Goal: Task Accomplishment & Management: Manage account settings

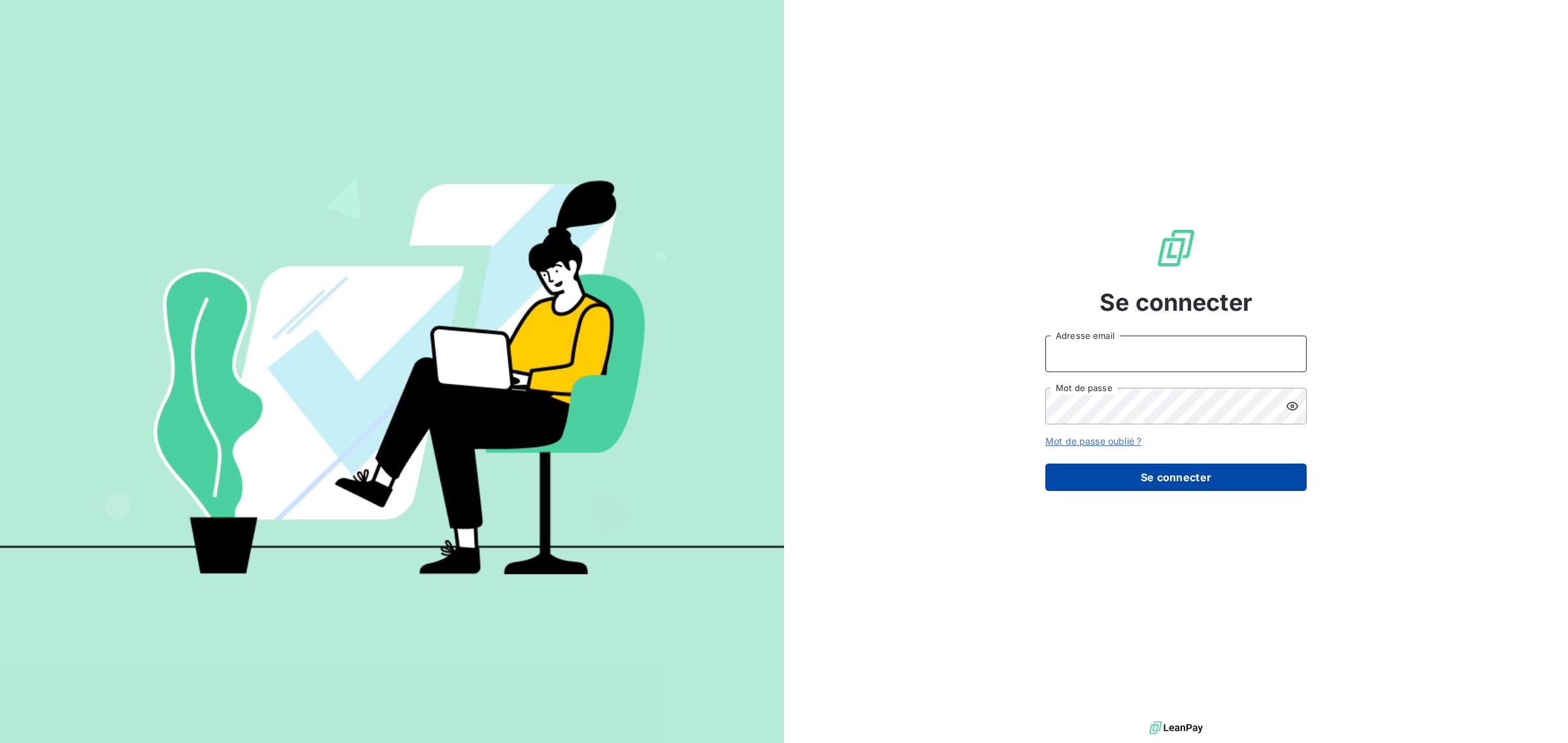
type input "[EMAIL_ADDRESS][DOMAIN_NAME]"
click at [1187, 477] on button "Se connecter" at bounding box center [1175, 477] width 261 height 28
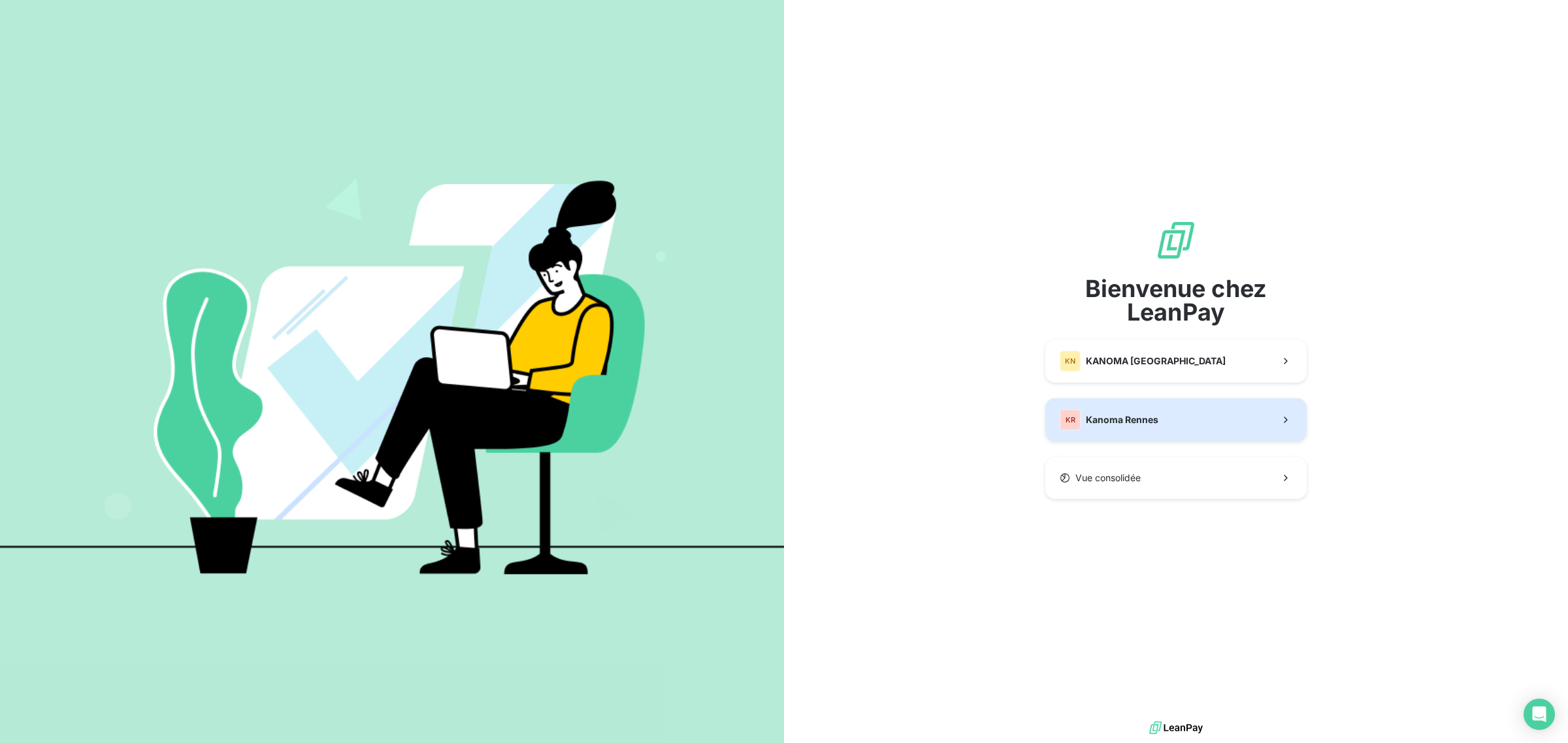
click at [1128, 416] on span "Kanoma Rennes" at bounding box center [1122, 420] width 72 height 13
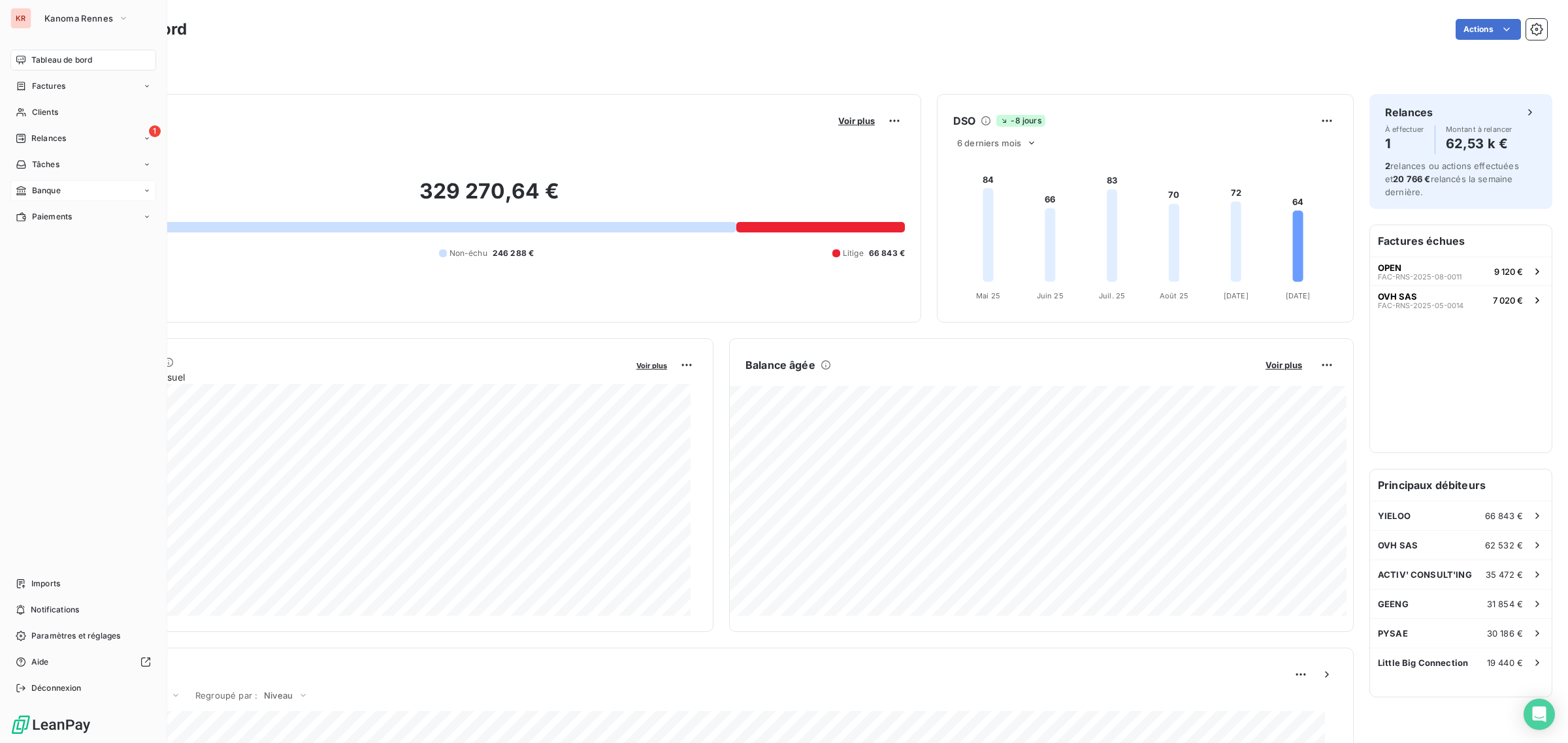
click at [45, 183] on div "Banque" at bounding box center [83, 191] width 146 height 21
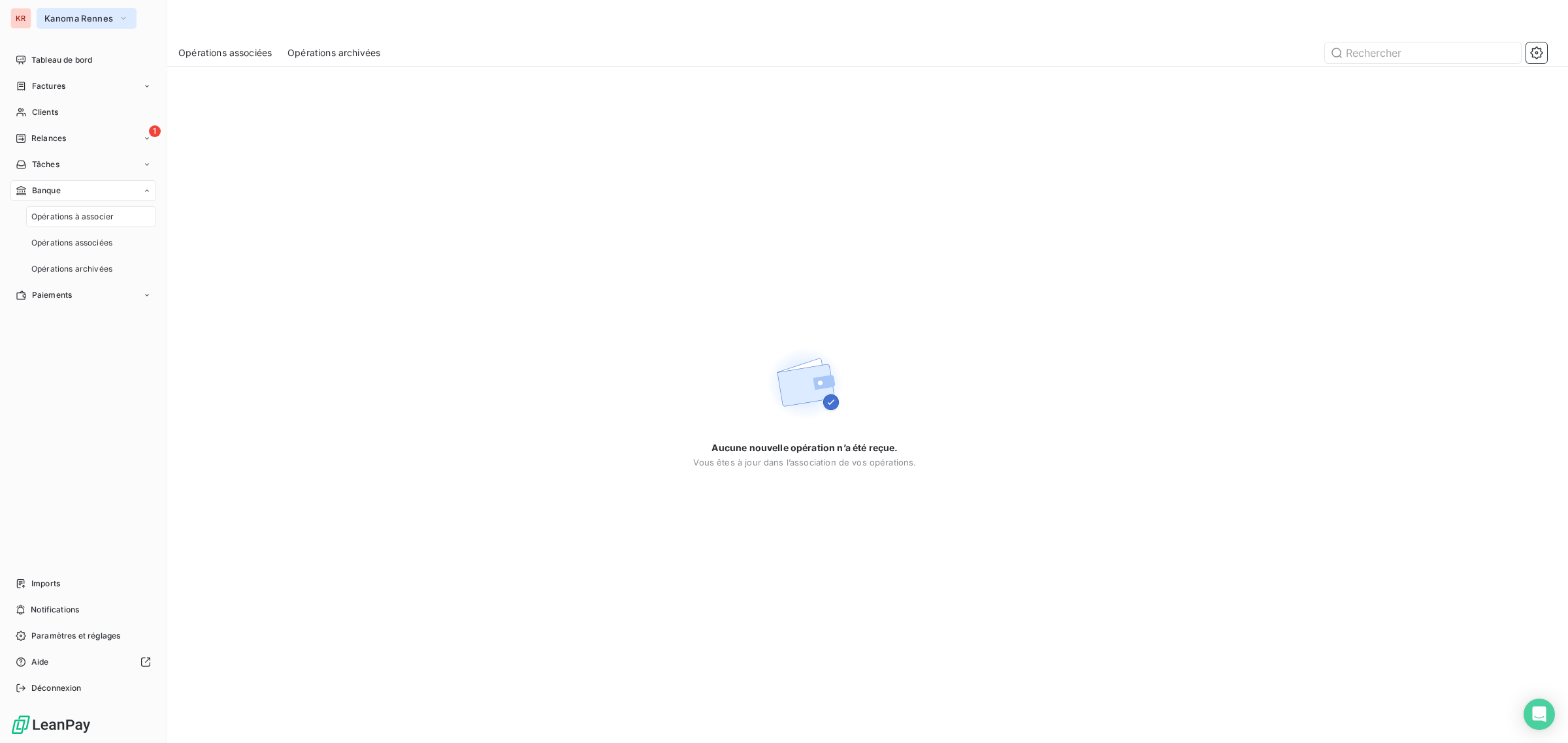
click at [82, 13] on span "Kanoma Rennes" at bounding box center [79, 18] width 69 height 10
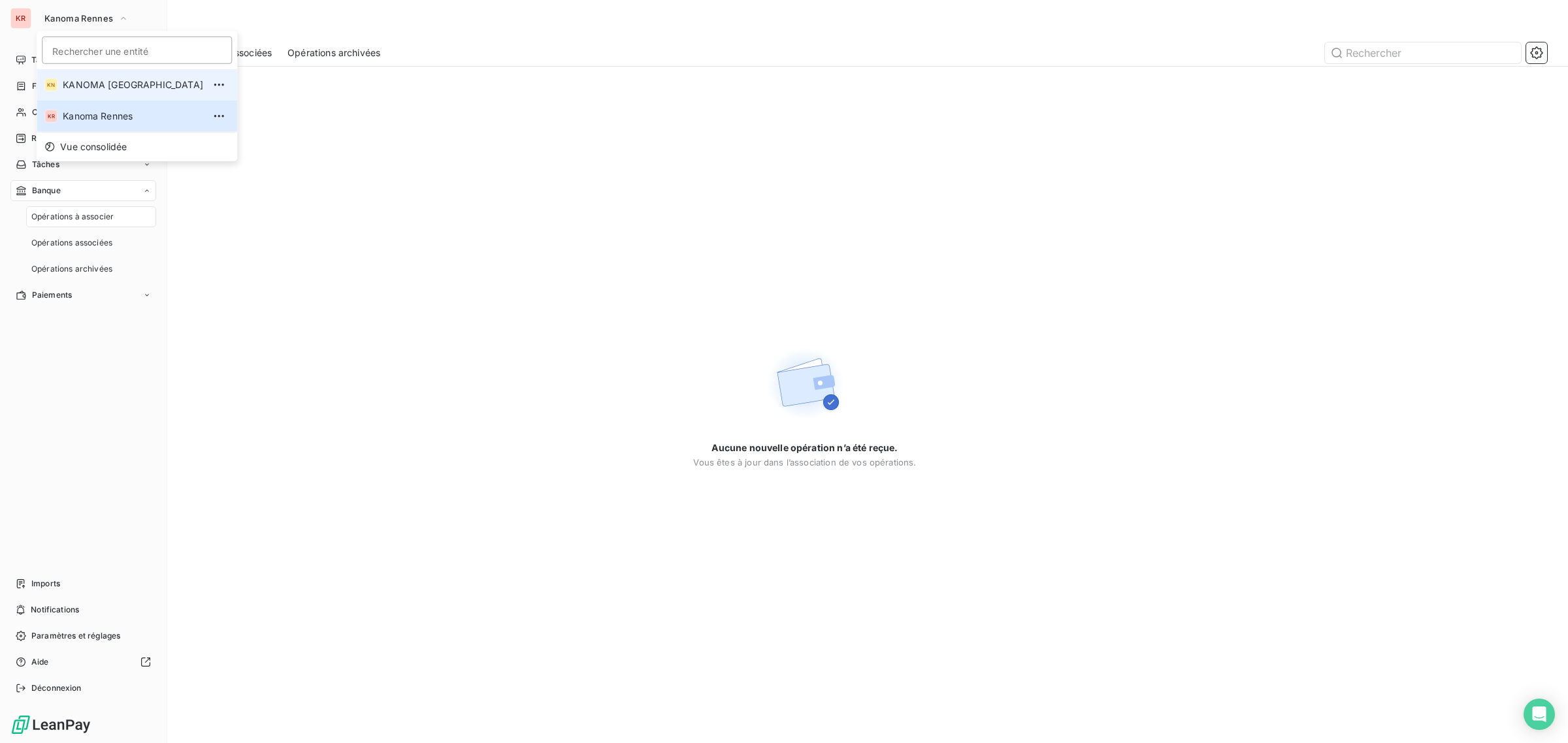
click at [86, 75] on li "KN KANOMA [GEOGRAPHIC_DATA]" at bounding box center [136, 85] width 200 height 31
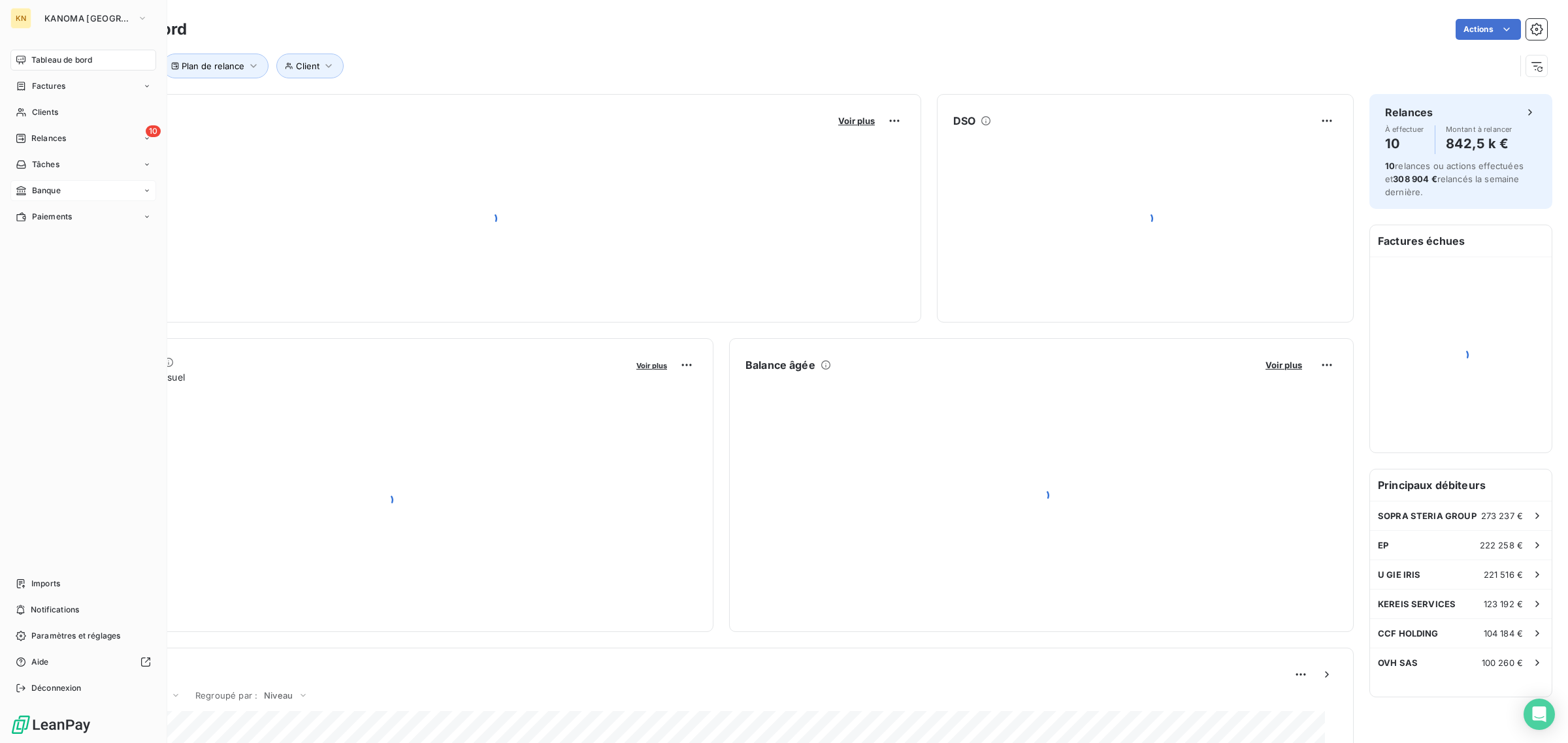
click at [67, 188] on div "Banque" at bounding box center [83, 191] width 146 height 21
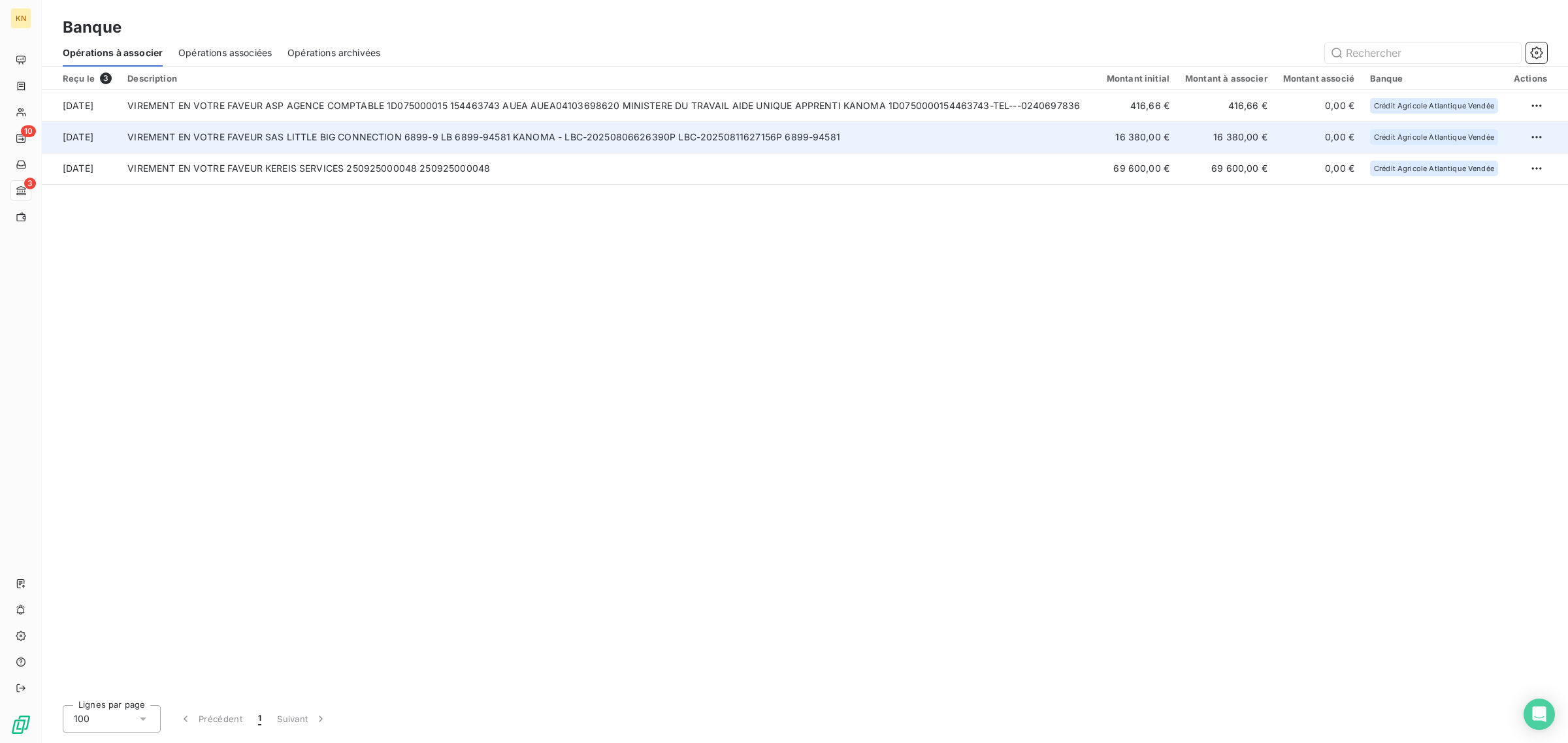
click at [598, 128] on td "VIREMENT EN VOTRE FAVEUR SAS LITTLE BIG CONNECTION 6899-9 LB 6899-94581 KANOMA …" at bounding box center [608, 136] width 979 height 31
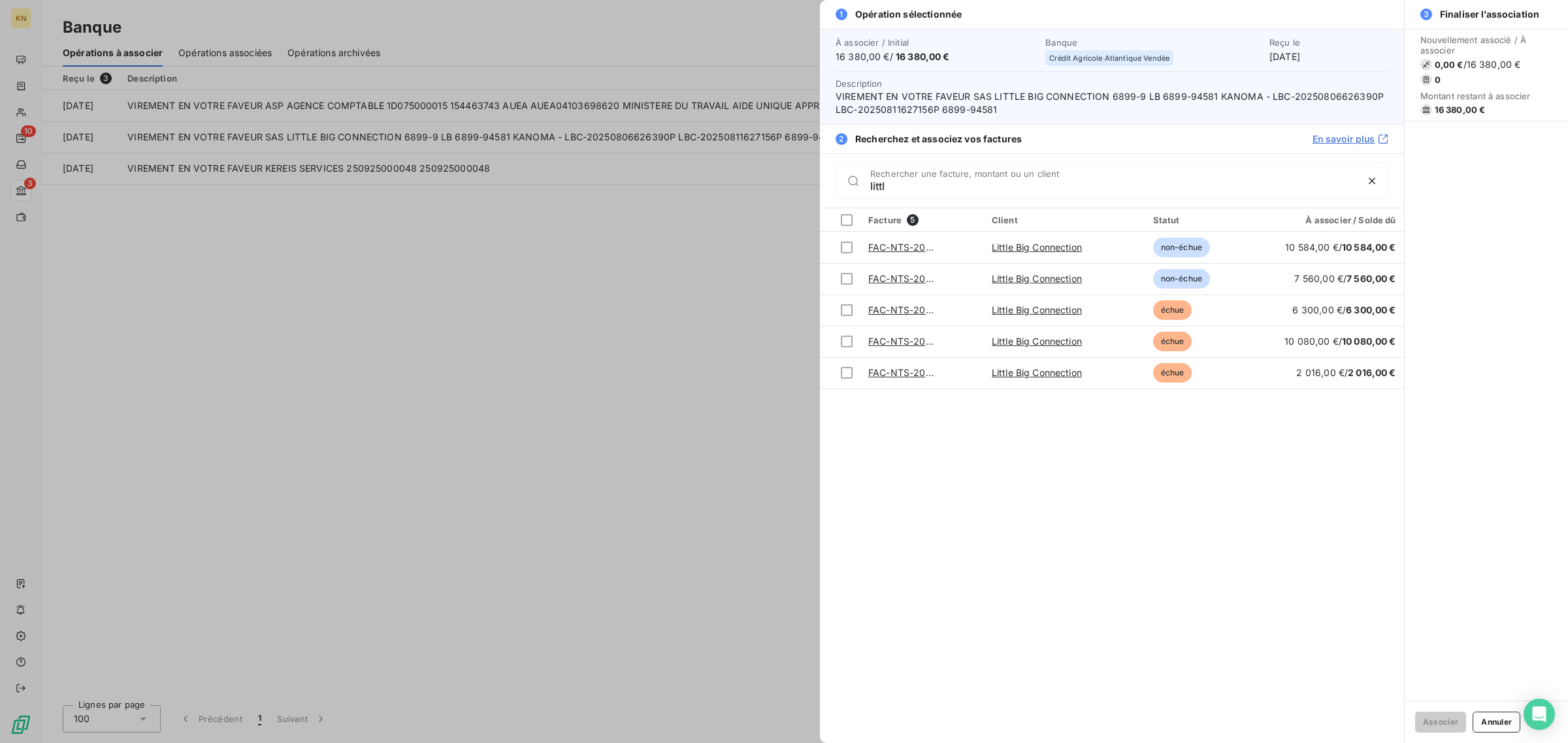
type input "littl"
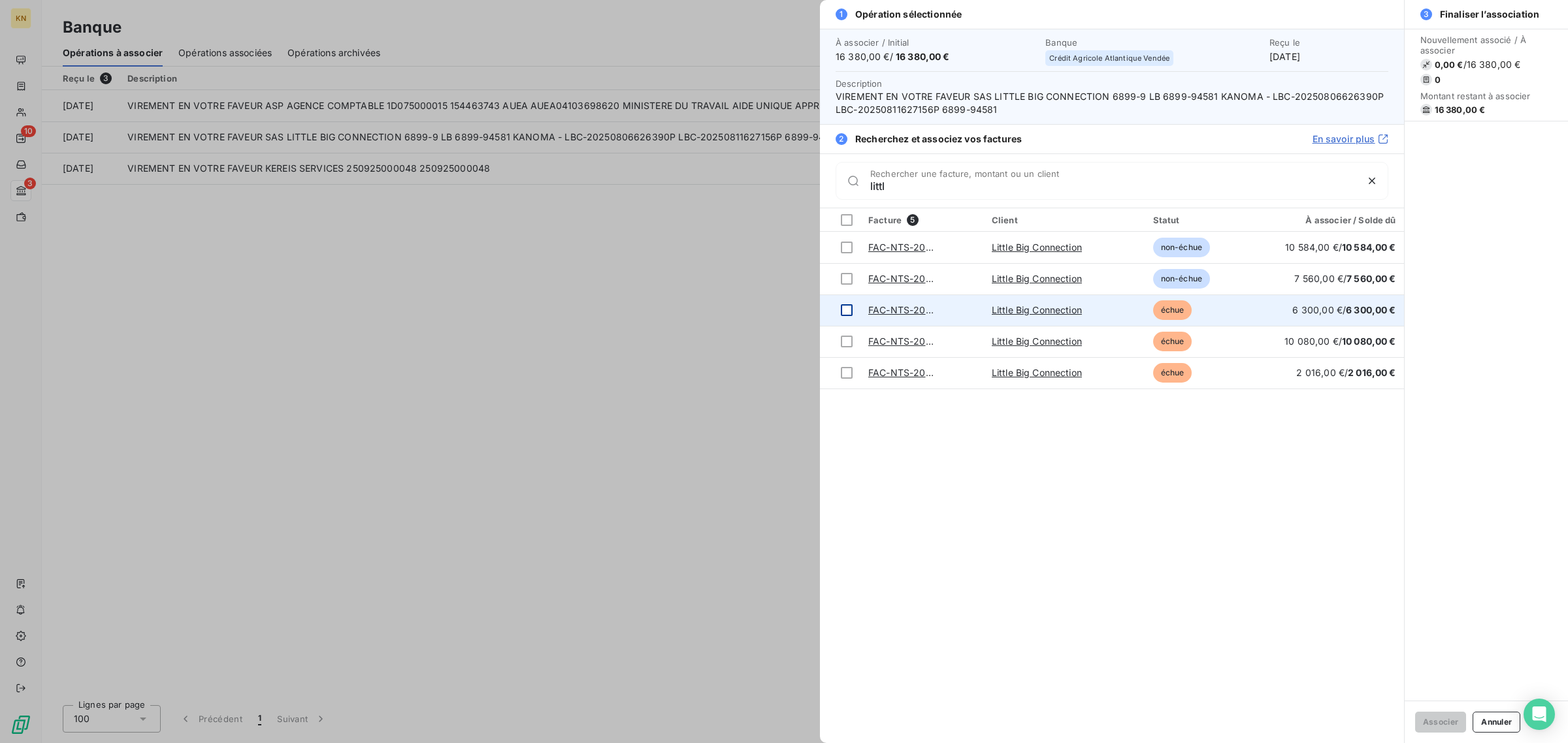
click at [844, 315] on div at bounding box center [846, 310] width 11 height 11
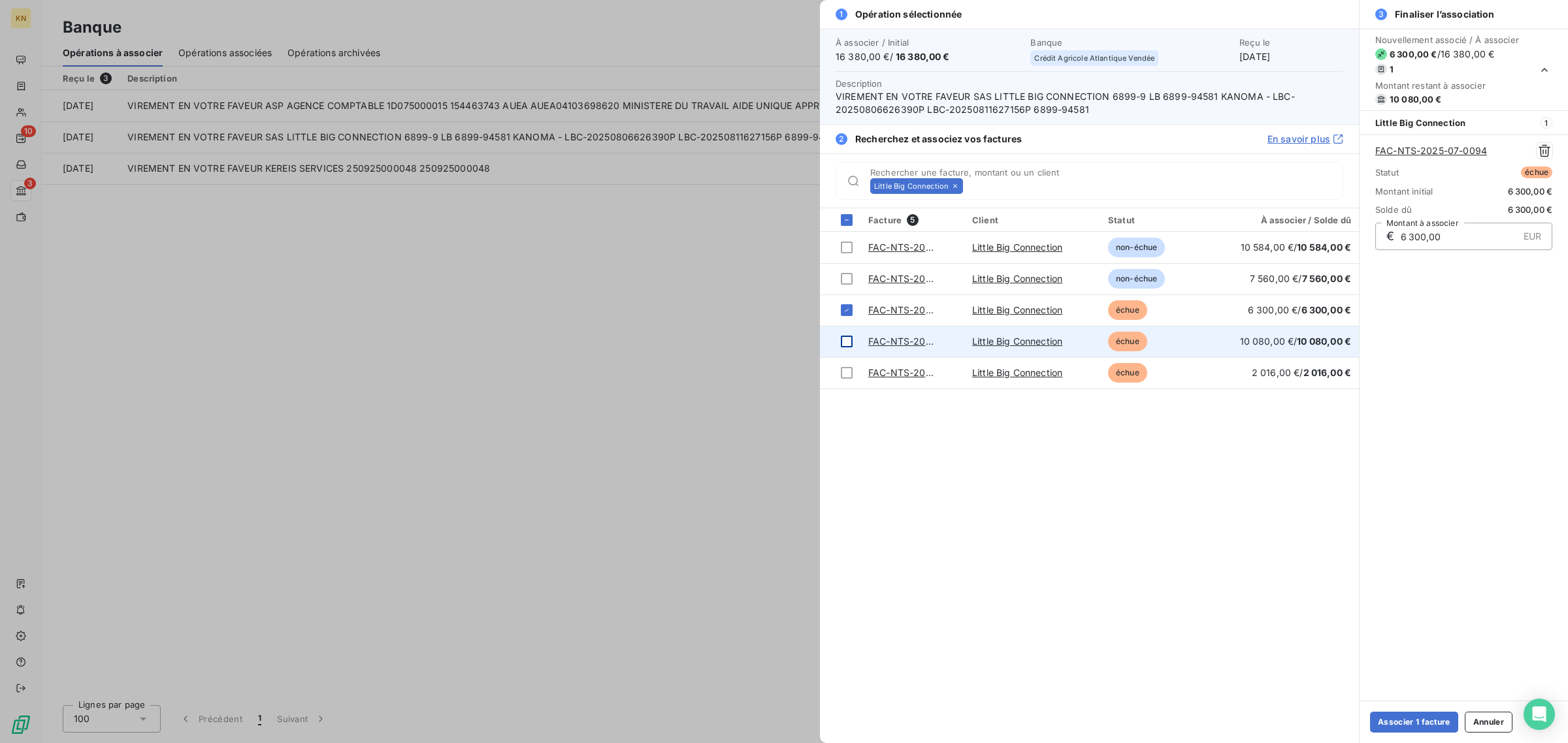
click at [843, 336] on div at bounding box center [846, 341] width 11 height 11
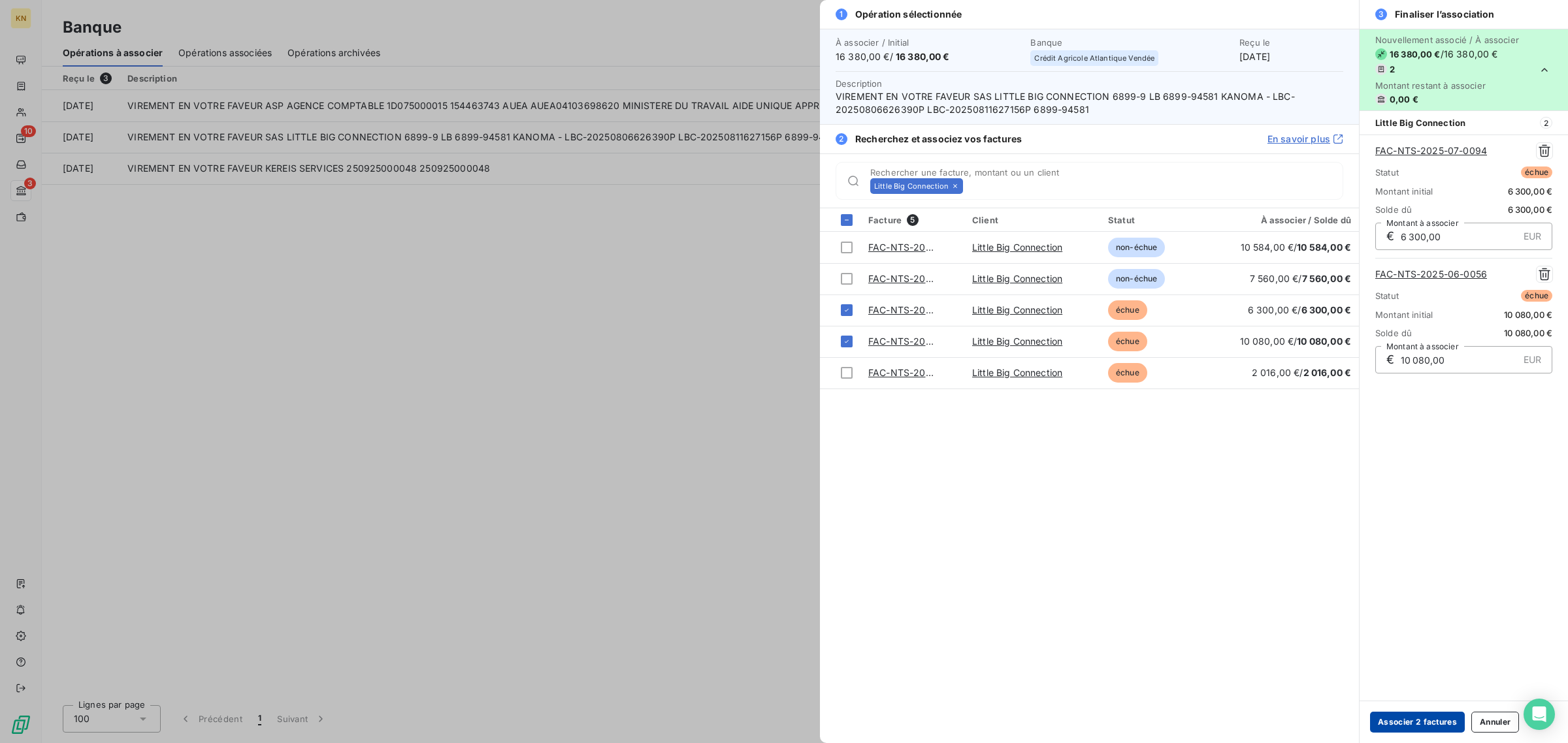
click at [1419, 727] on button "Associer 2 factures" at bounding box center [1416, 722] width 94 height 21
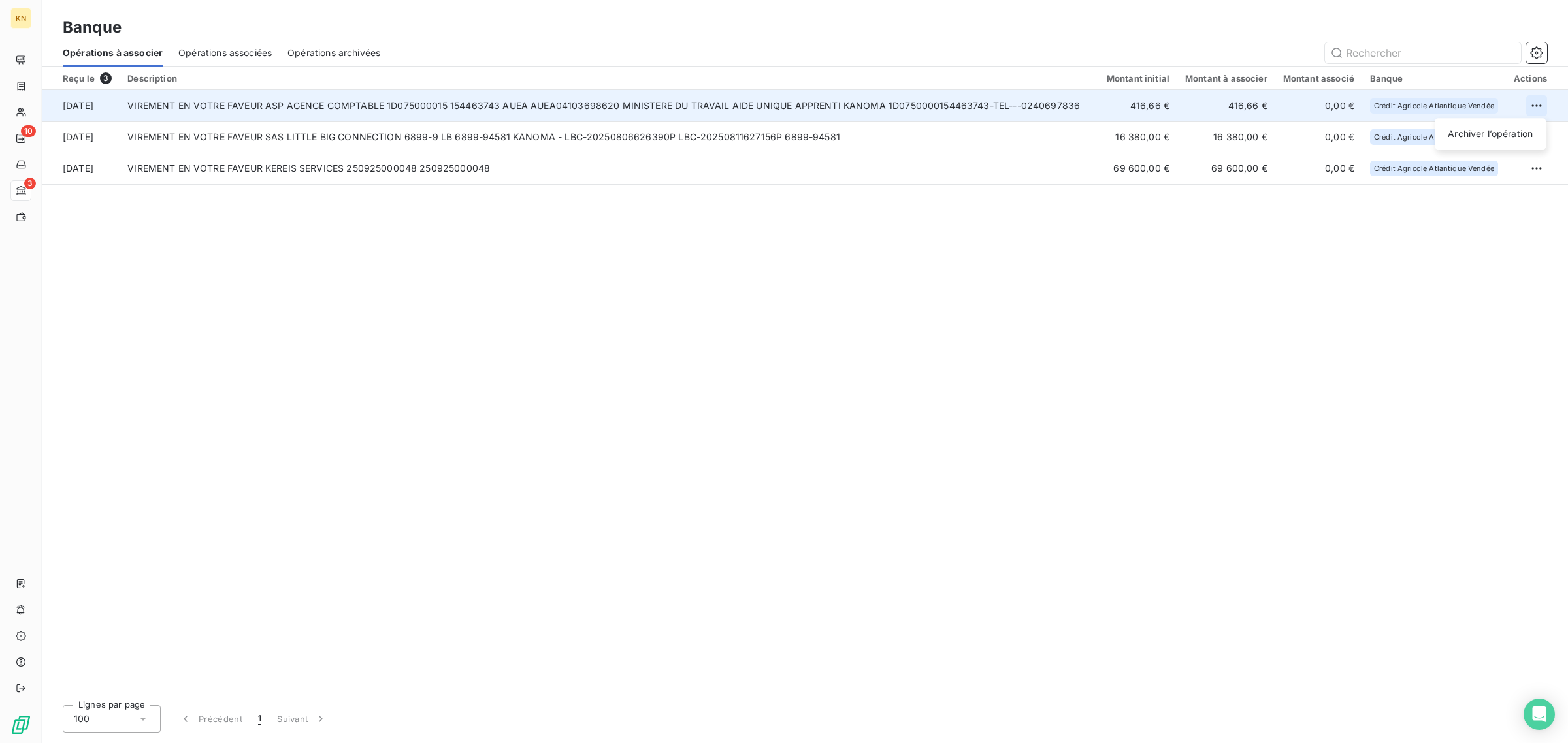
click at [1529, 100] on html "KN 10 3 Banque Opérations à associer Opérations associées Opérations archivées …" at bounding box center [784, 372] width 1568 height 743
click at [1495, 131] on div "Archiver l’opération" at bounding box center [1490, 134] width 101 height 21
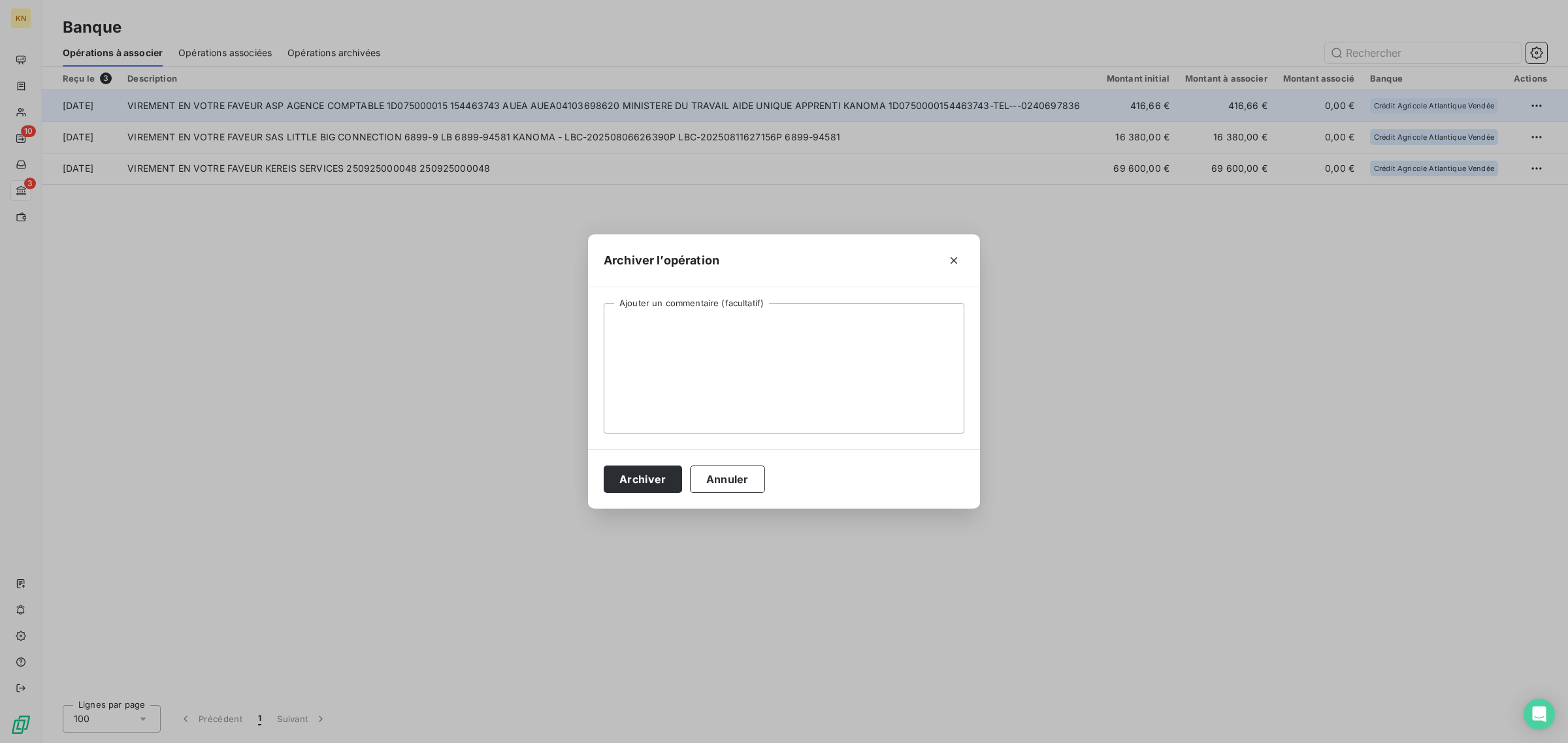
click at [588, 469] on div "Archiver Annuler" at bounding box center [784, 478] width 392 height 59
click at [591, 472] on div "Archiver Annuler" at bounding box center [784, 478] width 392 height 59
click at [611, 477] on button "Archiver" at bounding box center [642, 479] width 78 height 28
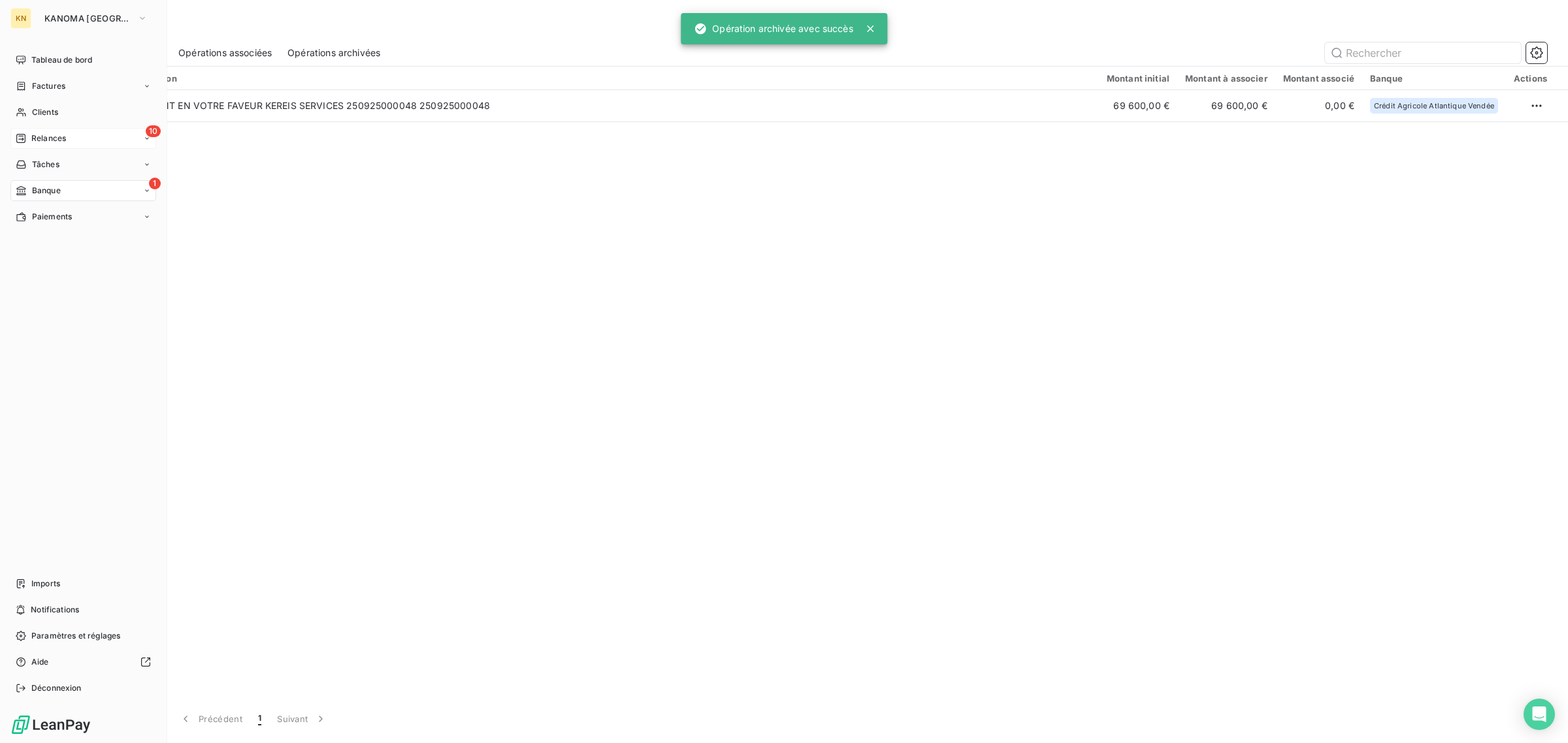
click at [40, 147] on div "10 Relances" at bounding box center [83, 138] width 146 height 21
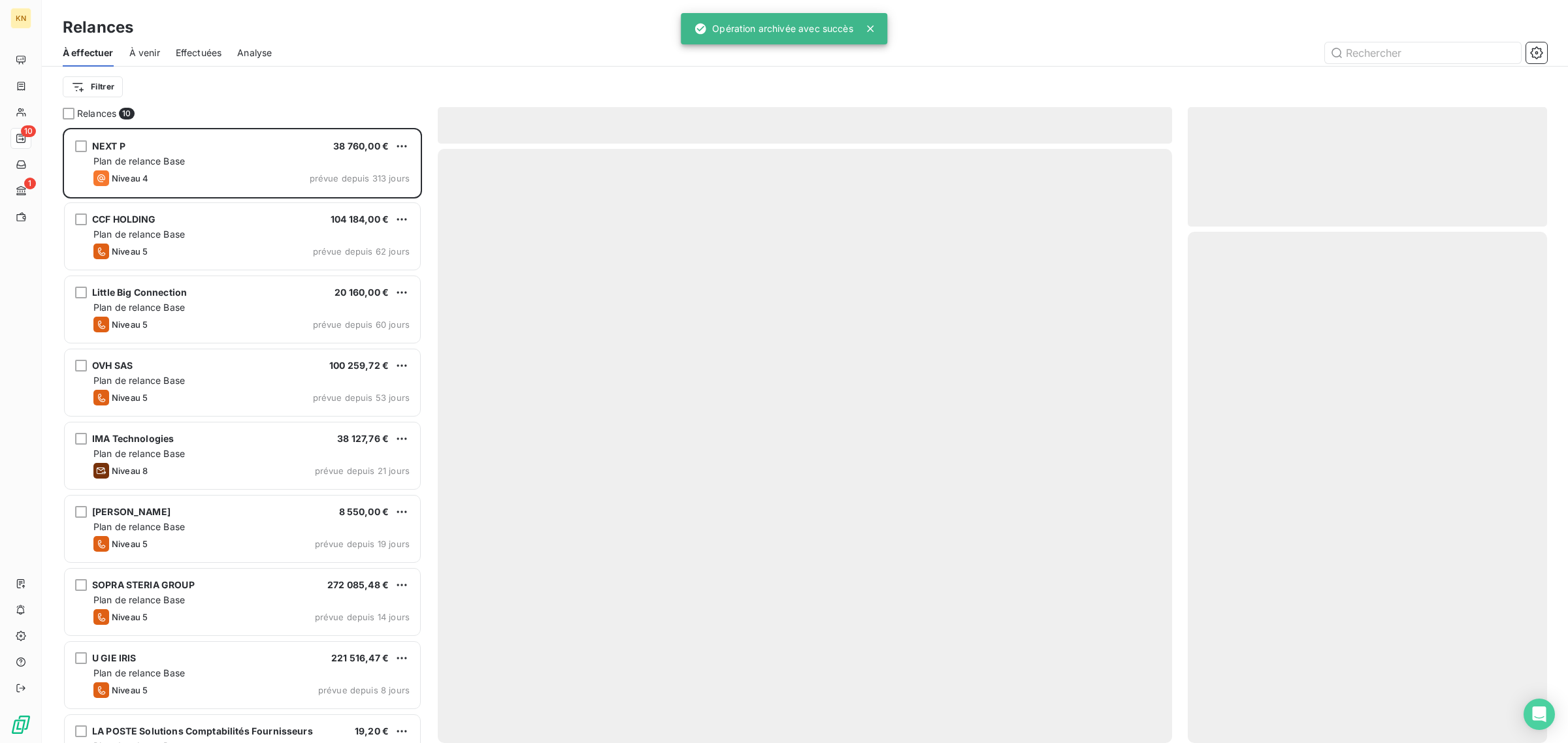
scroll to position [604, 347]
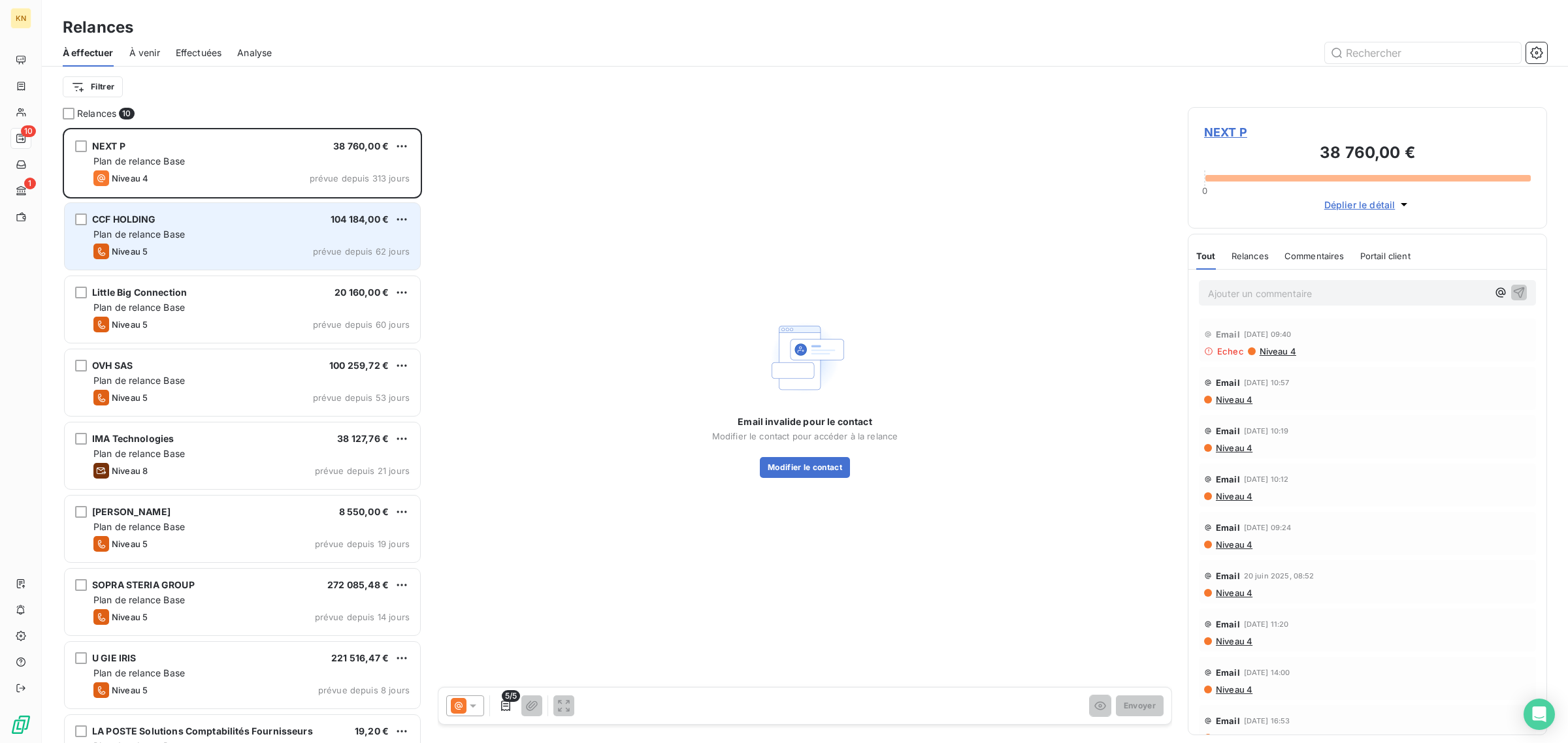
click at [269, 242] on div "CCF HOLDING 104 184,00 € Plan de relance Base Niveau 5 prévue depuis 62 jours" at bounding box center [242, 236] width 356 height 67
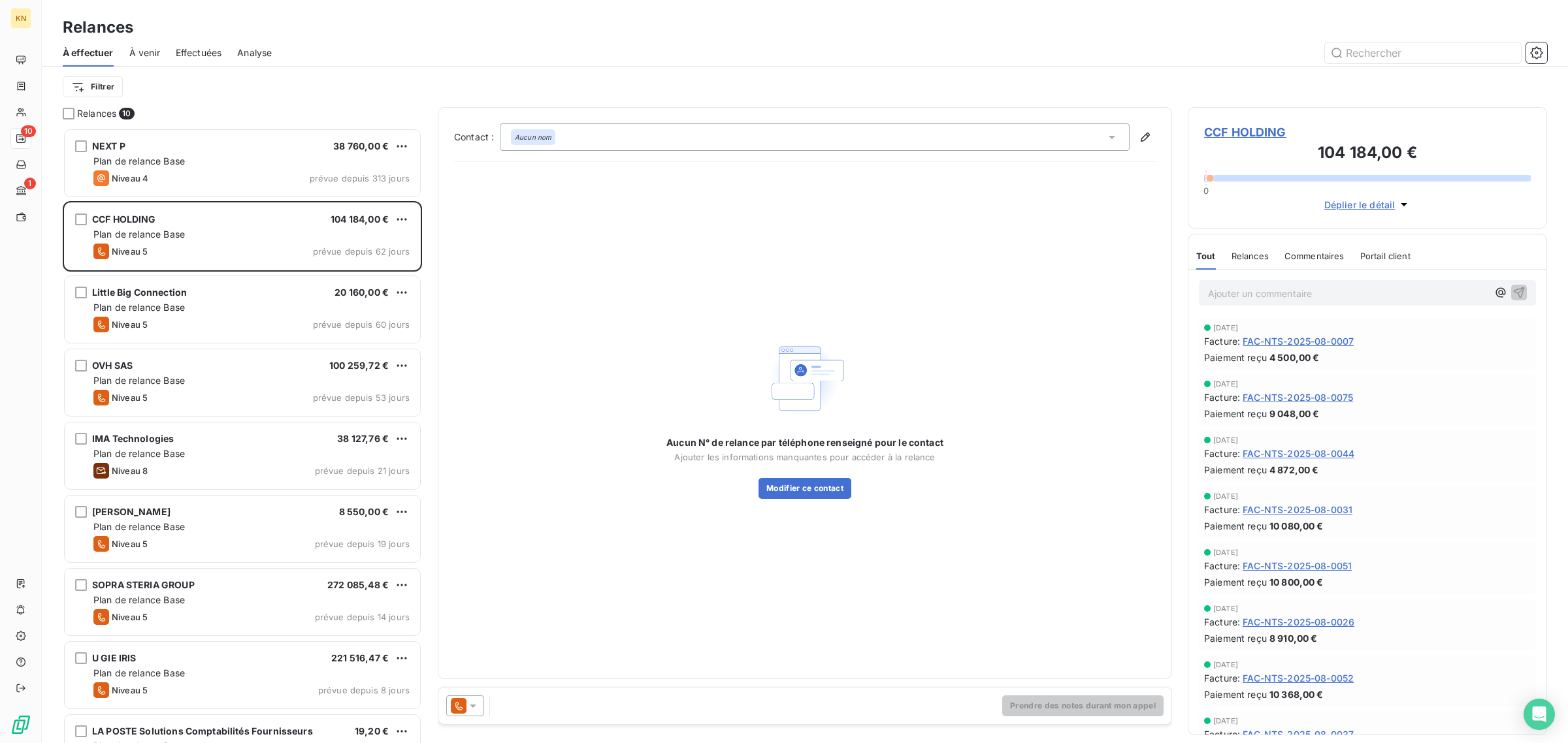
click at [484, 706] on div at bounding box center [468, 706] width 44 height 21
click at [480, 709] on div at bounding box center [465, 706] width 38 height 21
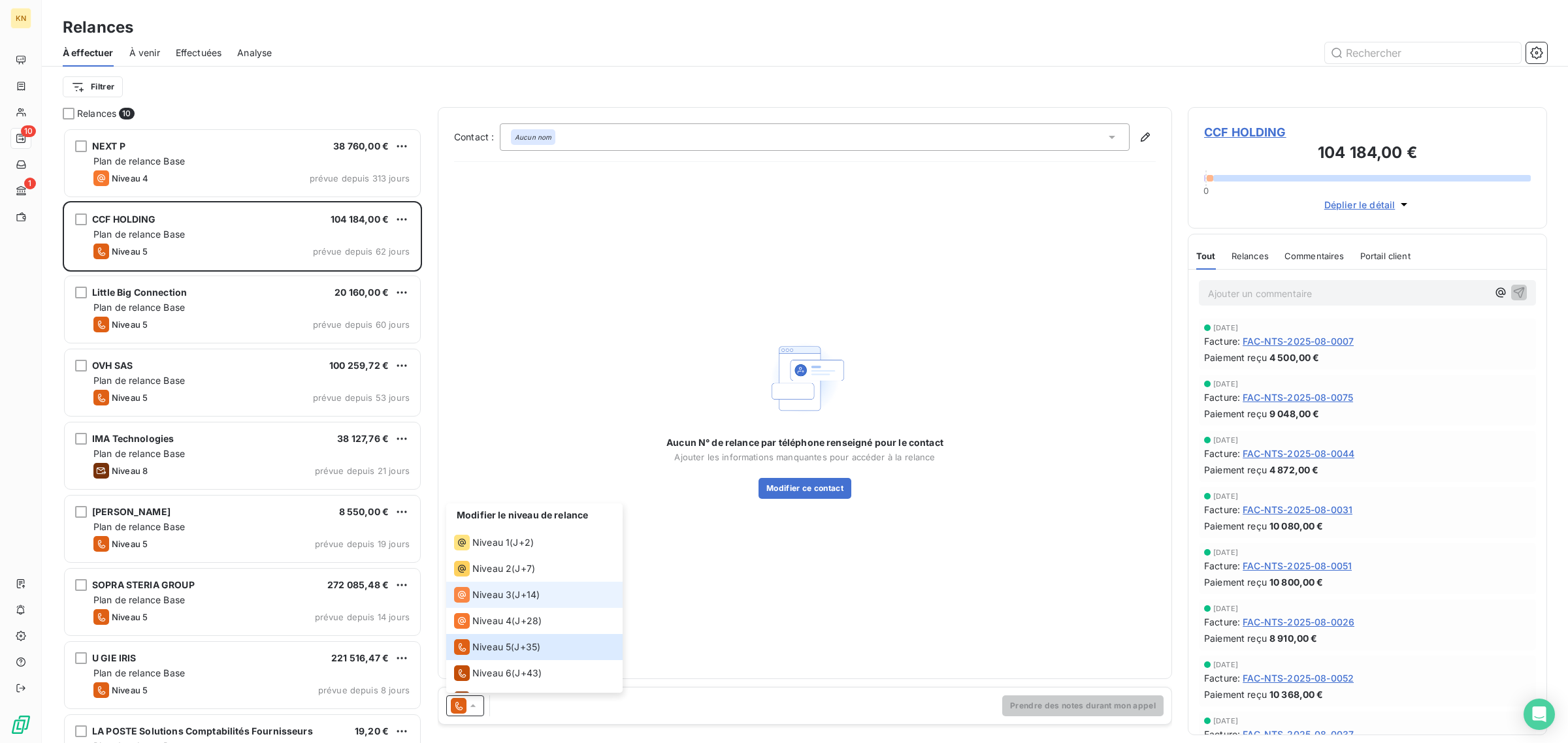
click at [492, 594] on span "Niveau 3" at bounding box center [491, 594] width 39 height 13
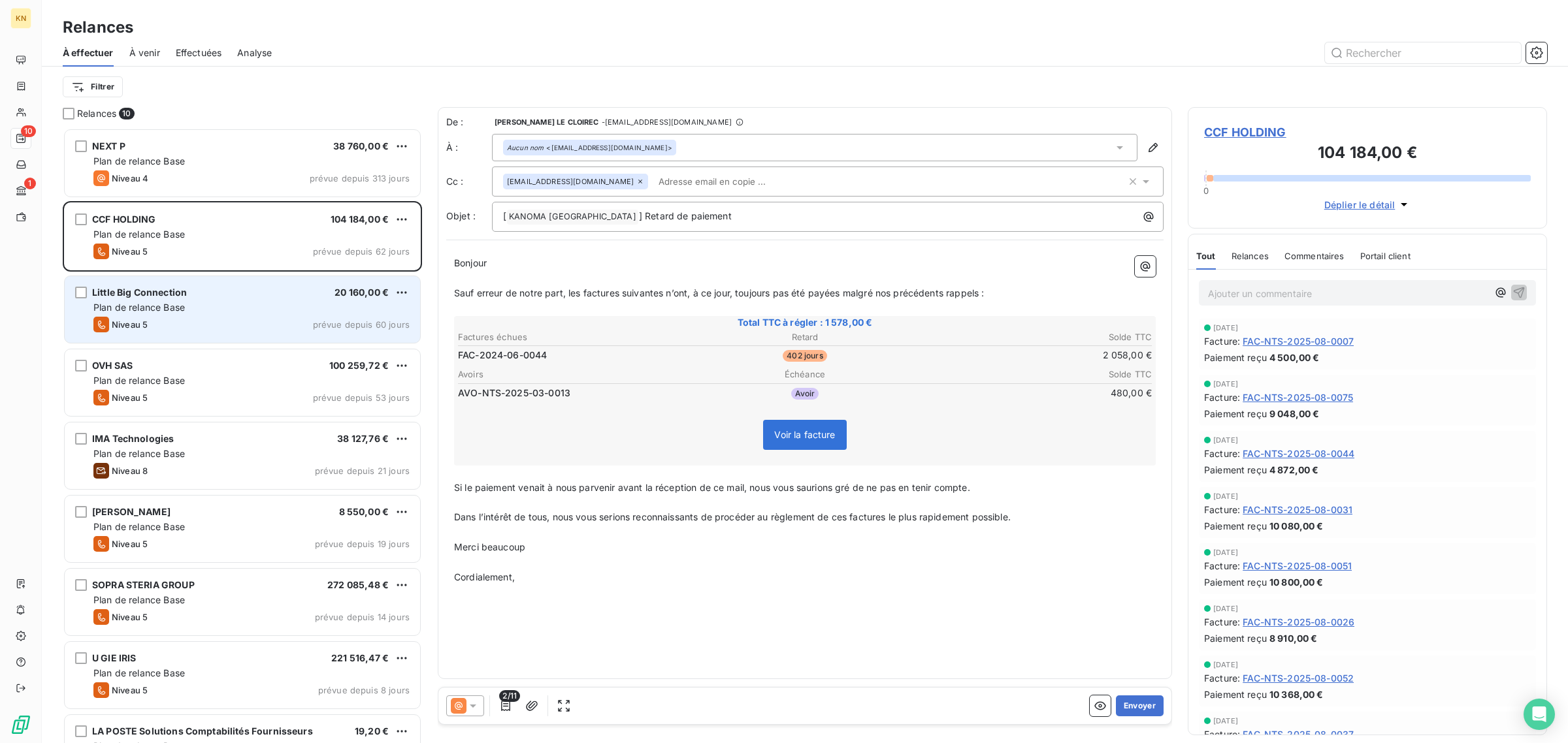
click at [226, 329] on div "Niveau 5 prévue depuis 60 jours" at bounding box center [252, 324] width 316 height 15
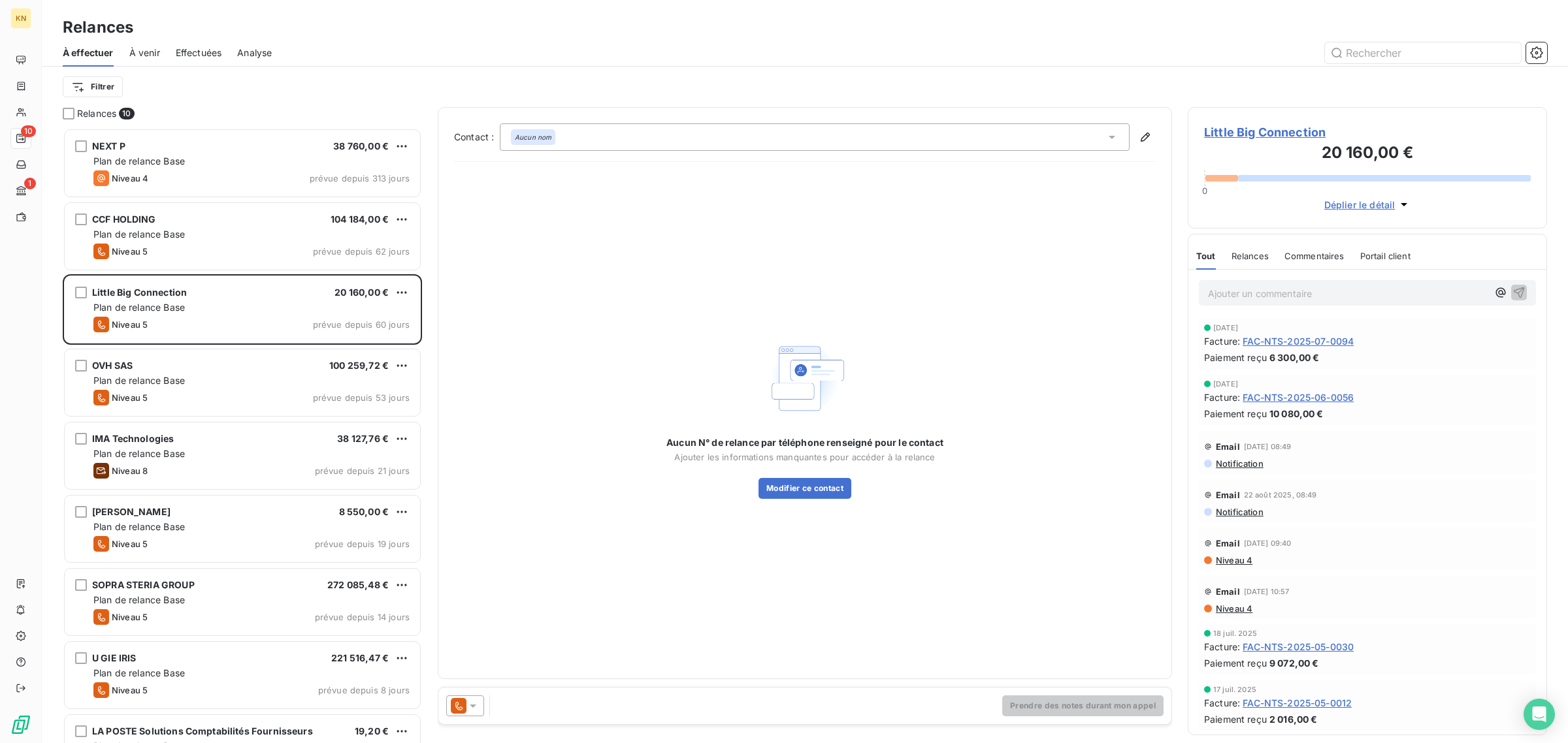
click at [469, 706] on icon at bounding box center [473, 706] width 13 height 13
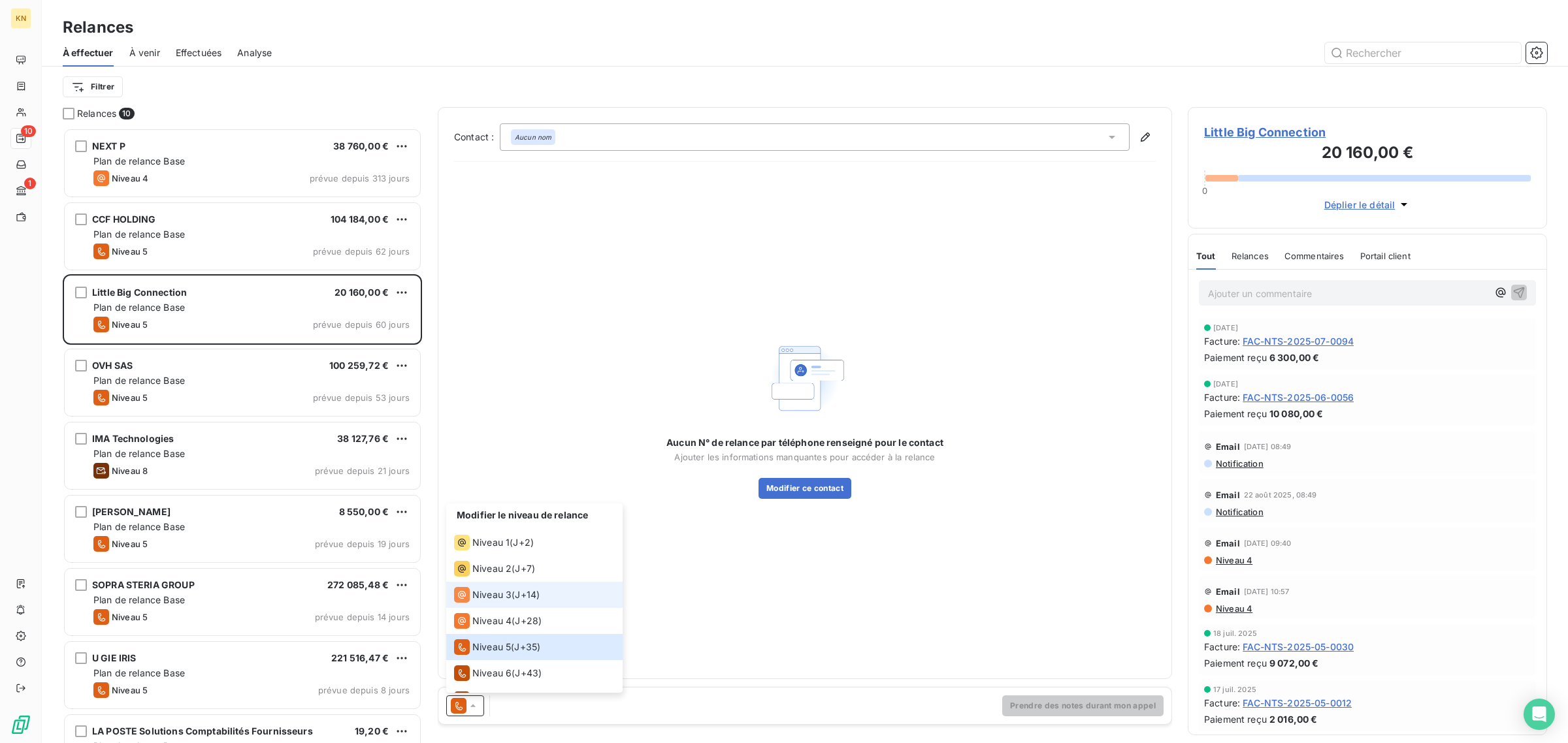
click at [478, 607] on li "Niveau 3 ( J+14 )" at bounding box center [534, 594] width 176 height 26
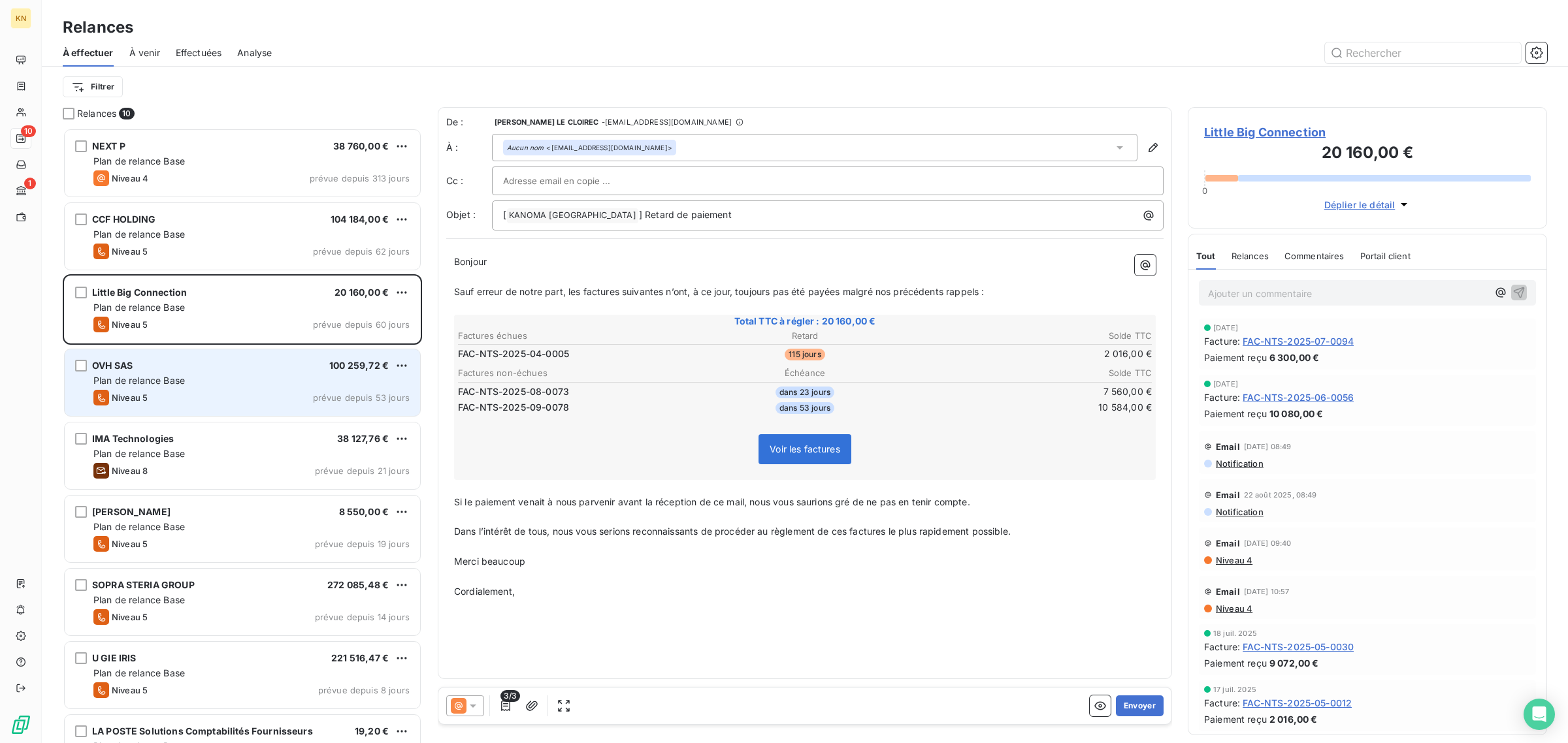
click at [232, 390] on div "Niveau 5 prévue depuis 53 jours" at bounding box center [252, 397] width 316 height 15
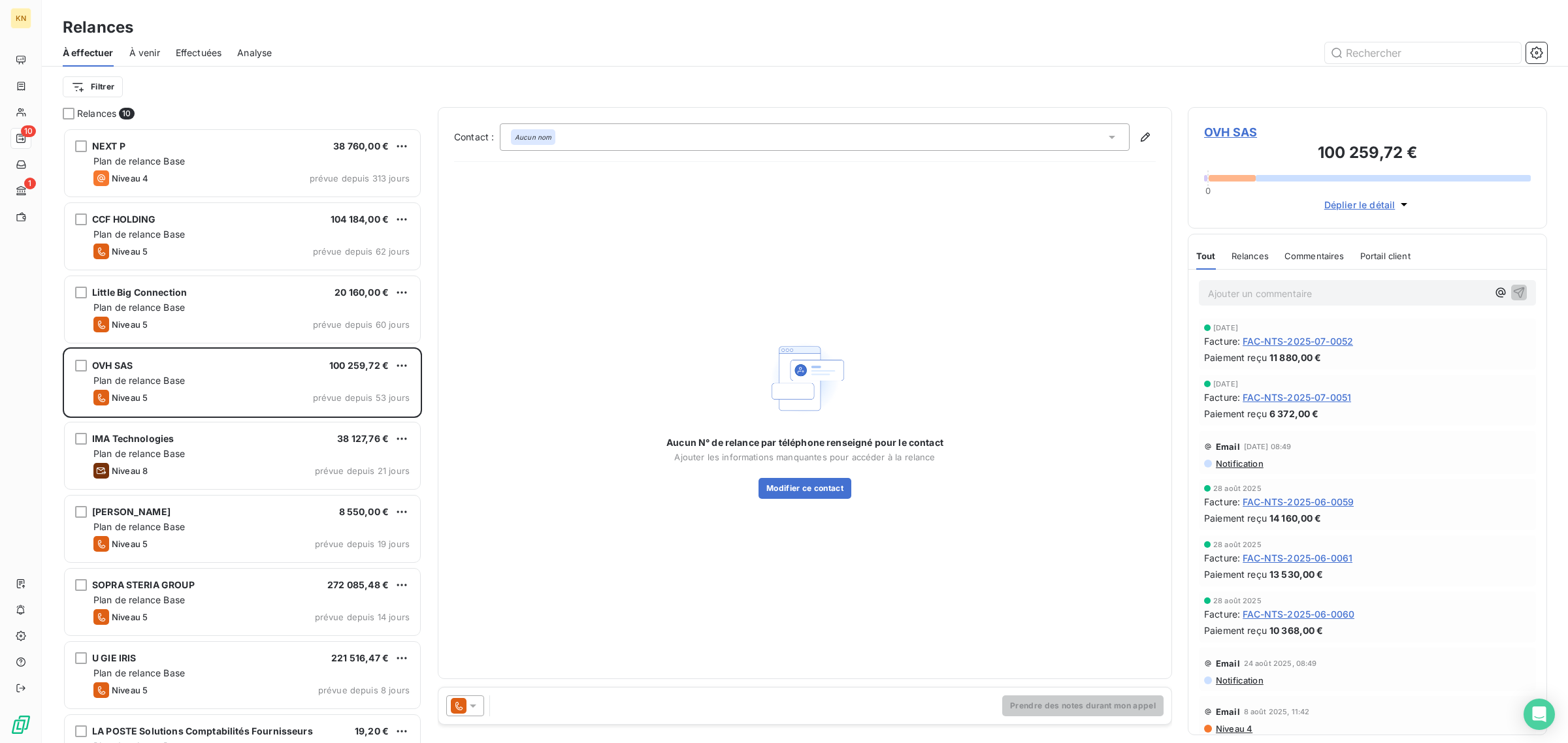
click at [475, 706] on icon at bounding box center [473, 706] width 13 height 13
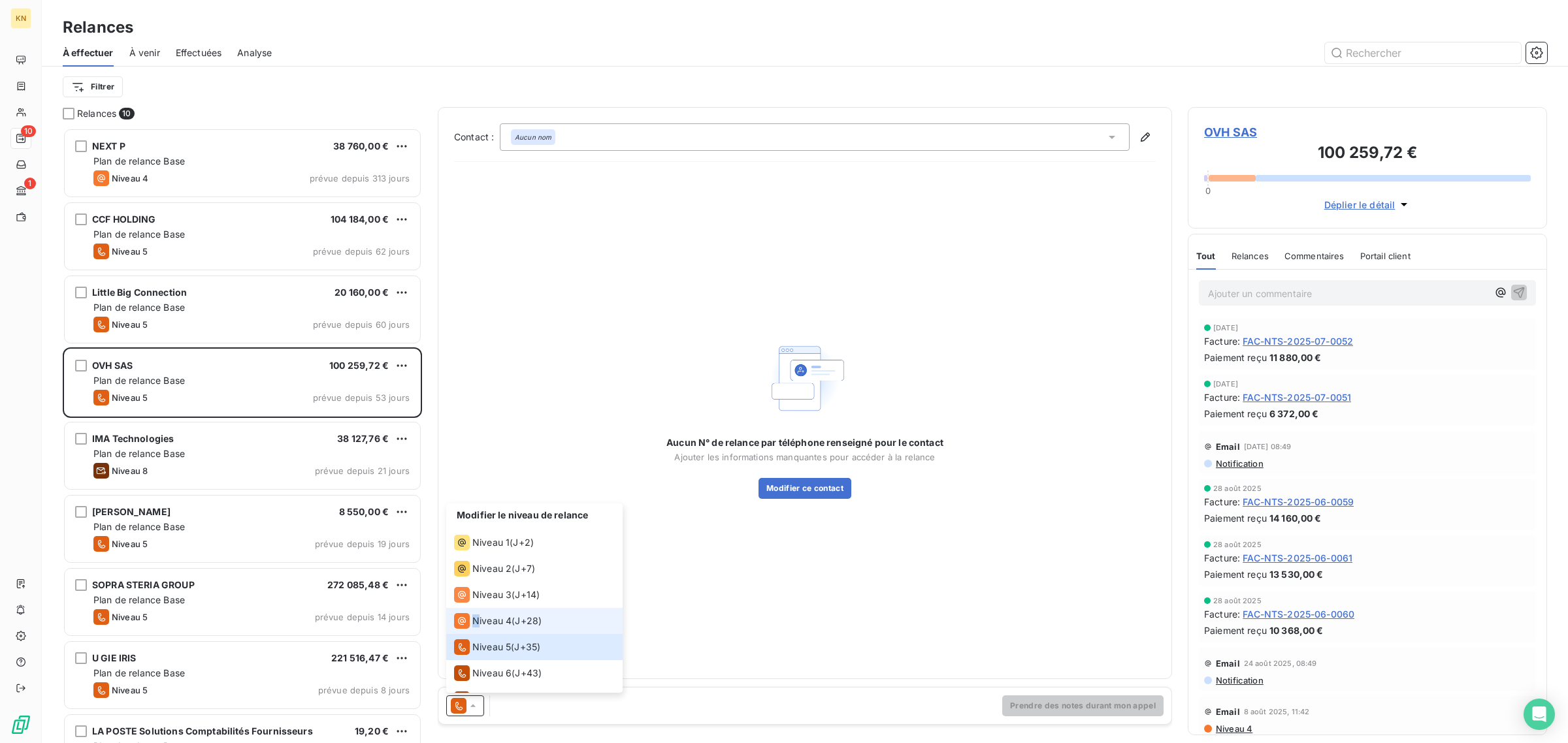
click at [476, 622] on span "Niveau 4" at bounding box center [491, 621] width 39 height 13
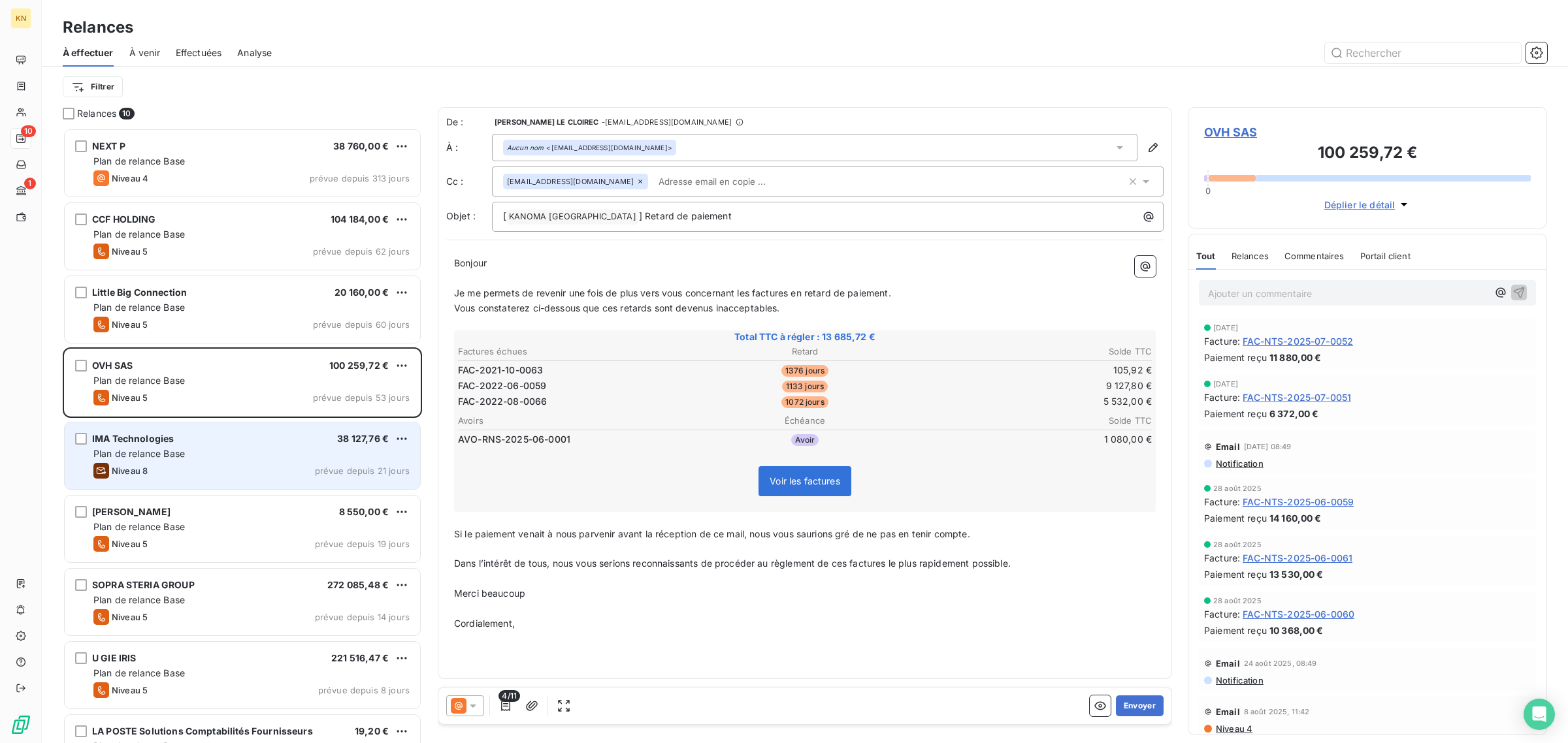
click at [256, 432] on div "IMA Technologies 38 127,76 €" at bounding box center [252, 438] width 316 height 11
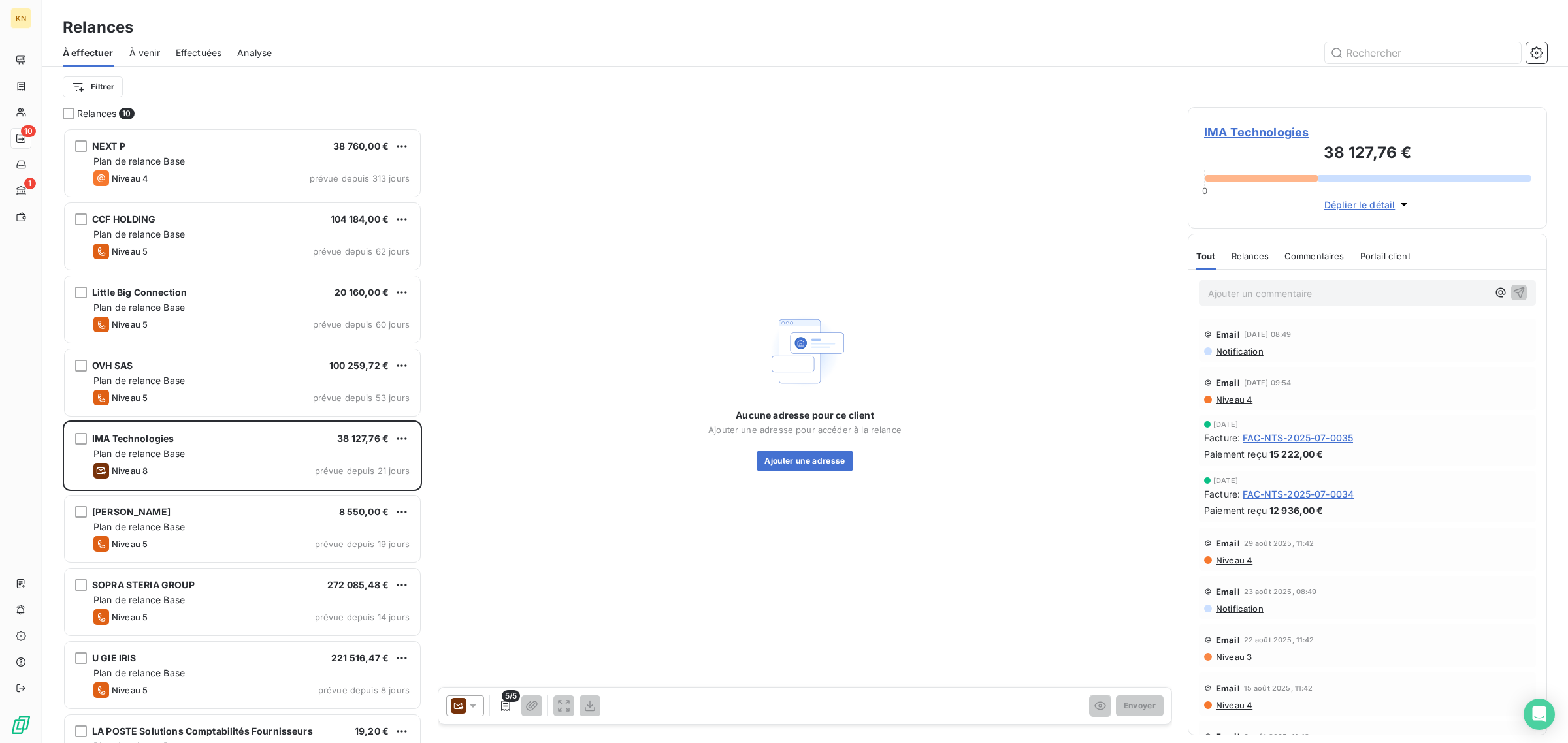
click at [461, 704] on icon at bounding box center [458, 705] width 10 height 7
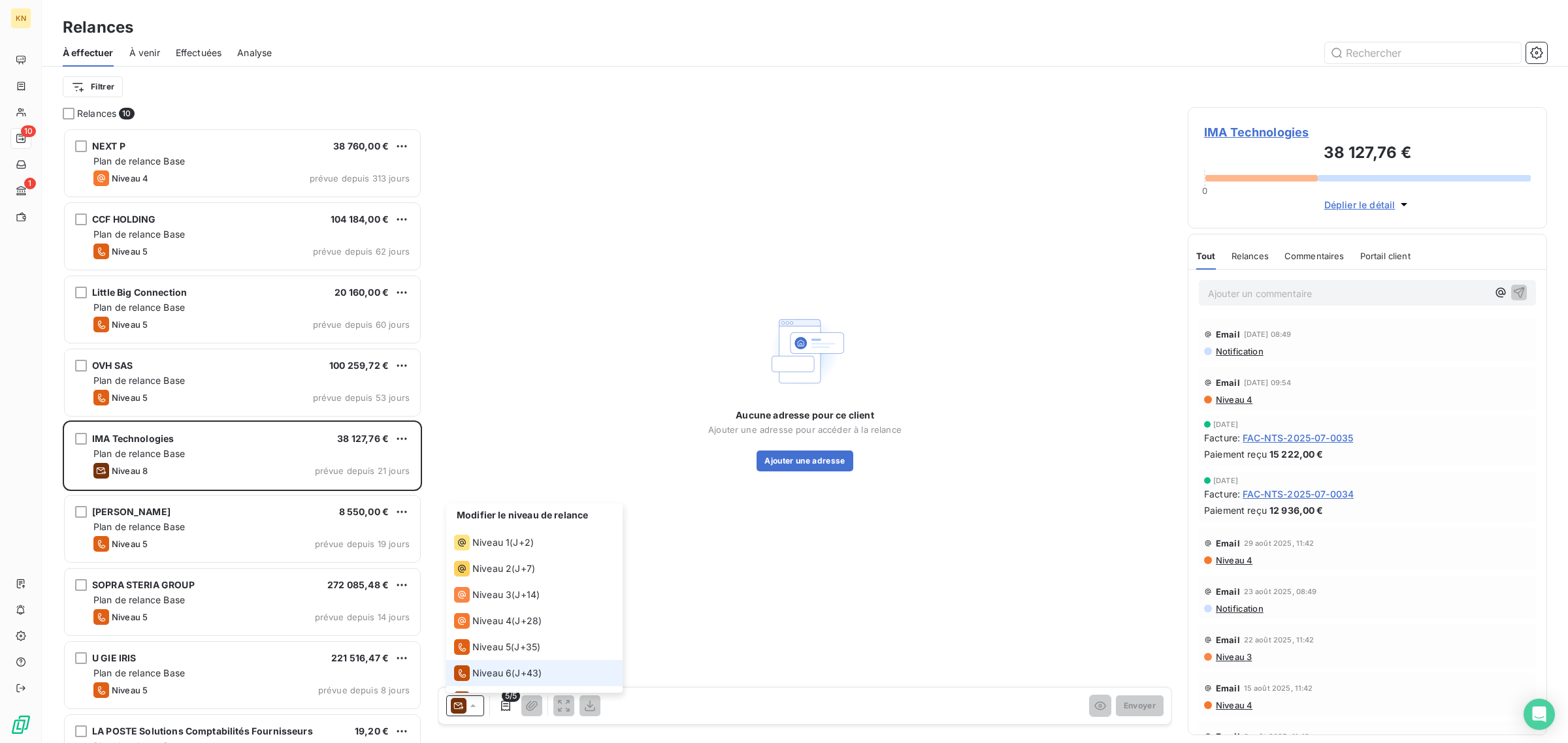
scroll to position [46, 0]
click at [494, 594] on div "Niveau 5" at bounding box center [482, 601] width 57 height 15
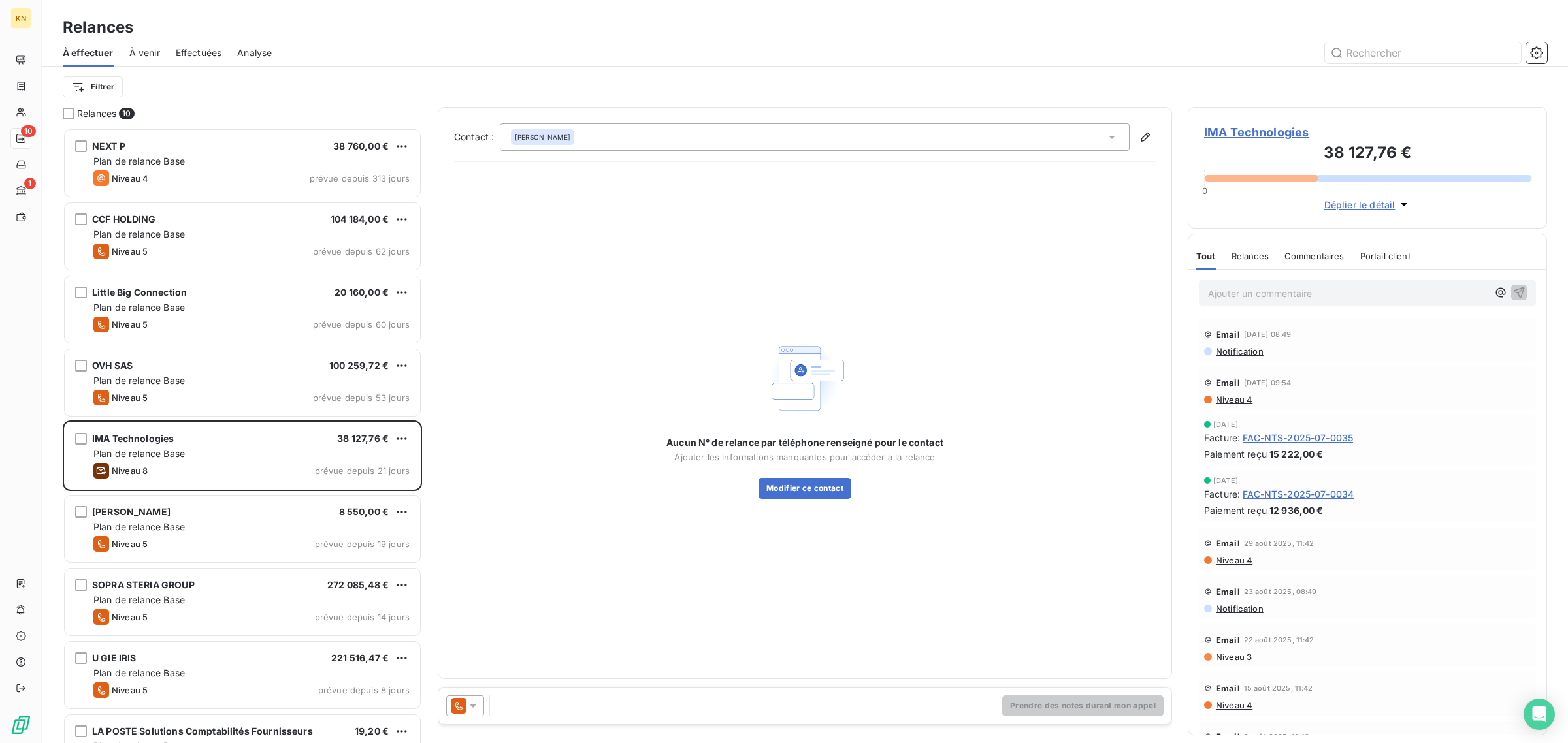
click at [468, 700] on icon at bounding box center [473, 706] width 13 height 13
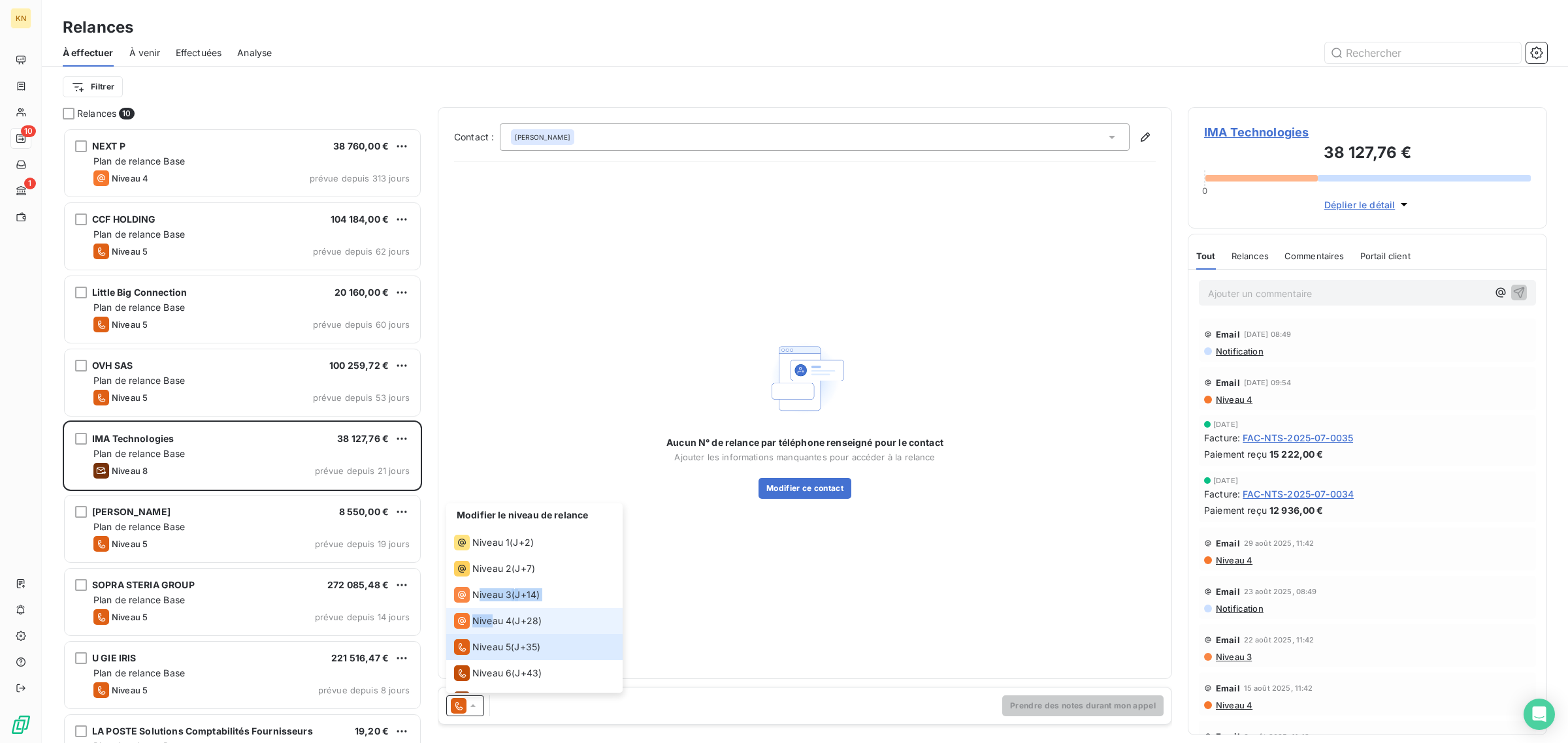
drag, startPoint x: 480, startPoint y: 597, endPoint x: 495, endPoint y: 612, distance: 21.2
click at [495, 612] on ul "Modifier le niveau de relance Niveau 1 ( J+2 ) Niveau 2 ( J+7 ) Niveau 3 ( J+14…" at bounding box center [534, 597] width 176 height 190
click at [495, 612] on li "Niveau 4 ( J+28 )" at bounding box center [534, 620] width 176 height 26
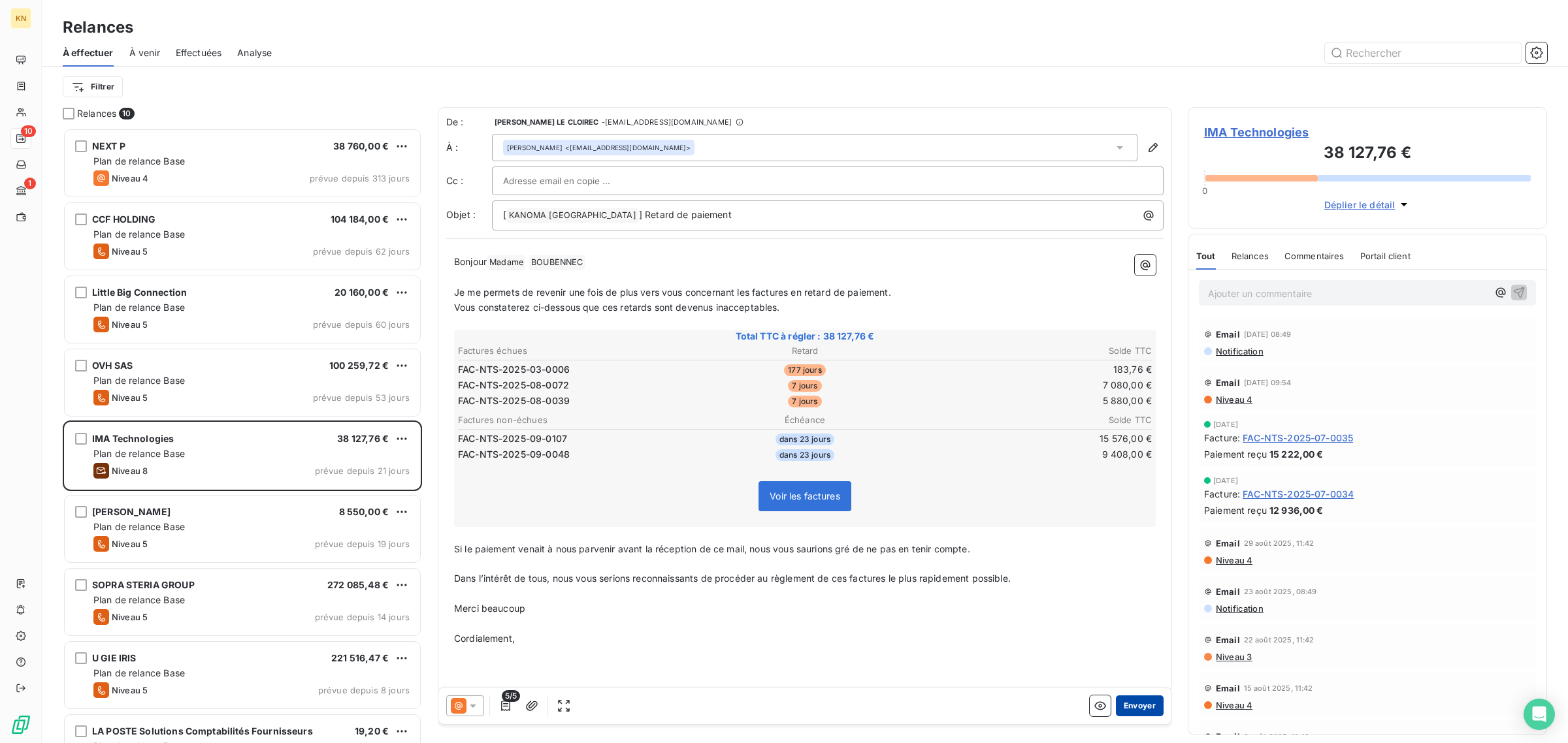
click at [1121, 706] on button "Envoyer" at bounding box center [1139, 706] width 48 height 21
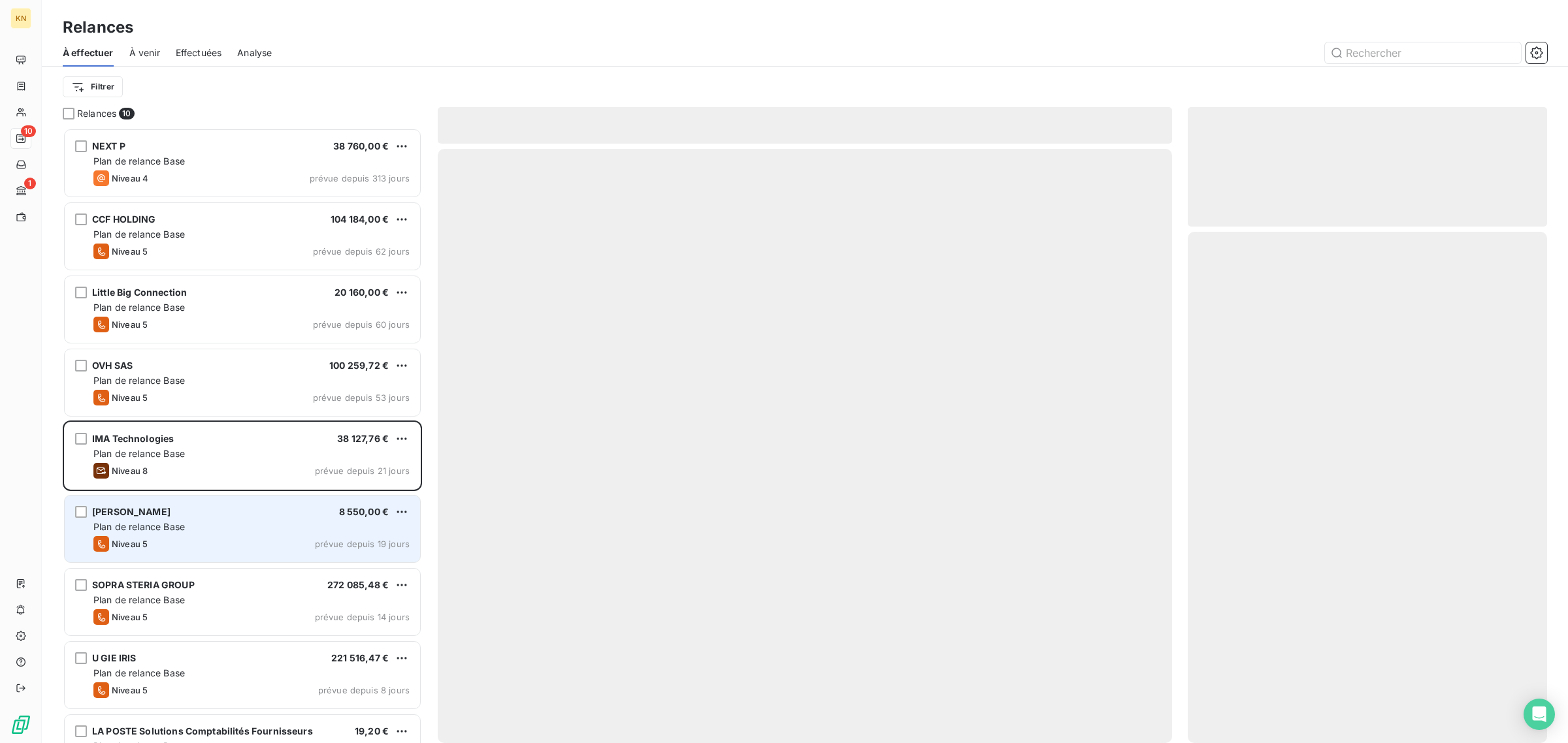
click at [191, 522] on div "Plan de relance Base" at bounding box center [252, 527] width 316 height 13
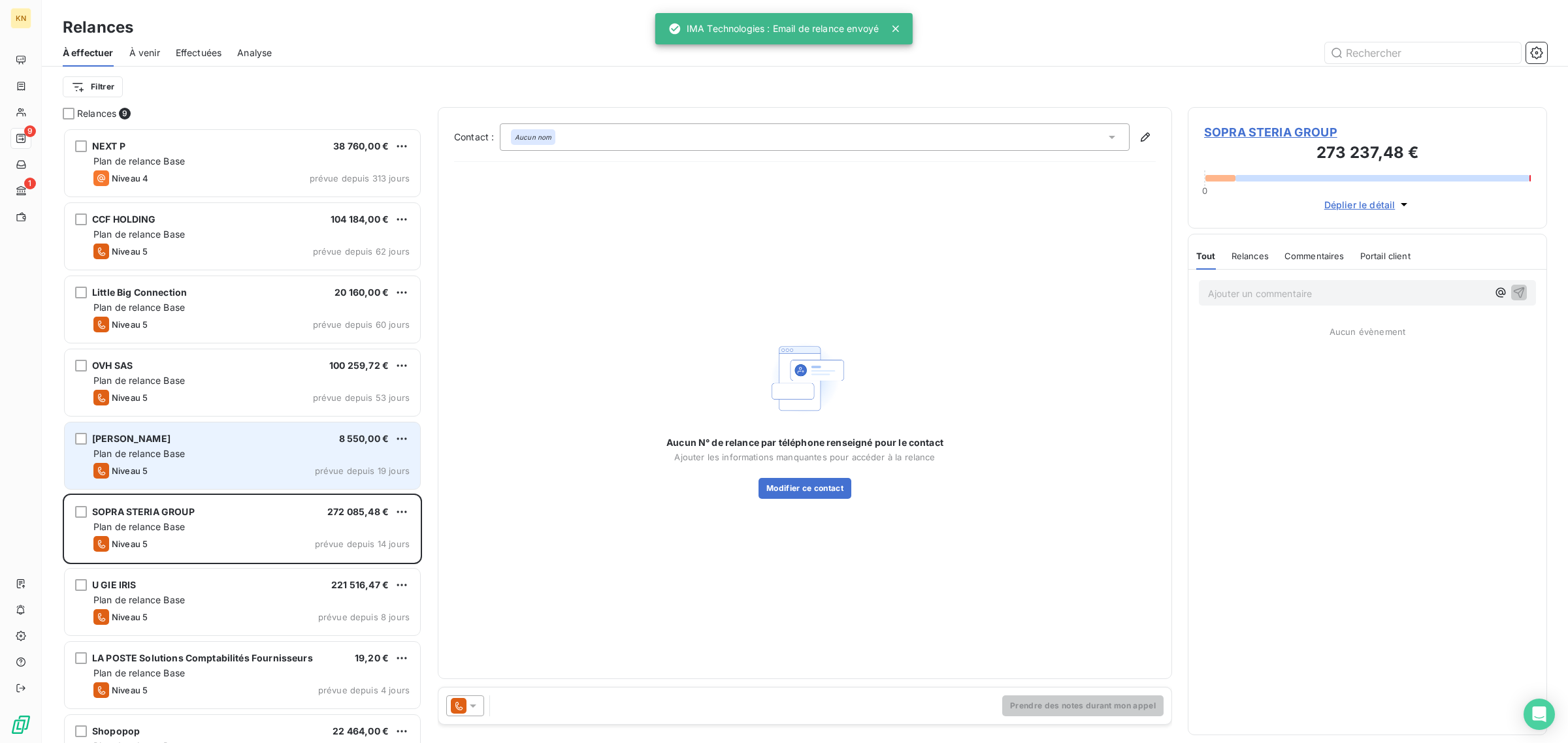
click at [313, 464] on div "Niveau 5 prévue depuis 19 jours" at bounding box center [252, 471] width 316 height 15
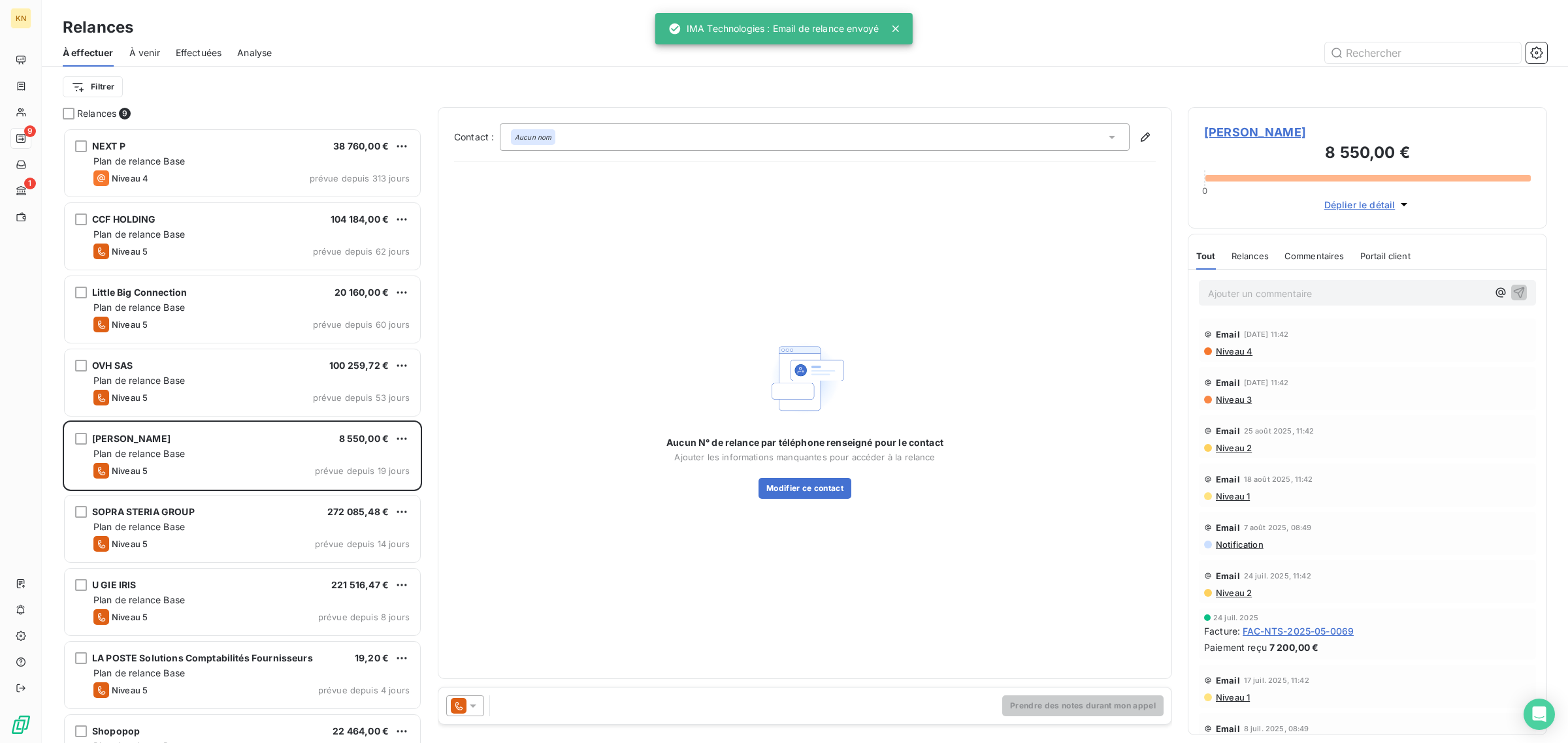
click at [456, 695] on div "Prendre des notes durant mon appel" at bounding box center [804, 706] width 733 height 36
click at [456, 699] on icon at bounding box center [458, 706] width 15 height 15
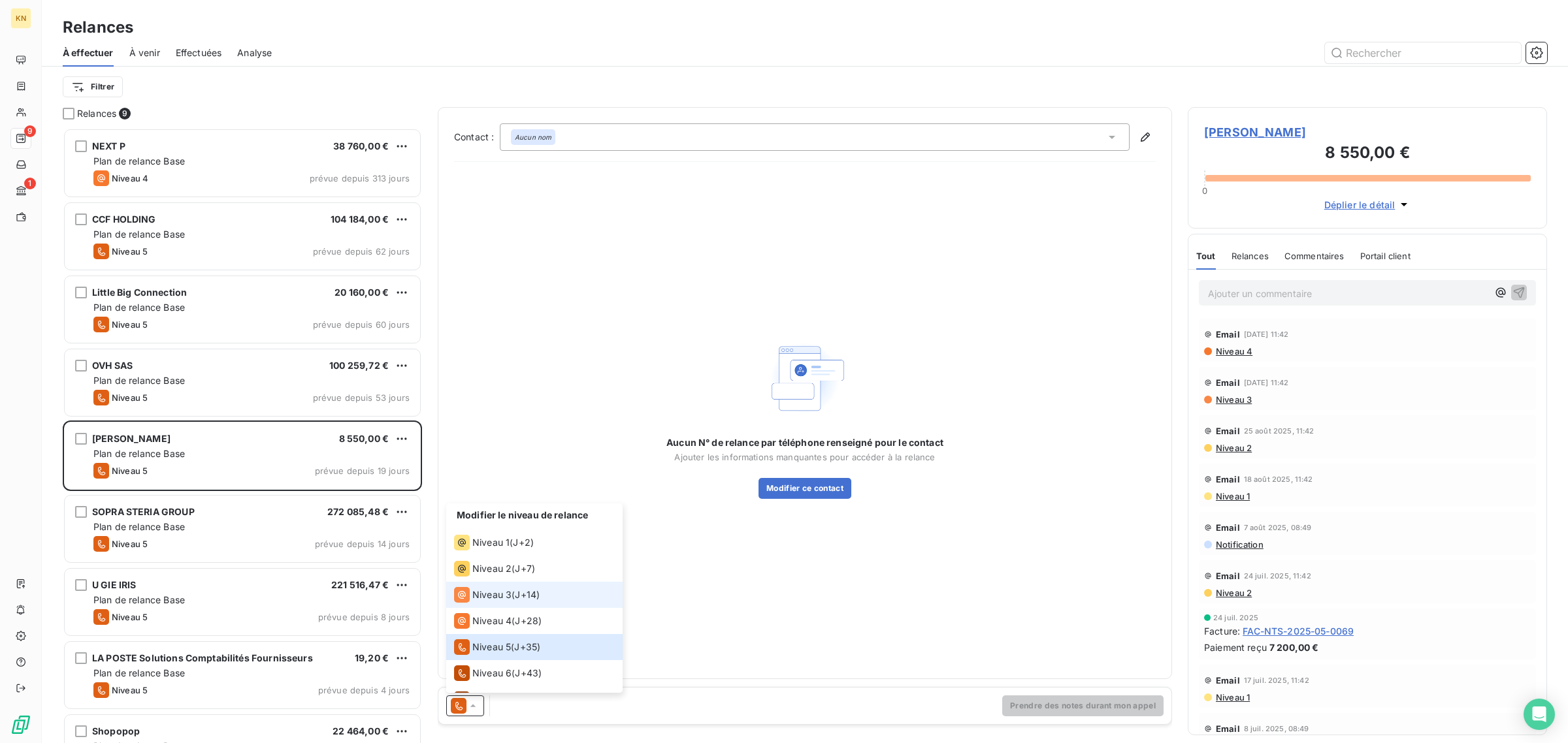
click at [500, 588] on span "Niveau 3" at bounding box center [491, 594] width 39 height 13
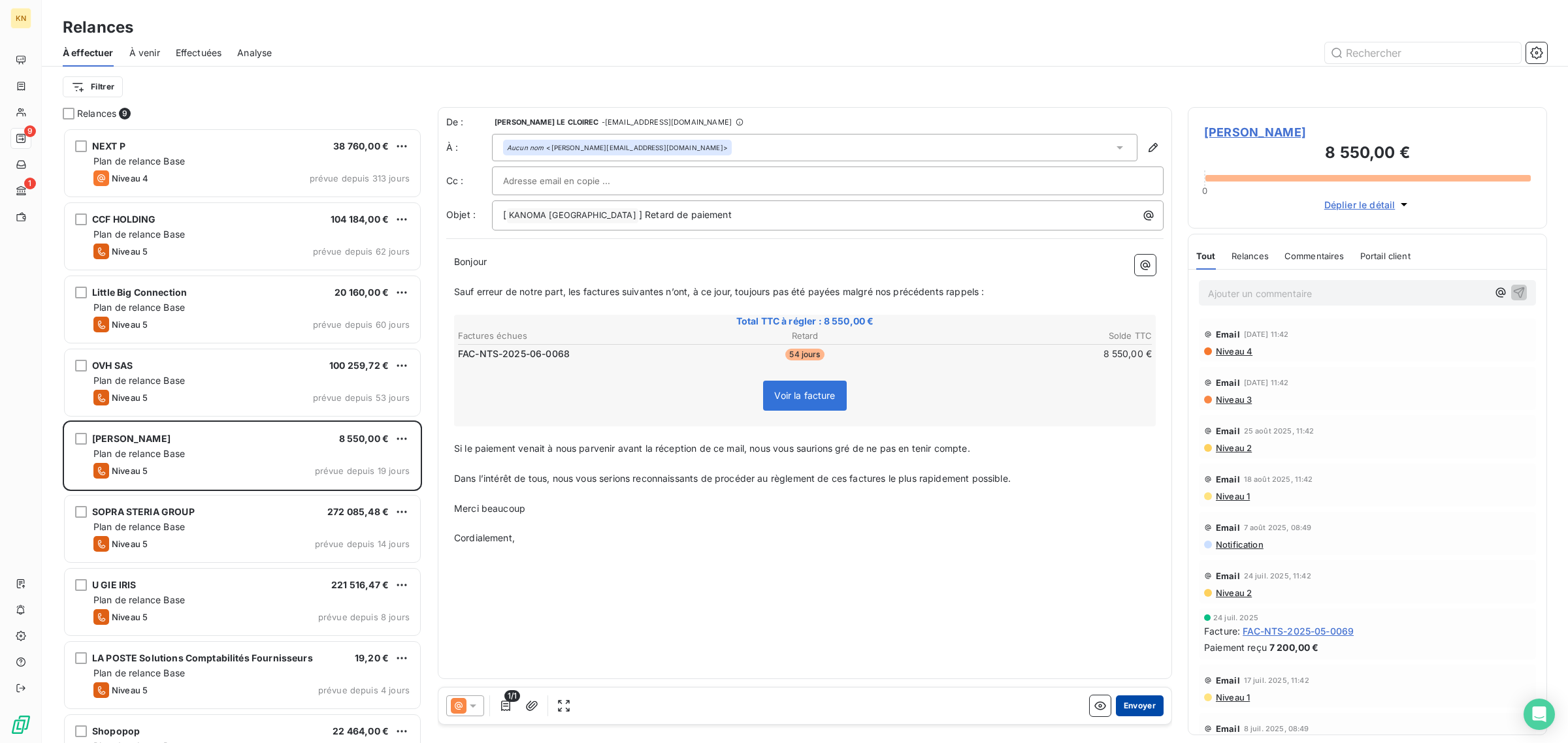
click at [1145, 709] on button "Envoyer" at bounding box center [1139, 706] width 48 height 21
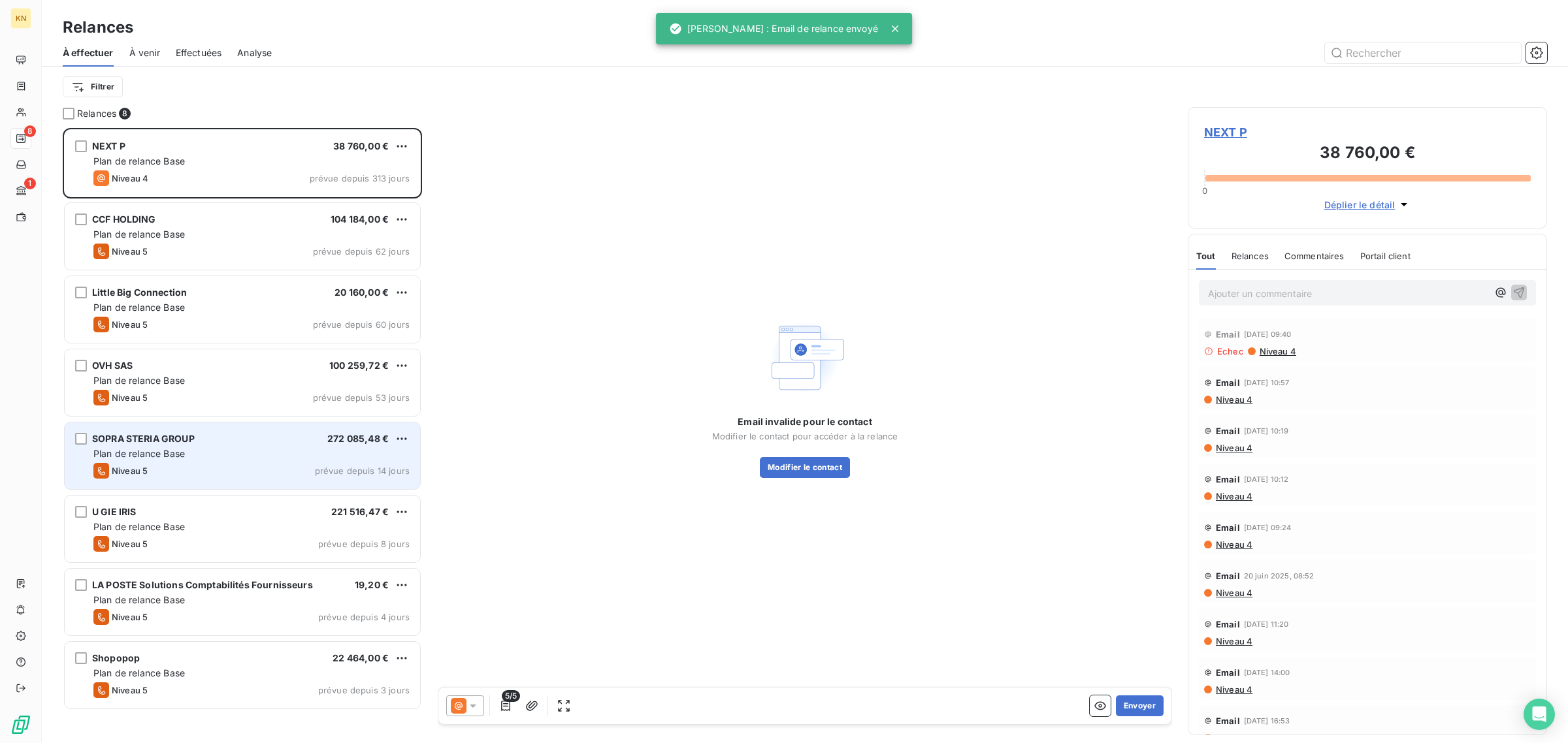
click at [208, 465] on div "Niveau 5 prévue depuis 14 jours" at bounding box center [252, 471] width 316 height 15
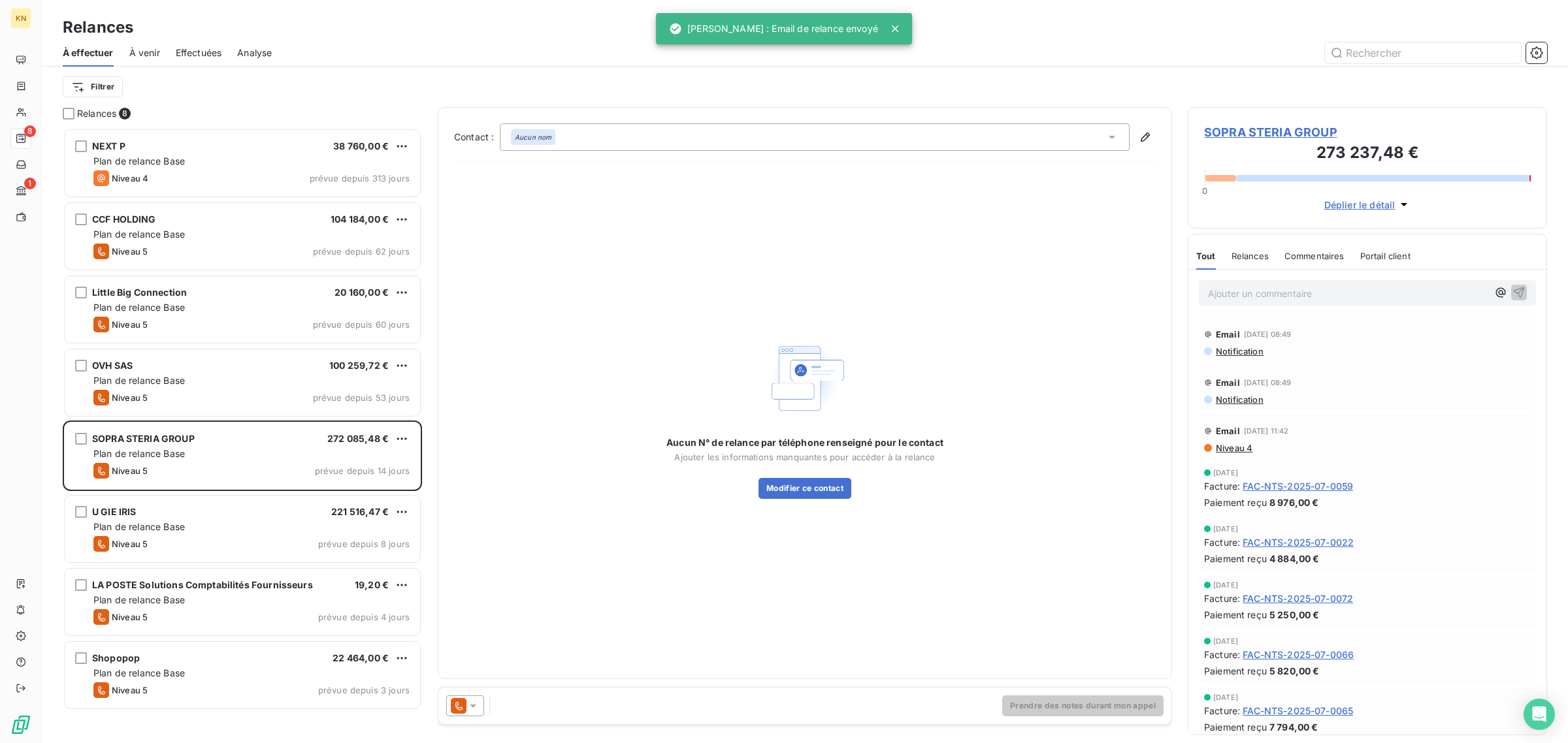
click at [458, 699] on icon at bounding box center [458, 706] width 15 height 15
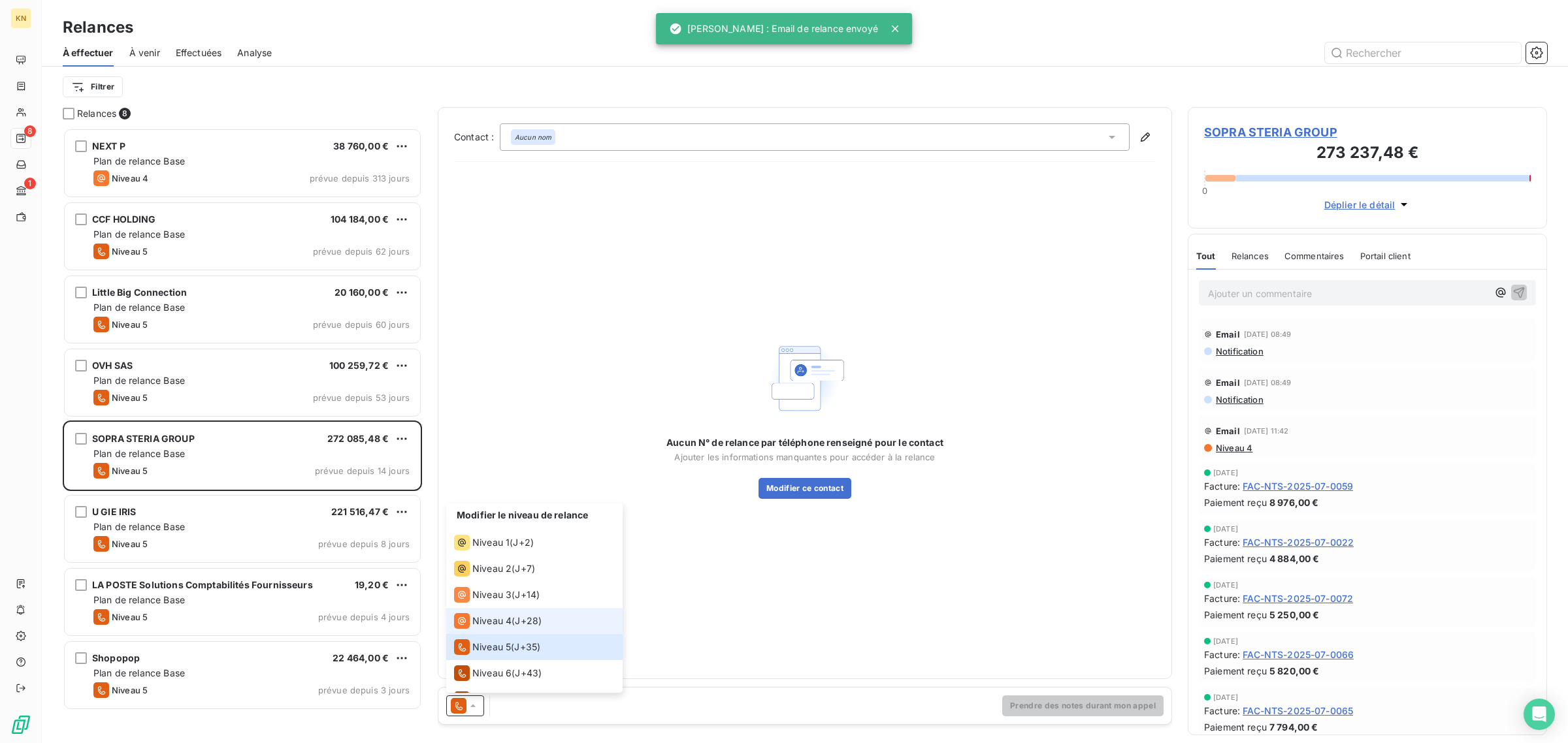
click at [489, 617] on span "Niveau 4" at bounding box center [491, 621] width 39 height 13
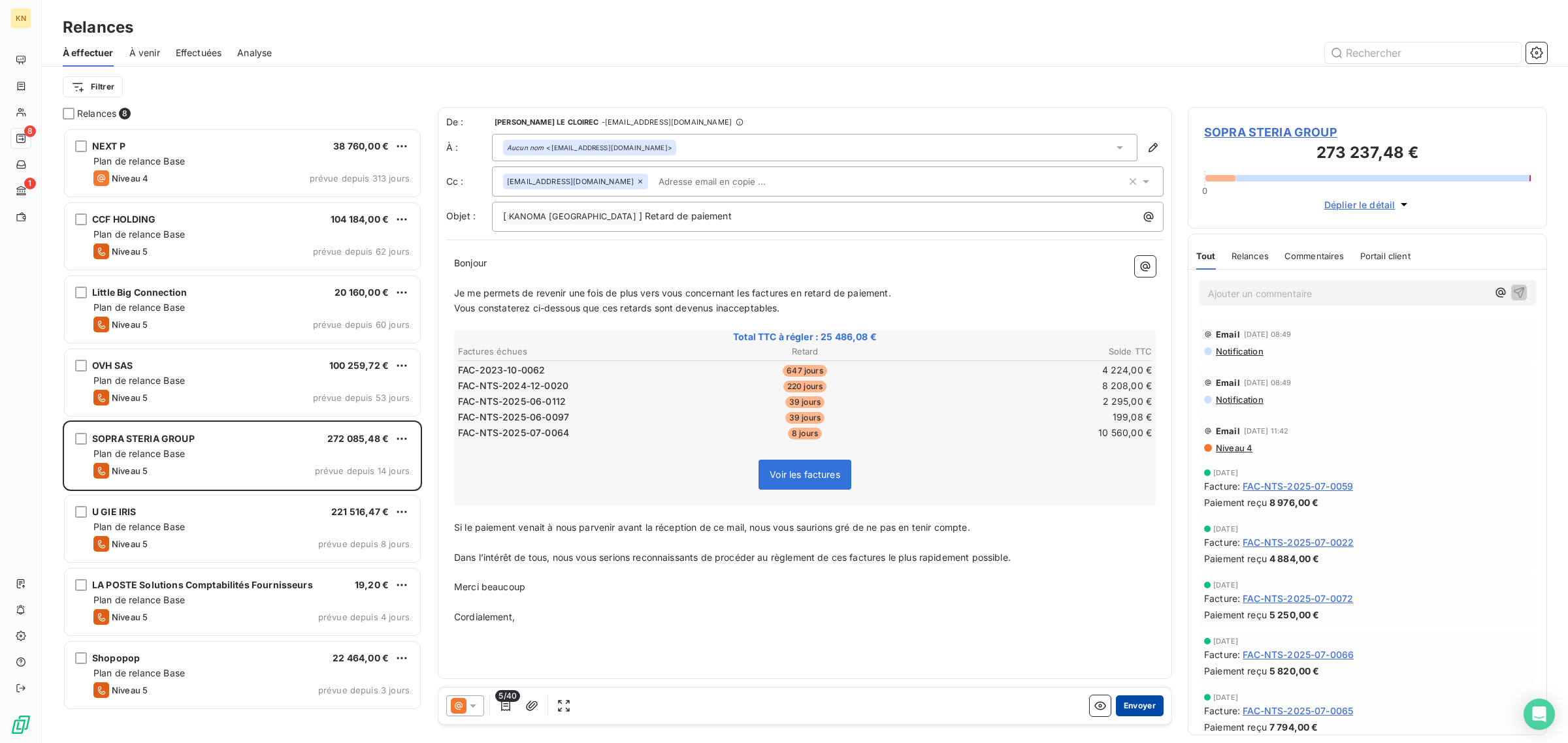
click at [1122, 702] on button "Envoyer" at bounding box center [1139, 706] width 48 height 21
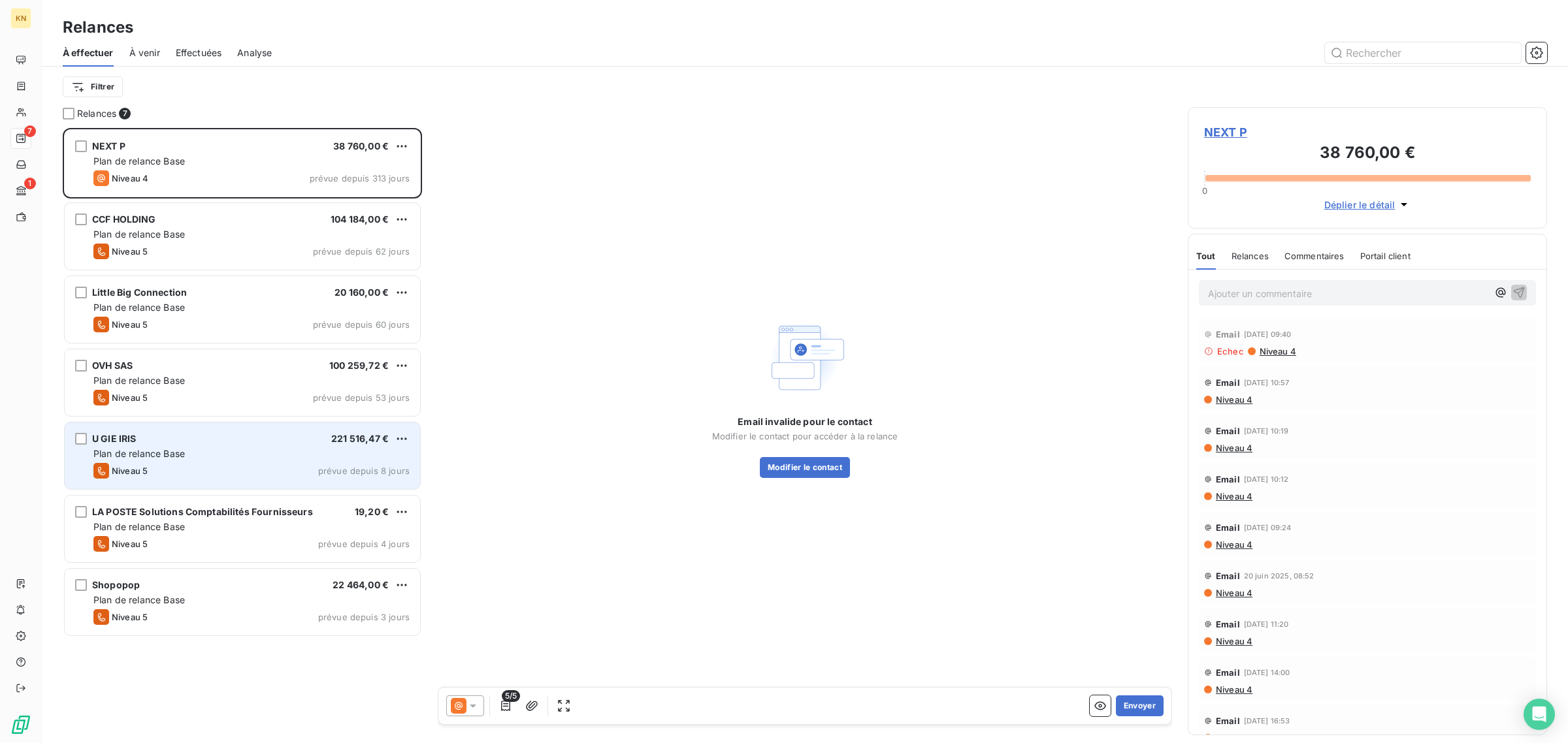
click at [188, 461] on div "U GIE IRIS 221 516,47 € Plan de relance Base Niveau 5 prévue depuis 8 jours" at bounding box center [242, 455] width 356 height 67
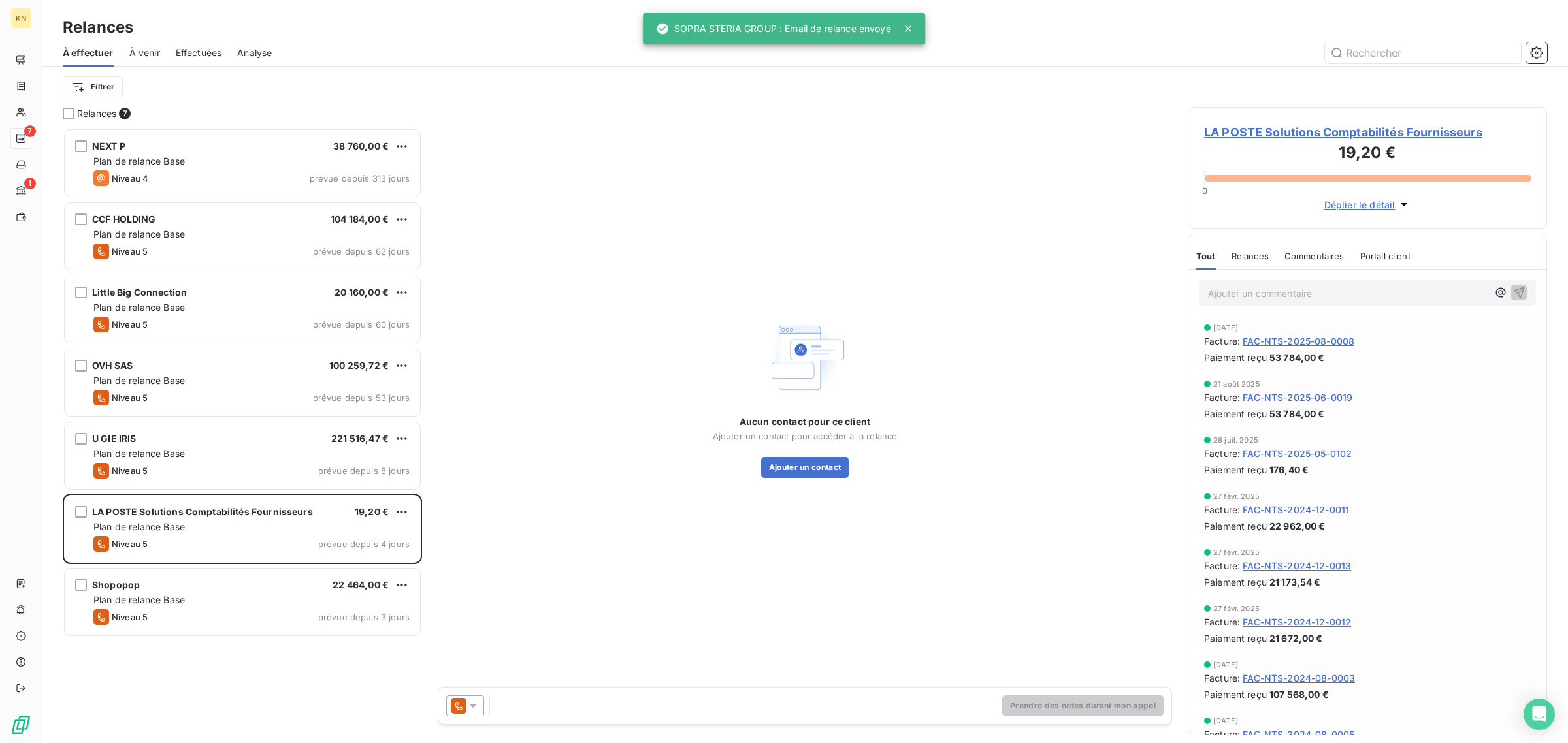
click at [459, 709] on icon at bounding box center [459, 706] width 8 height 9
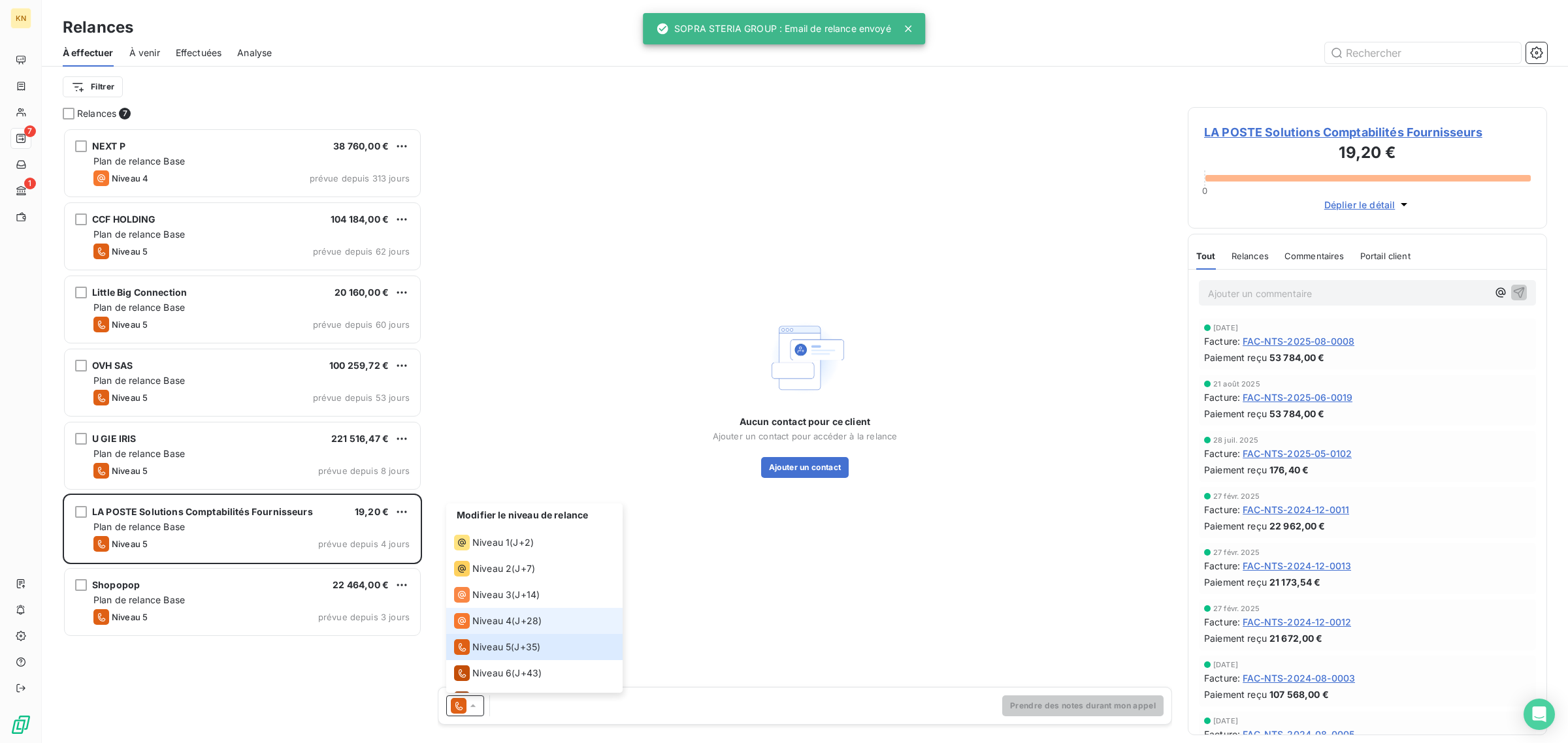
click at [476, 628] on div "Niveau 4" at bounding box center [482, 620] width 57 height 15
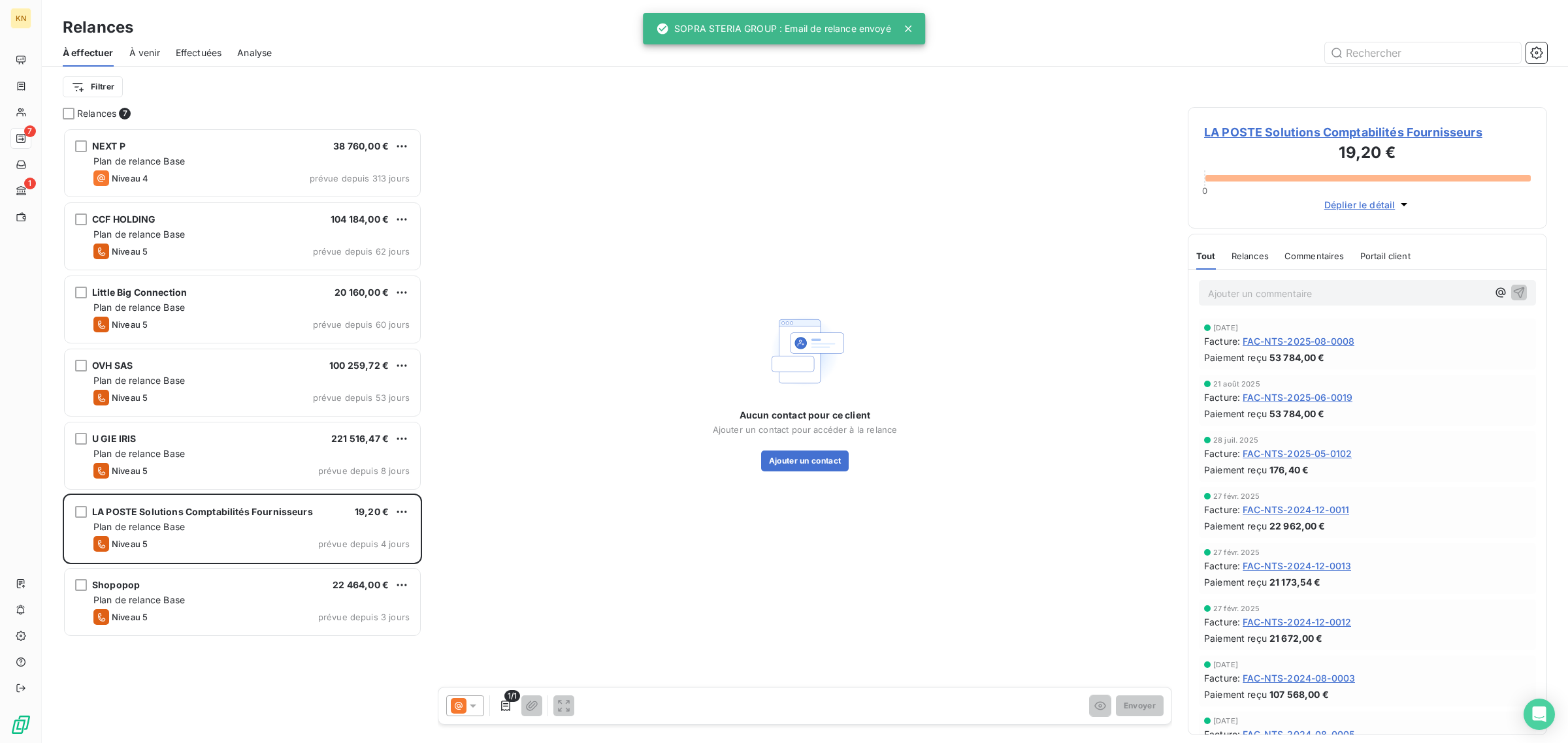
click at [464, 704] on icon at bounding box center [458, 706] width 15 height 15
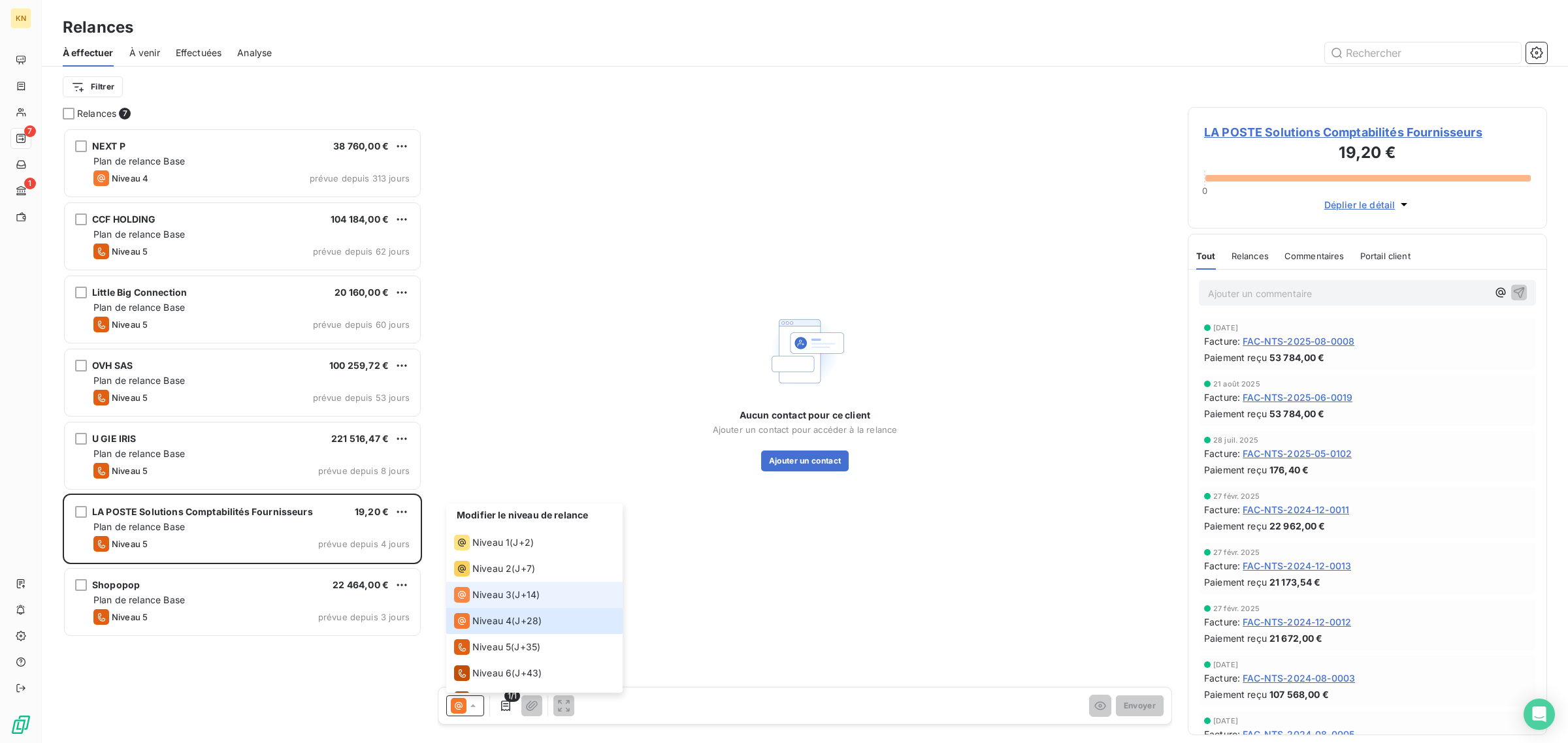
click at [477, 604] on li "Niveau 3 ( J+14 )" at bounding box center [534, 594] width 176 height 26
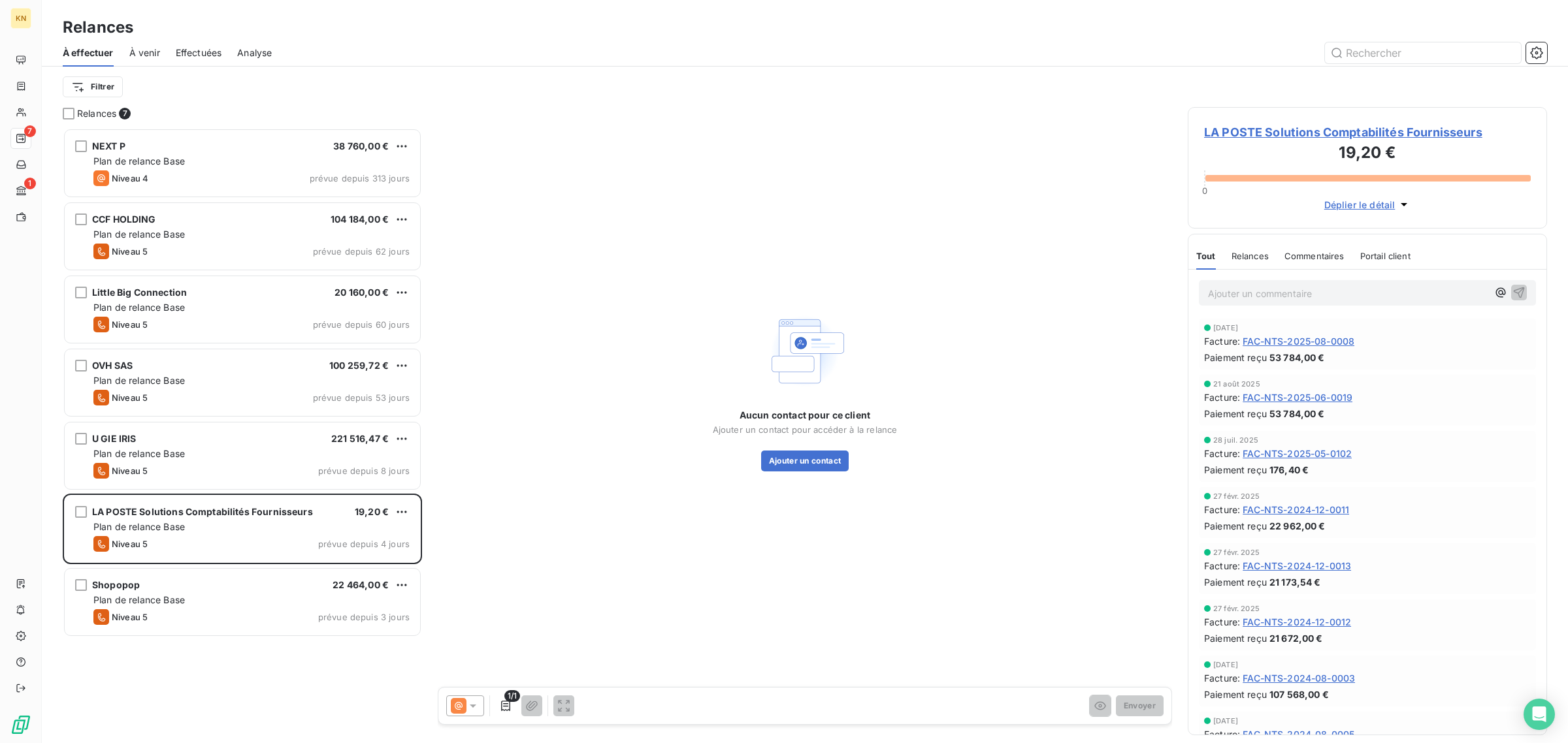
click at [468, 696] on div at bounding box center [465, 706] width 38 height 21
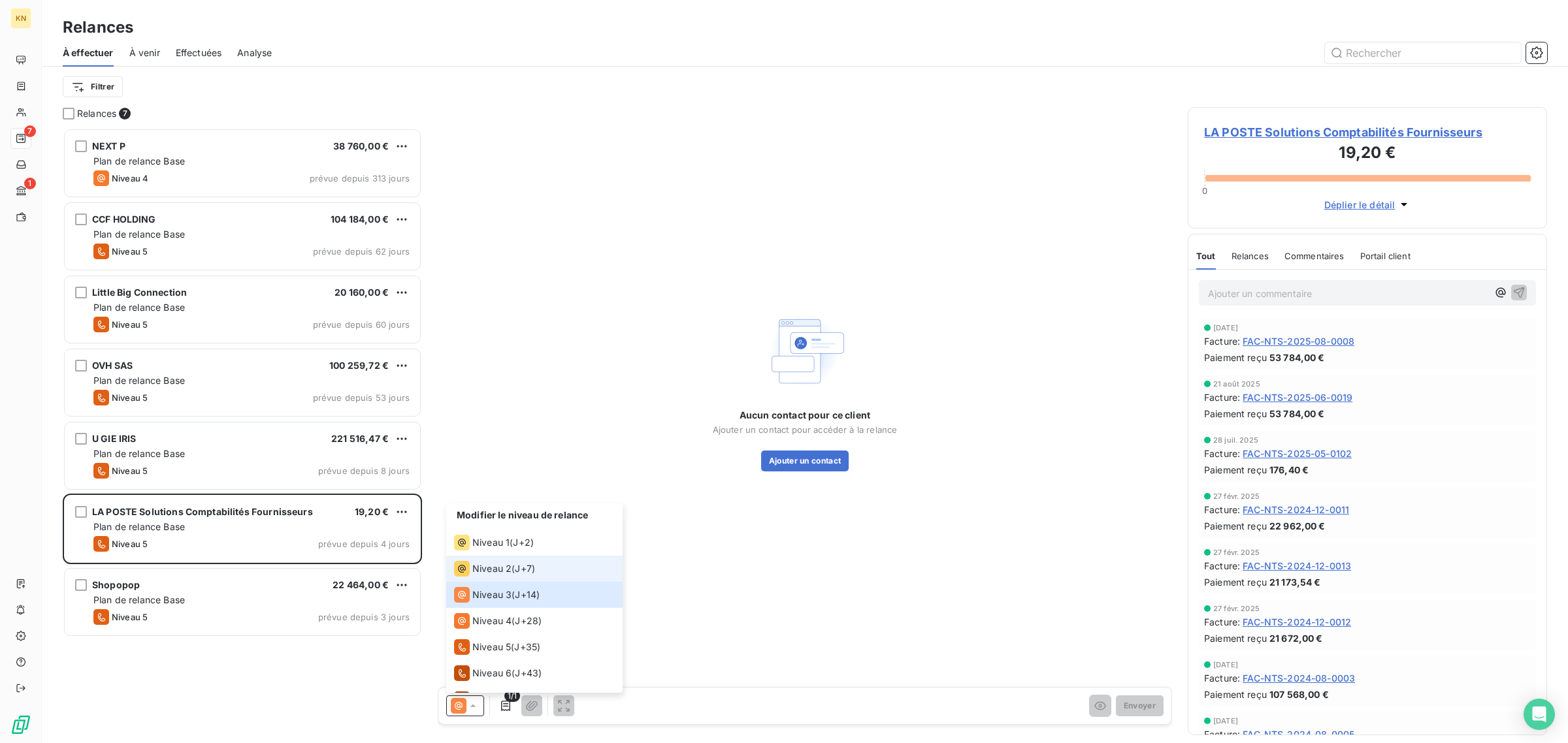
click at [503, 573] on span "Niveau 2" at bounding box center [491, 569] width 39 height 13
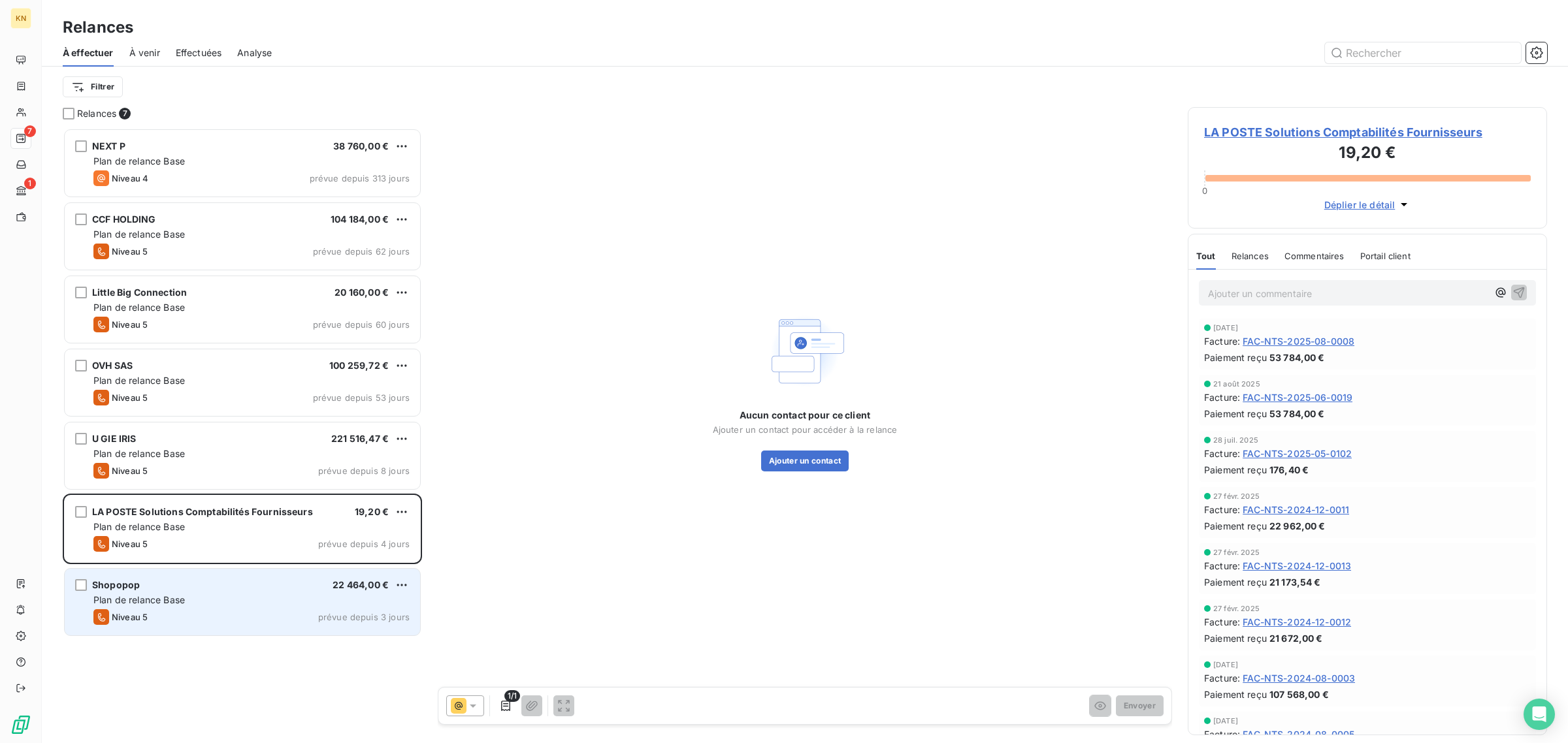
click at [215, 579] on div "Shopopop 22 464,00 €" at bounding box center [252, 585] width 316 height 11
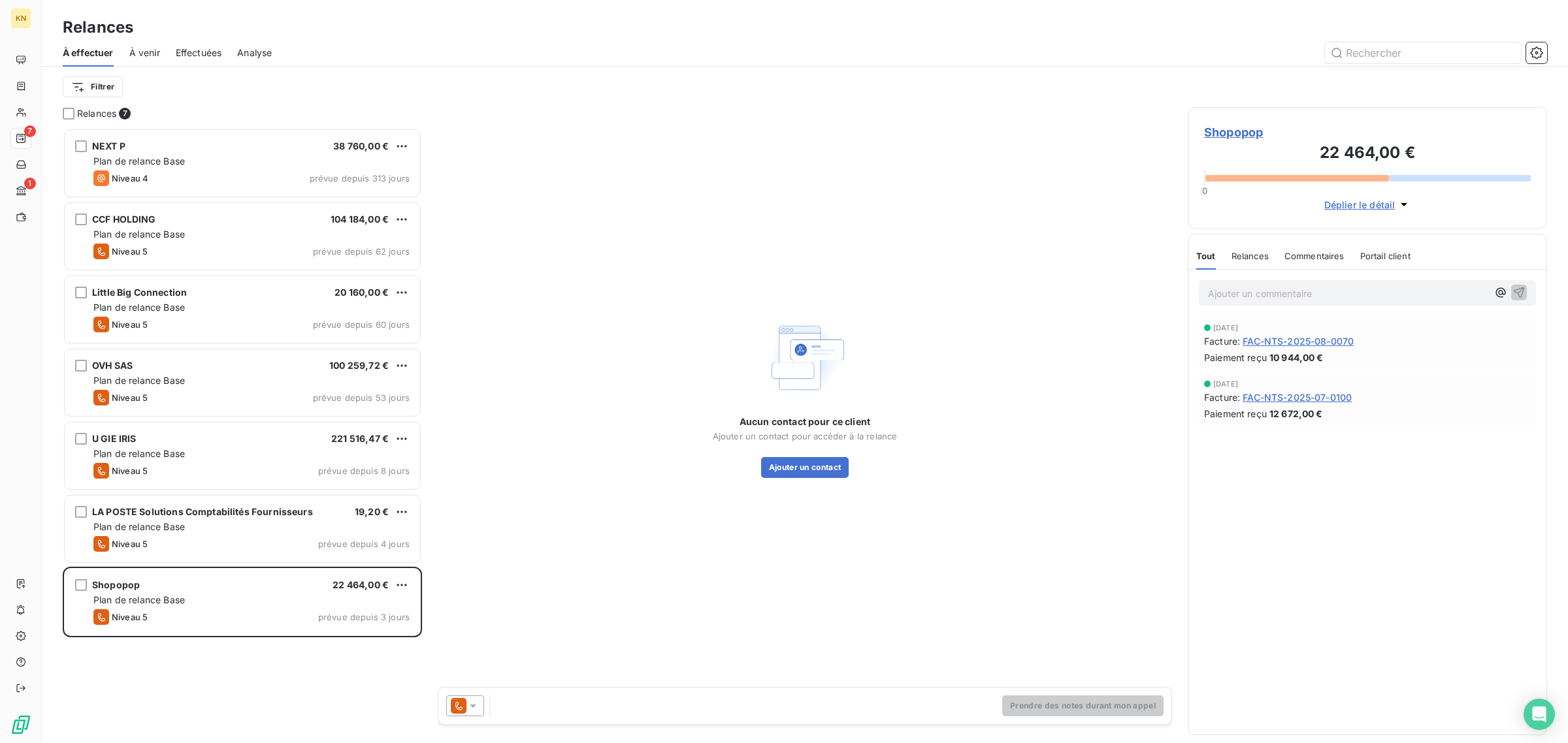
click at [466, 709] on icon at bounding box center [473, 706] width 13 height 13
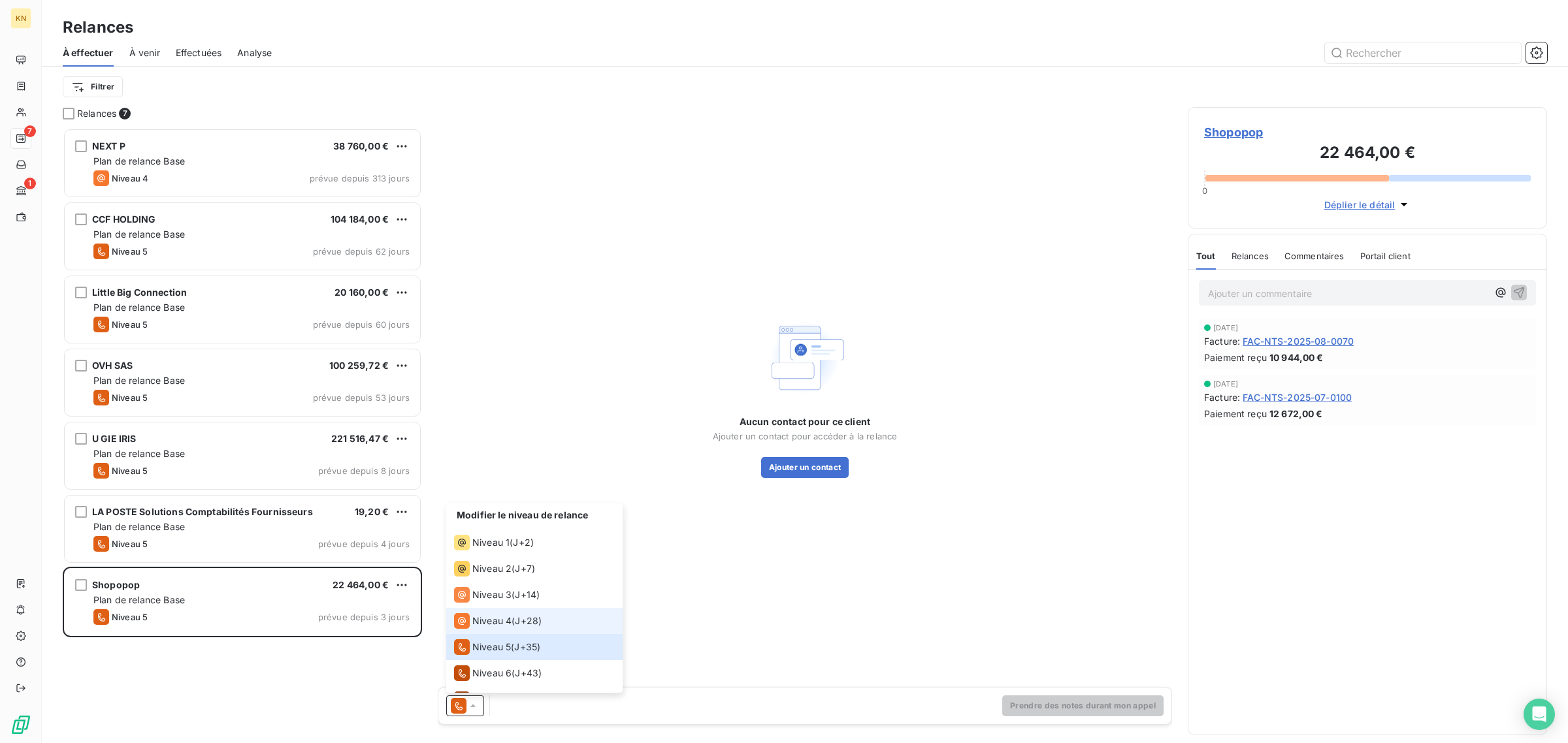
click at [479, 619] on span "Niveau 4" at bounding box center [491, 621] width 39 height 13
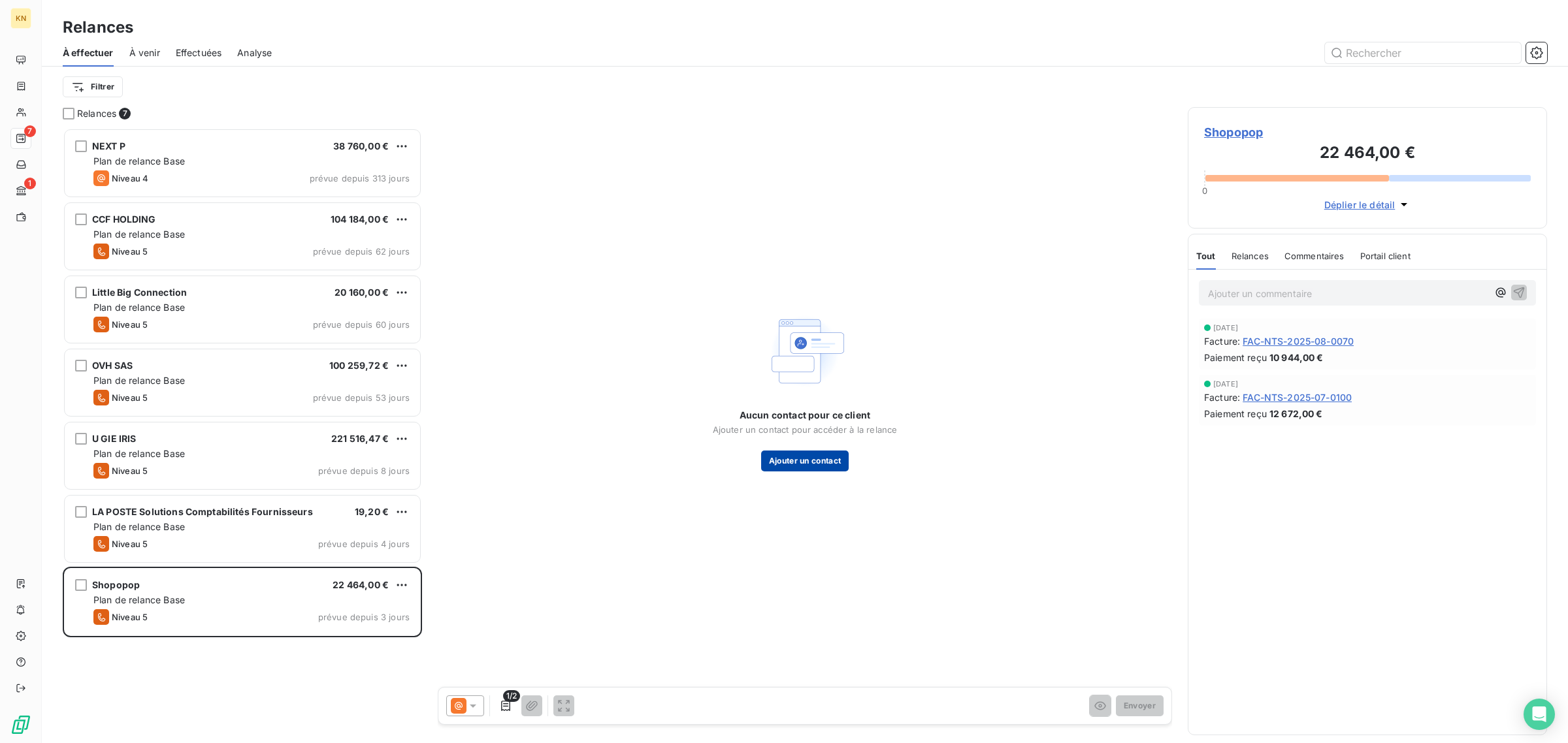
click at [804, 454] on button "Ajouter un contact" at bounding box center [804, 461] width 89 height 21
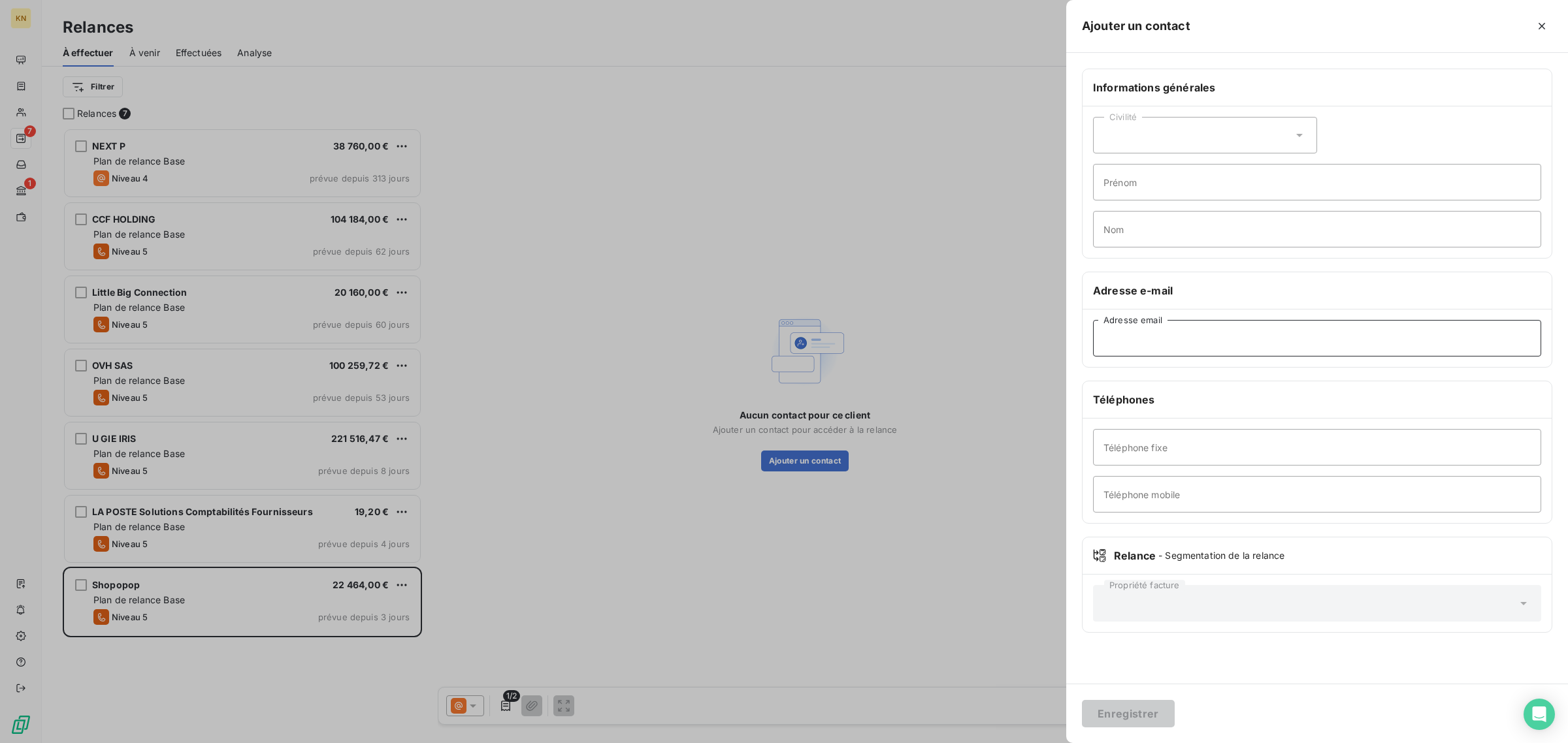
click at [1179, 344] on input "Adresse email" at bounding box center [1316, 338] width 448 height 36
paste input "[EMAIL_ADDRESS][DOMAIN_NAME]"
type input "[EMAIL_ADDRESS][DOMAIN_NAME]"
click at [1145, 707] on button "Enregistrer" at bounding box center [1128, 713] width 92 height 28
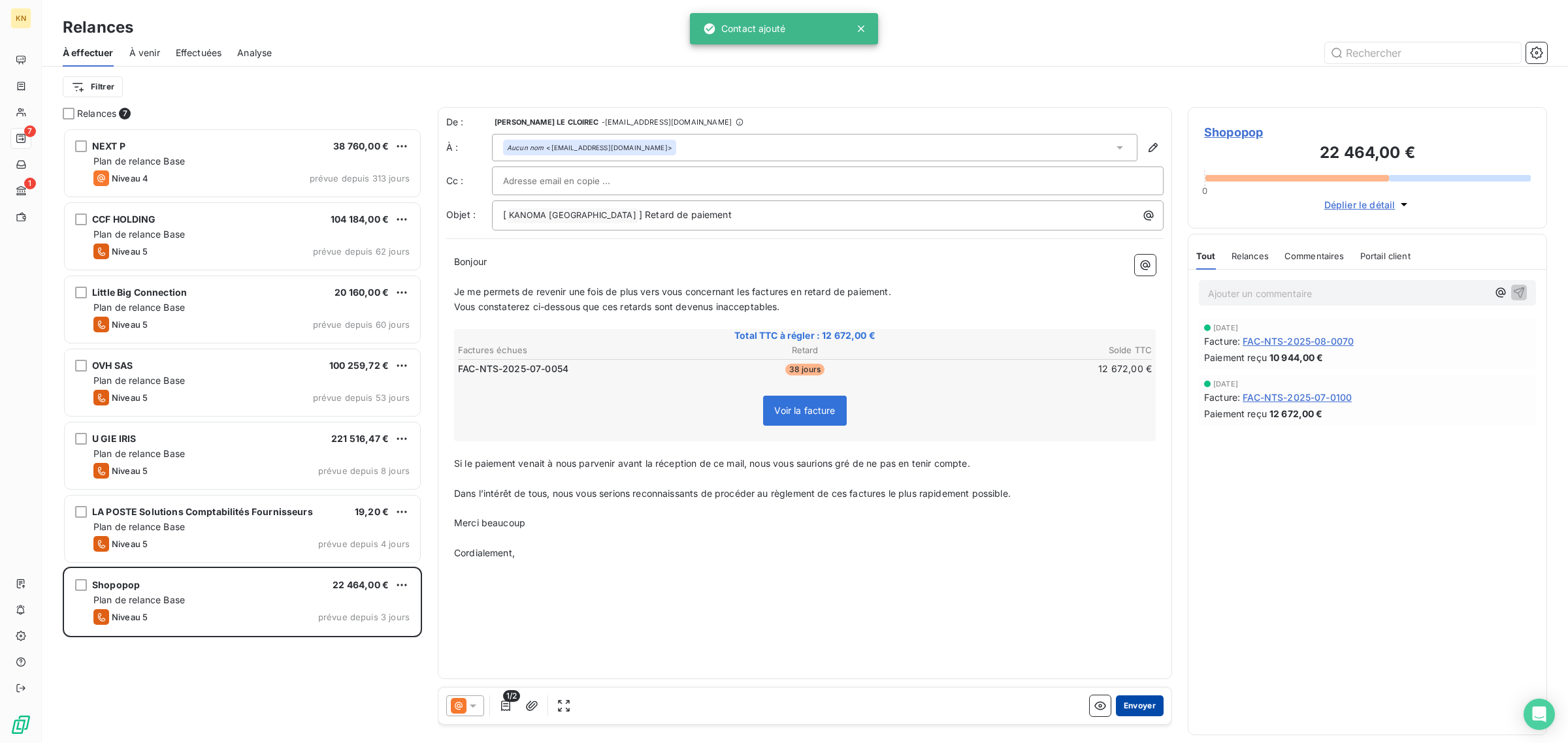
click at [1138, 712] on button "Envoyer" at bounding box center [1139, 706] width 48 height 21
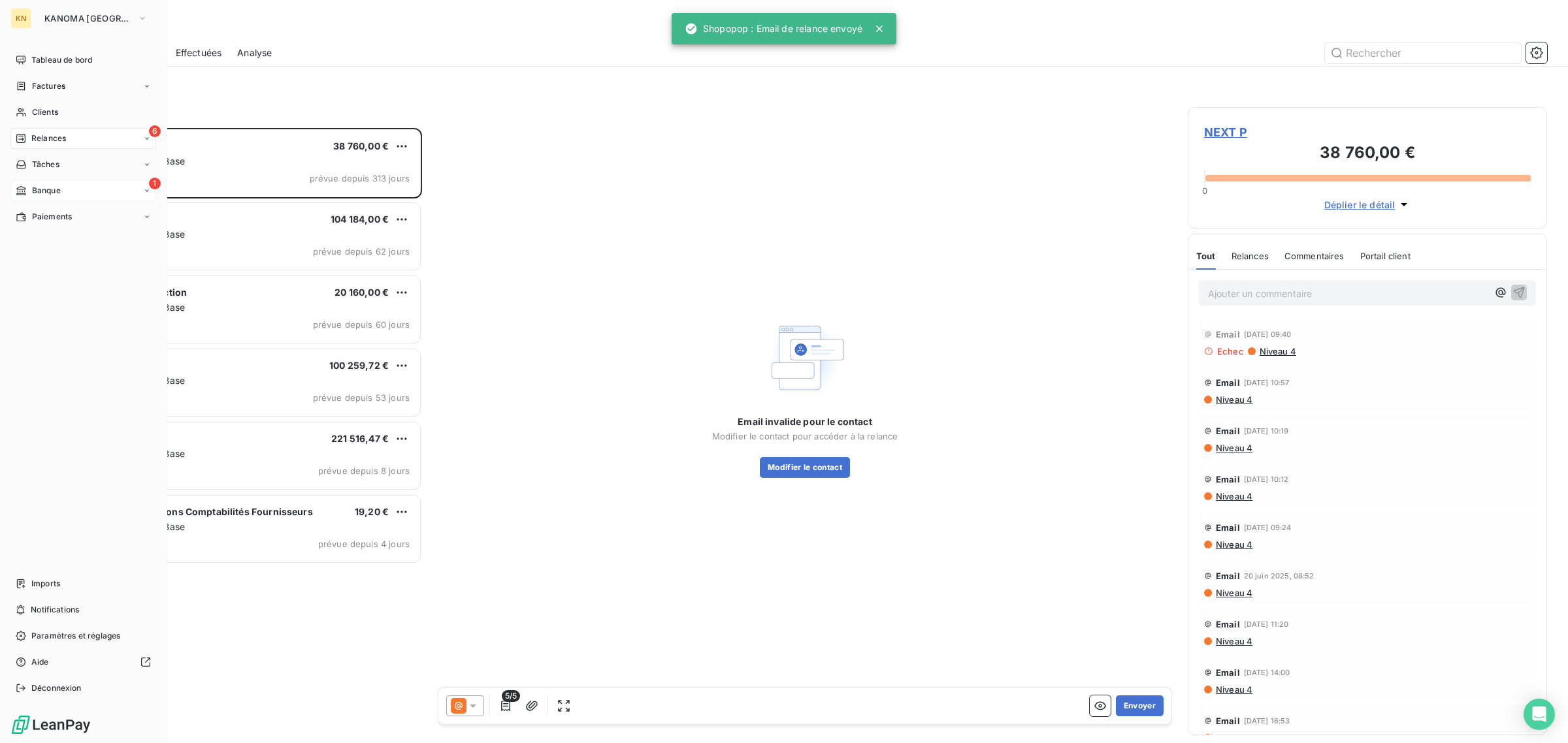
click at [41, 188] on span "Banque" at bounding box center [47, 191] width 29 height 11
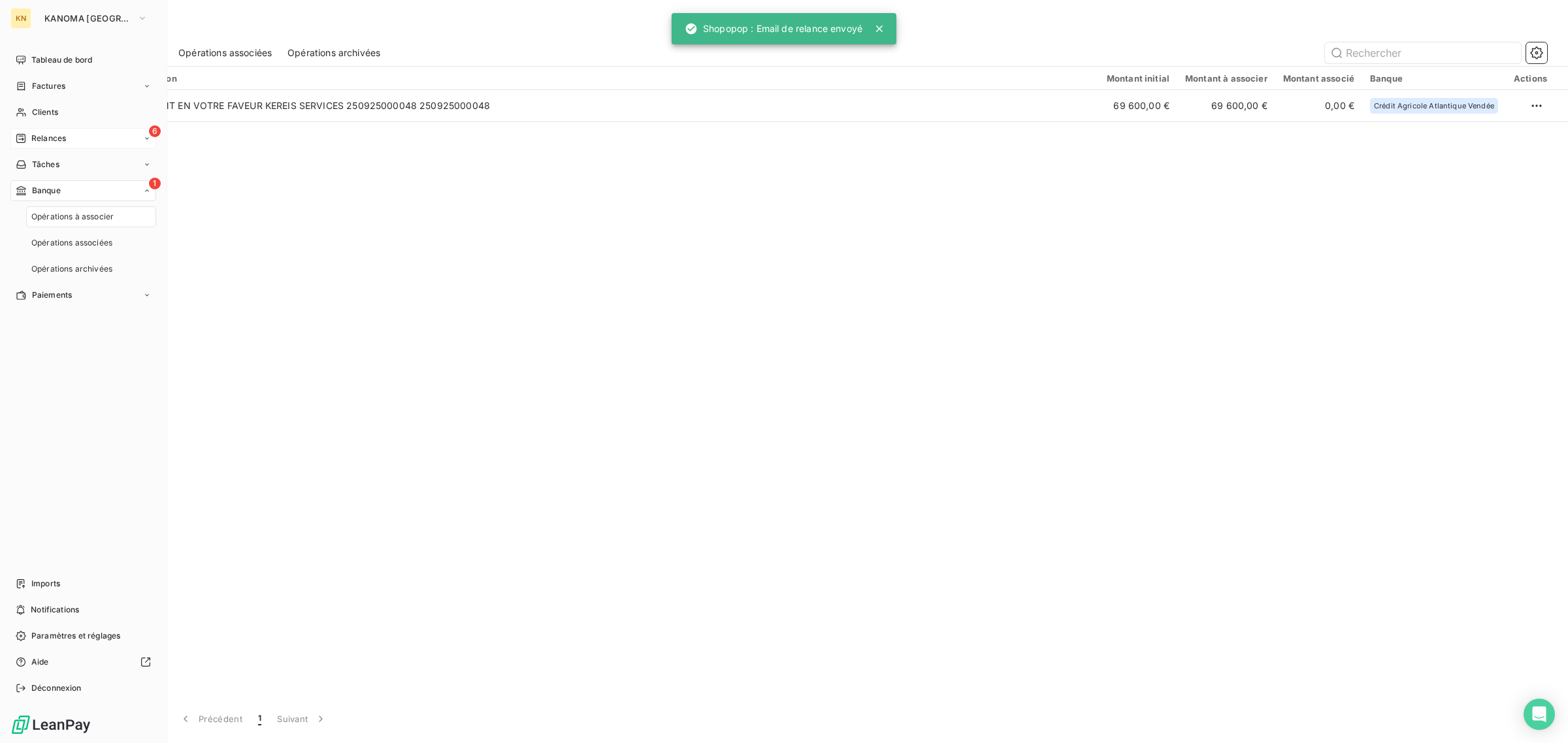
click at [47, 146] on div "6 Relances" at bounding box center [83, 138] width 146 height 21
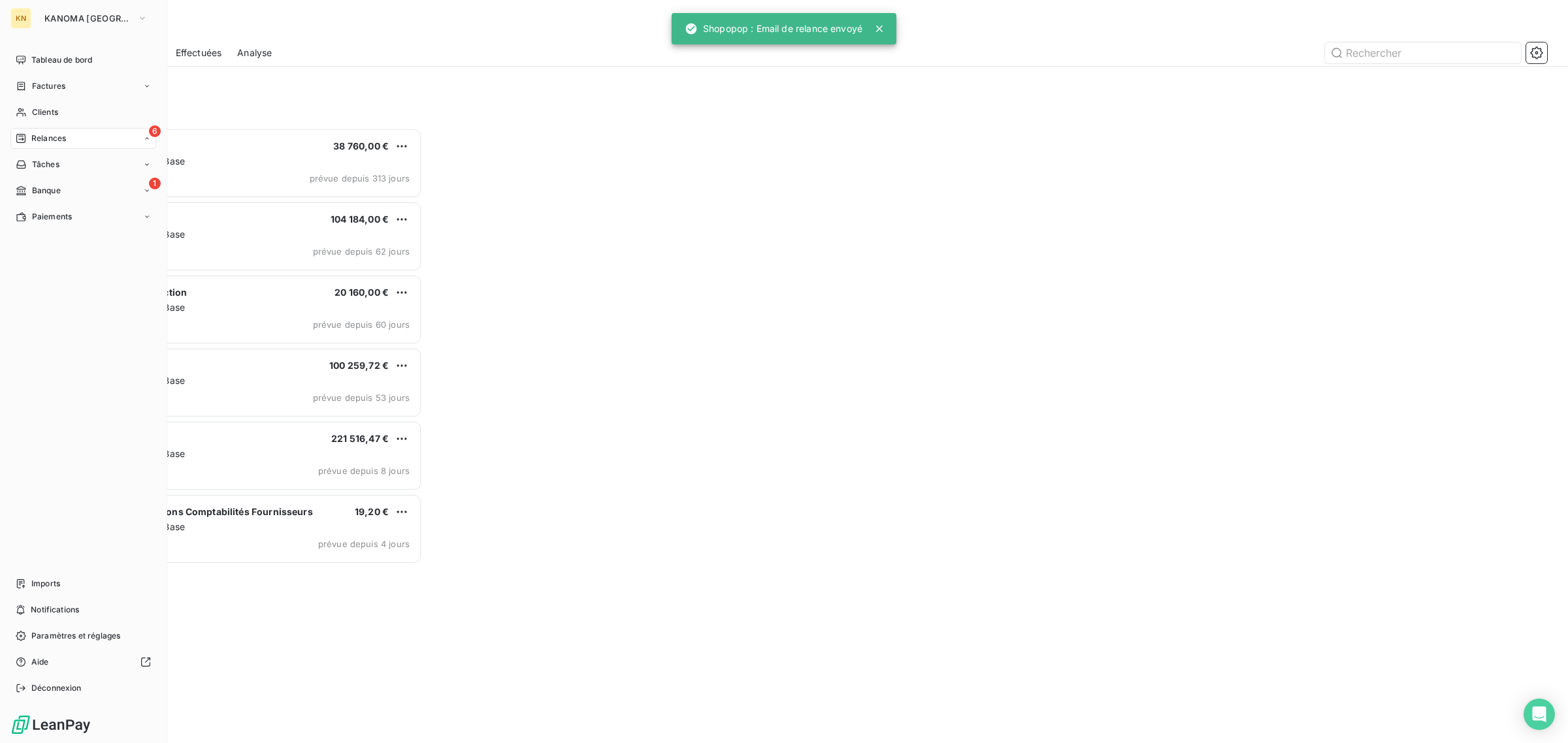
scroll to position [604, 347]
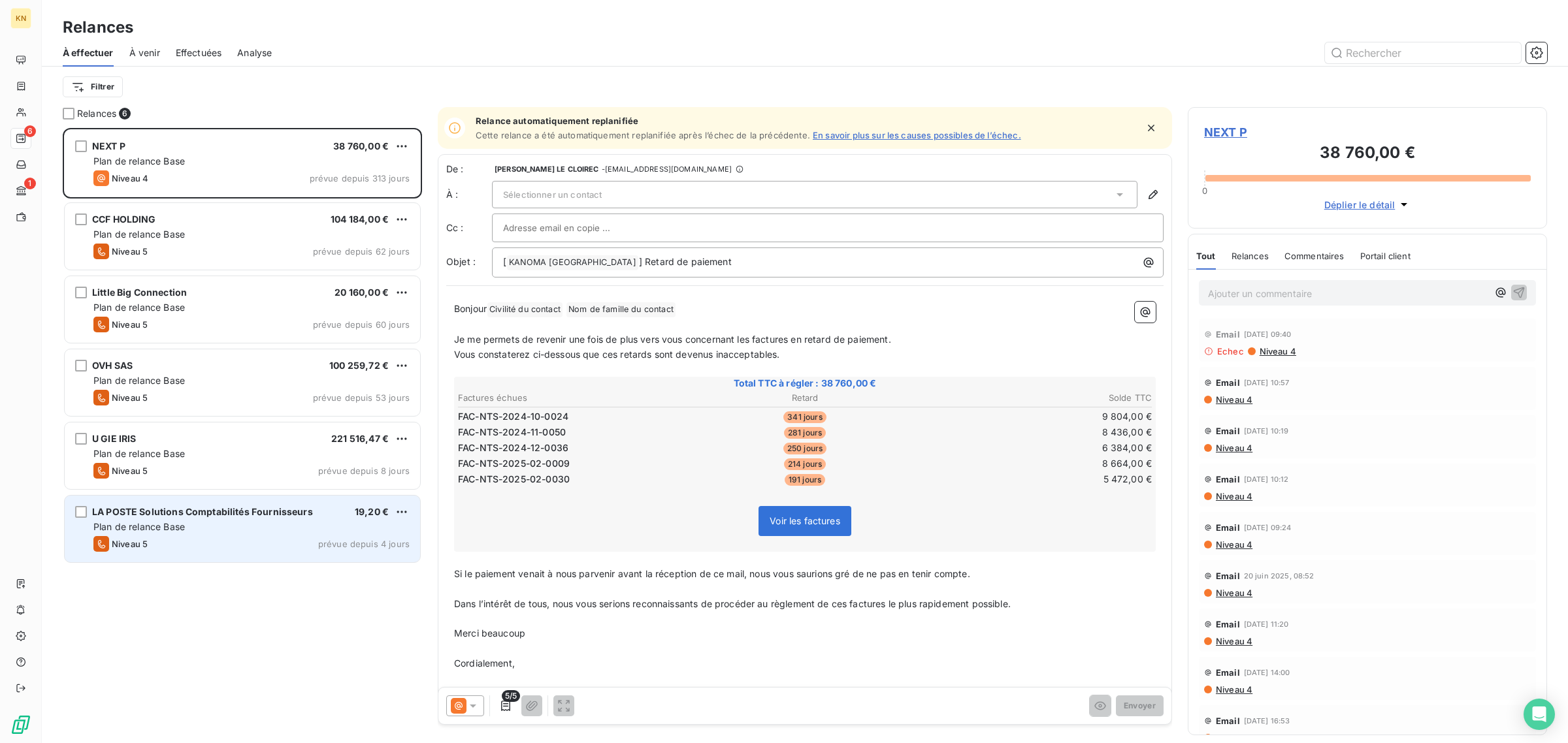
click at [307, 532] on div "Plan de relance Base" at bounding box center [252, 527] width 316 height 13
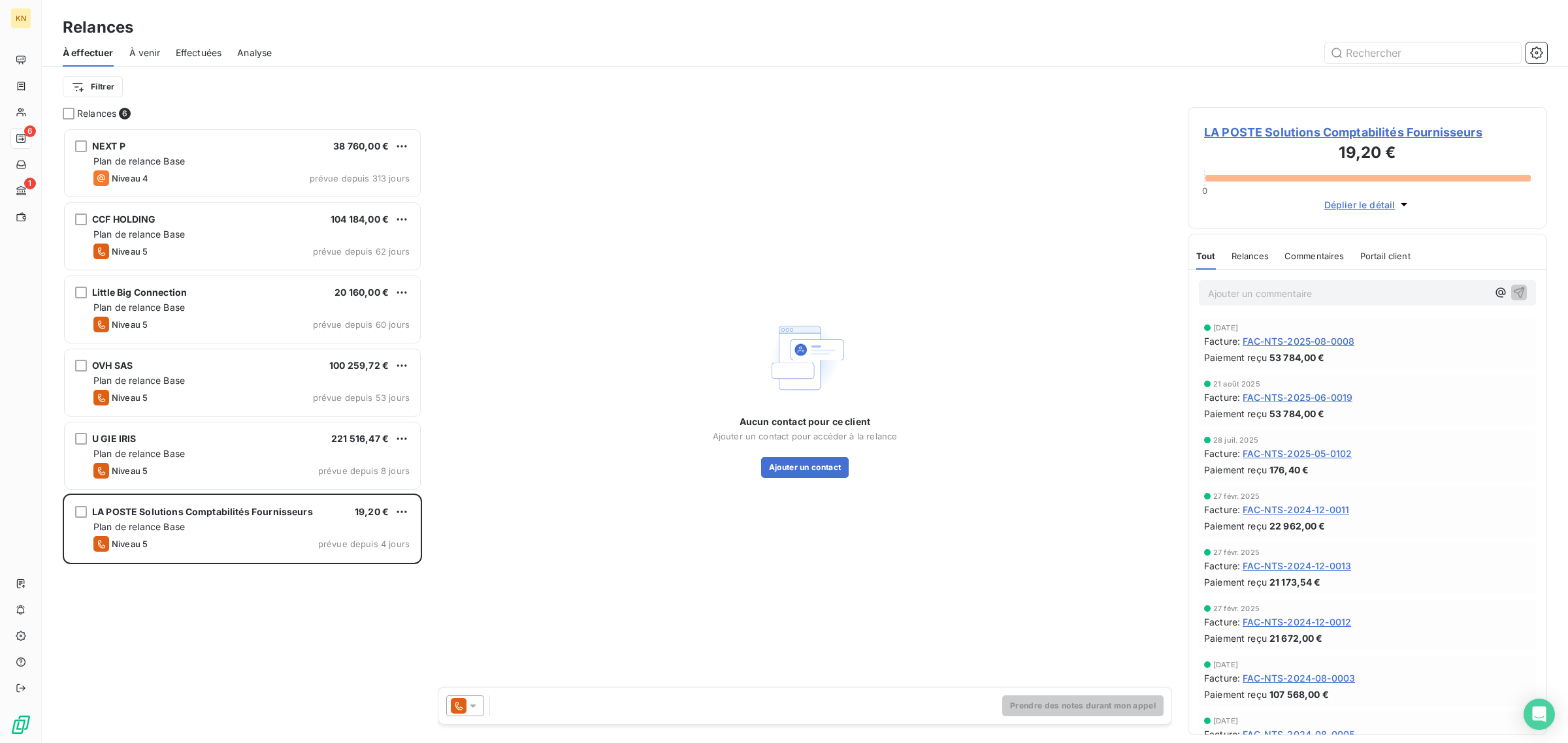
click at [482, 718] on div "Prendre des notes durant mon appel" at bounding box center [804, 706] width 733 height 36
click at [475, 711] on icon at bounding box center [473, 706] width 13 height 13
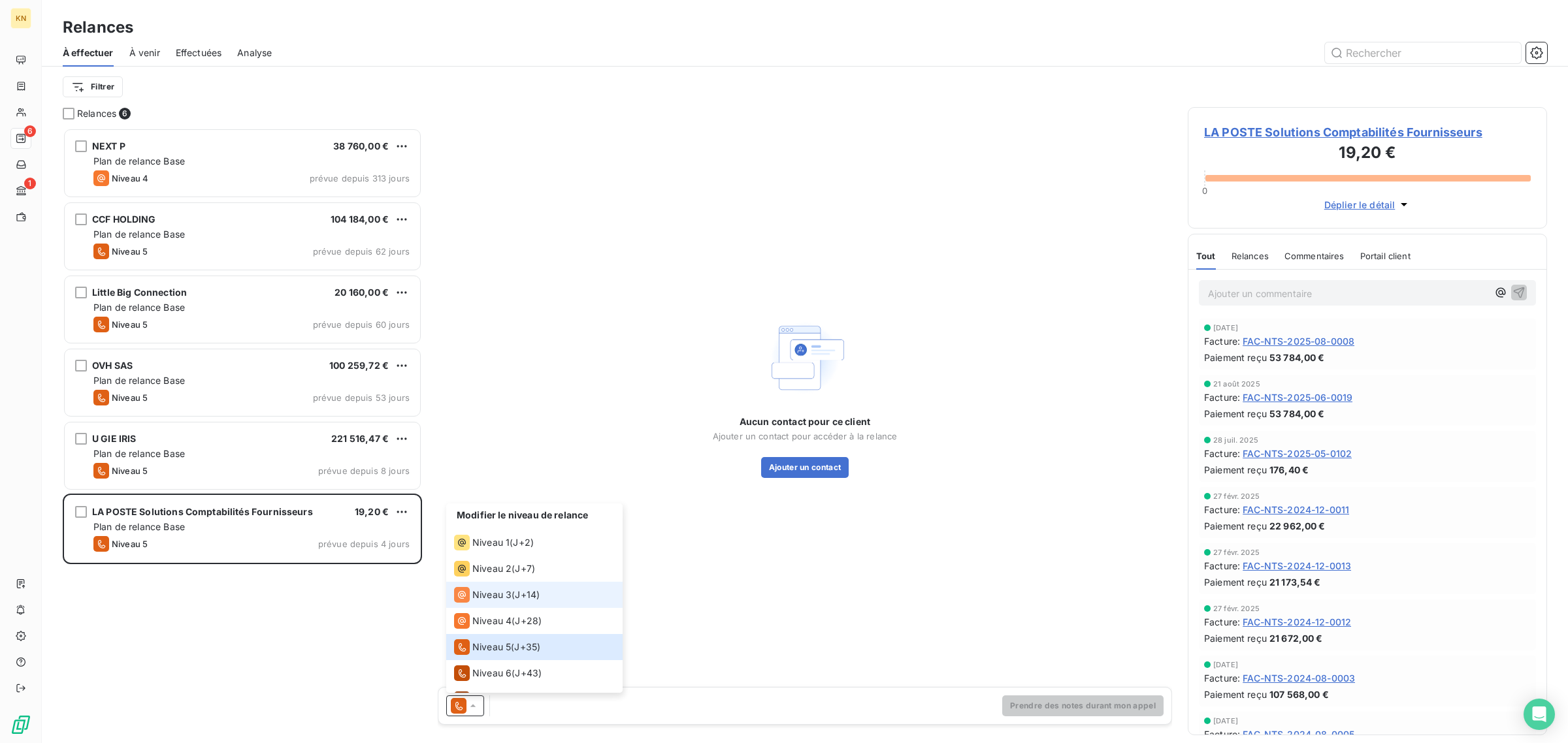
click at [501, 591] on span "Niveau 3" at bounding box center [491, 594] width 39 height 13
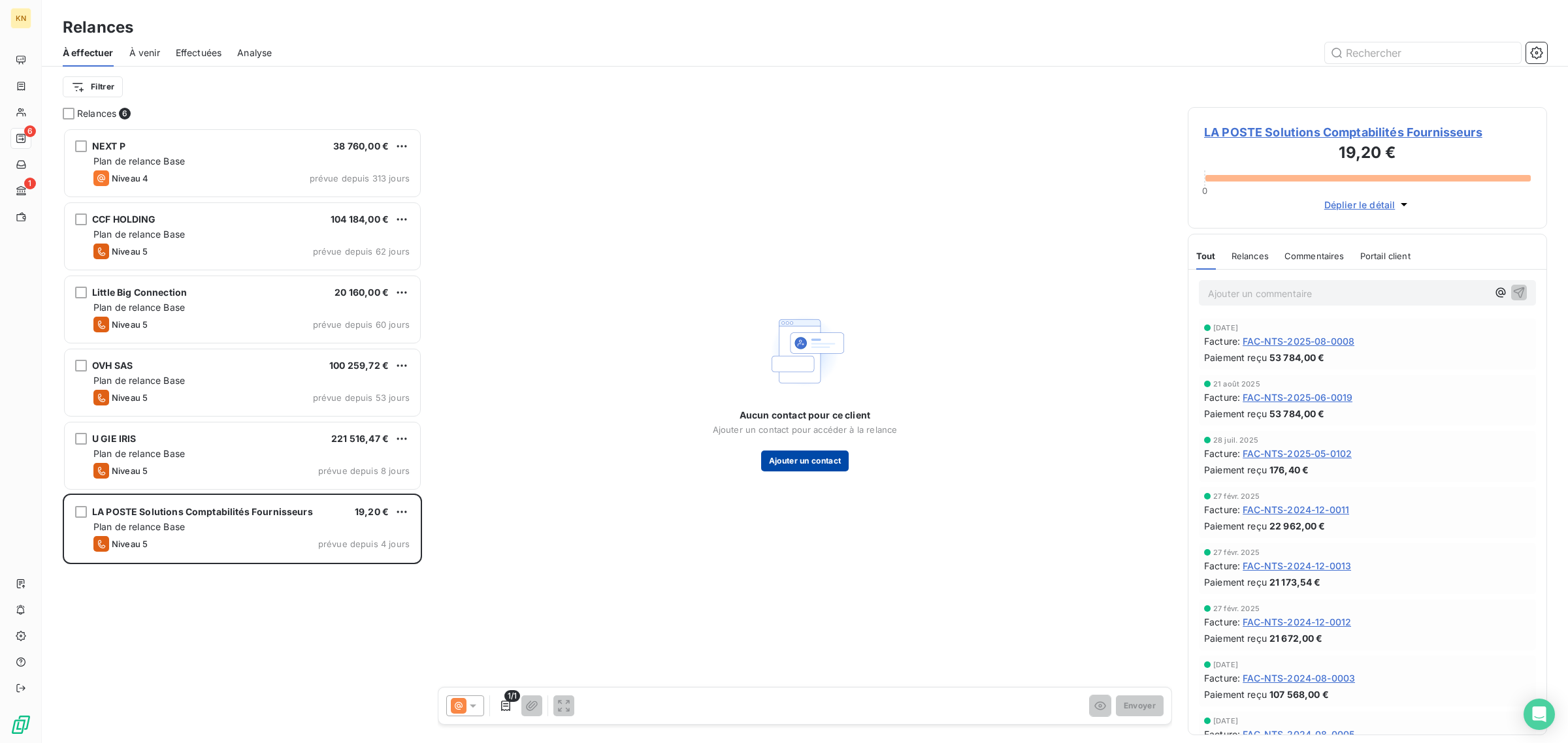
click at [792, 455] on button "Ajouter un contact" at bounding box center [804, 461] width 89 height 21
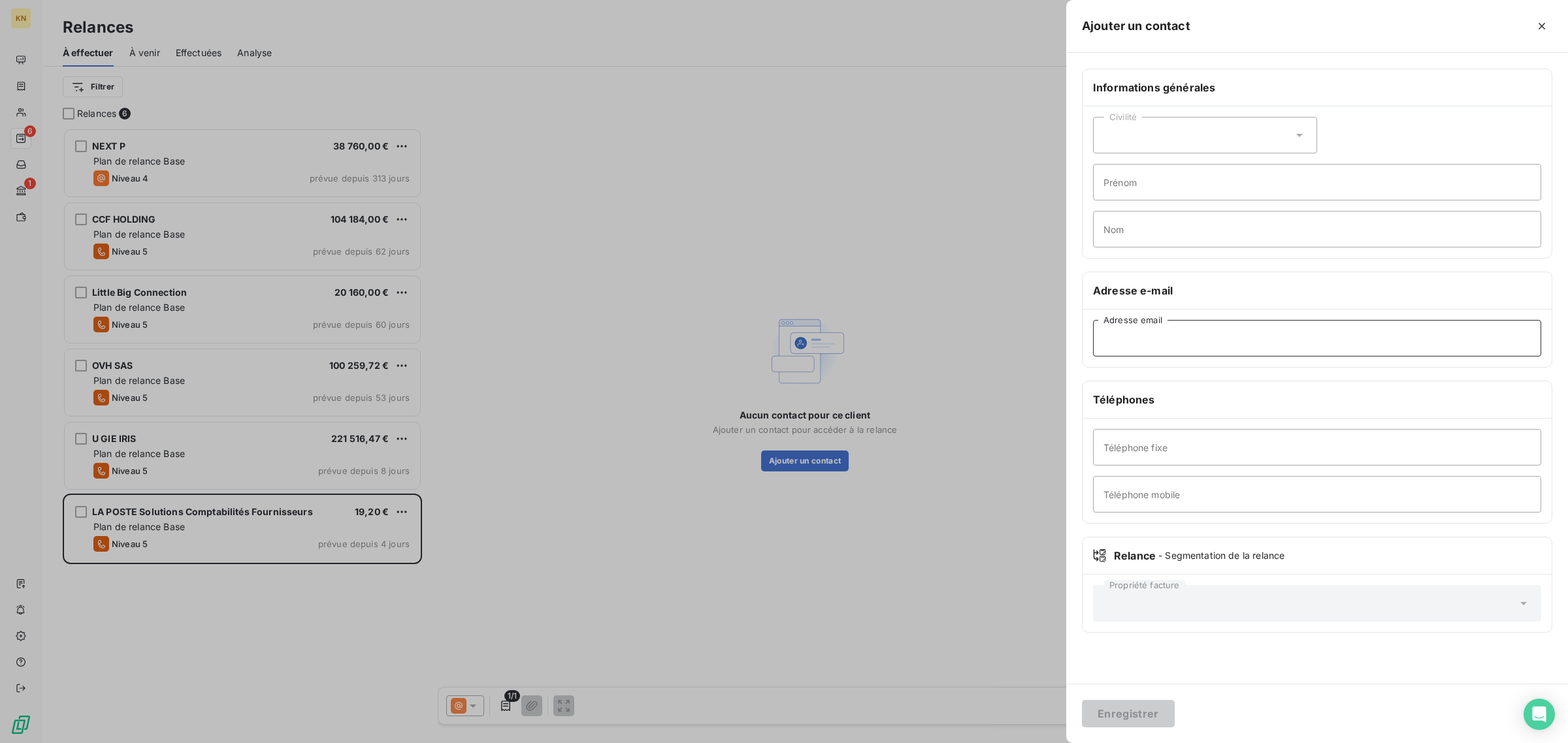
click at [1151, 350] on input "Adresse email" at bounding box center [1316, 338] width 448 height 36
paste input "[EMAIL_ADDRESS][DOMAIN_NAME]"
click at [1207, 437] on div "Téléphone fixe Téléphone mobile" at bounding box center [1317, 471] width 469 height 105
click at [1415, 344] on input "[EMAIL_ADDRESS][DOMAIN_NAME]" at bounding box center [1316, 338] width 448 height 36
type input "[EMAIL_ADDRESS][DOMAIN_NAME]"
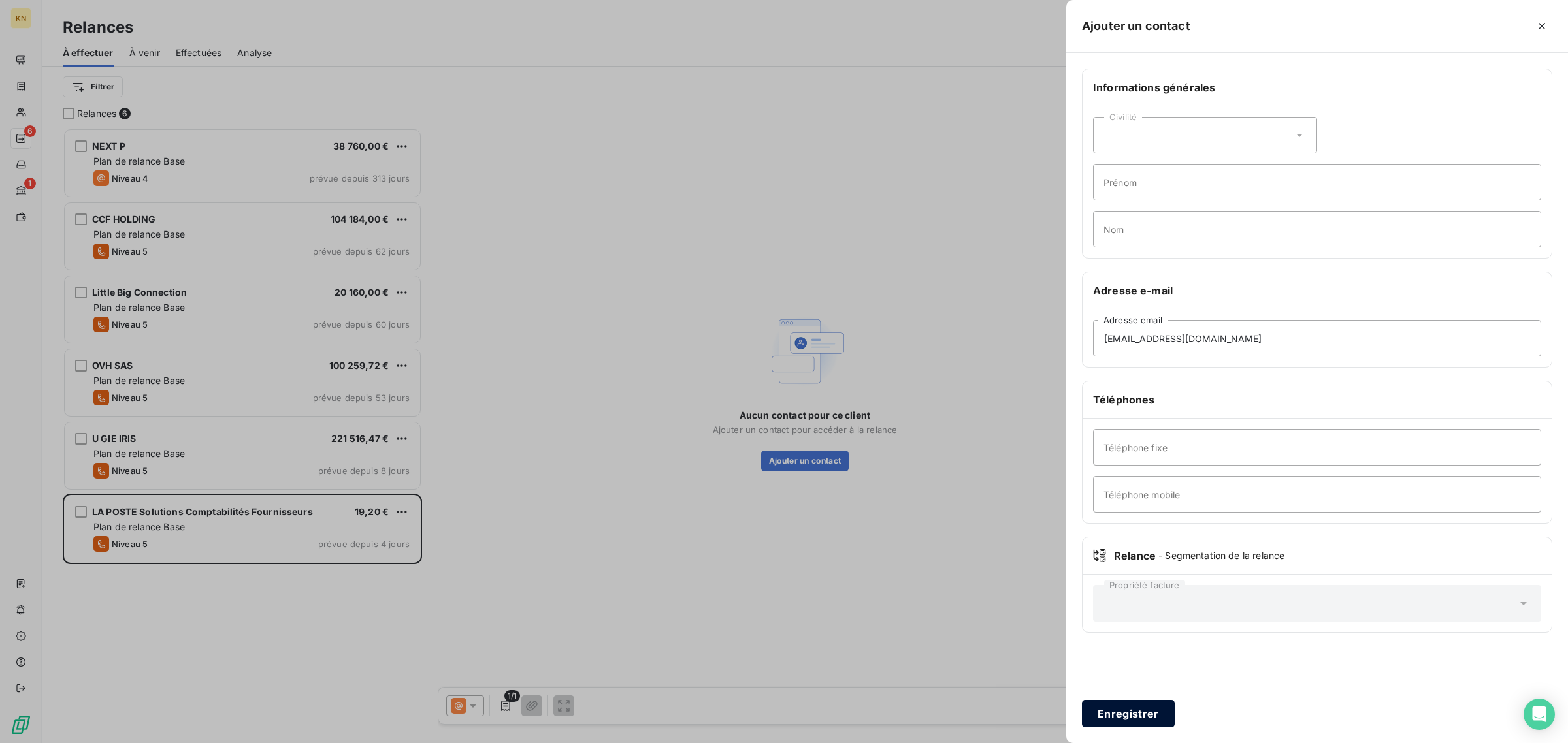
click at [1122, 715] on button "Enregistrer" at bounding box center [1128, 713] width 92 height 28
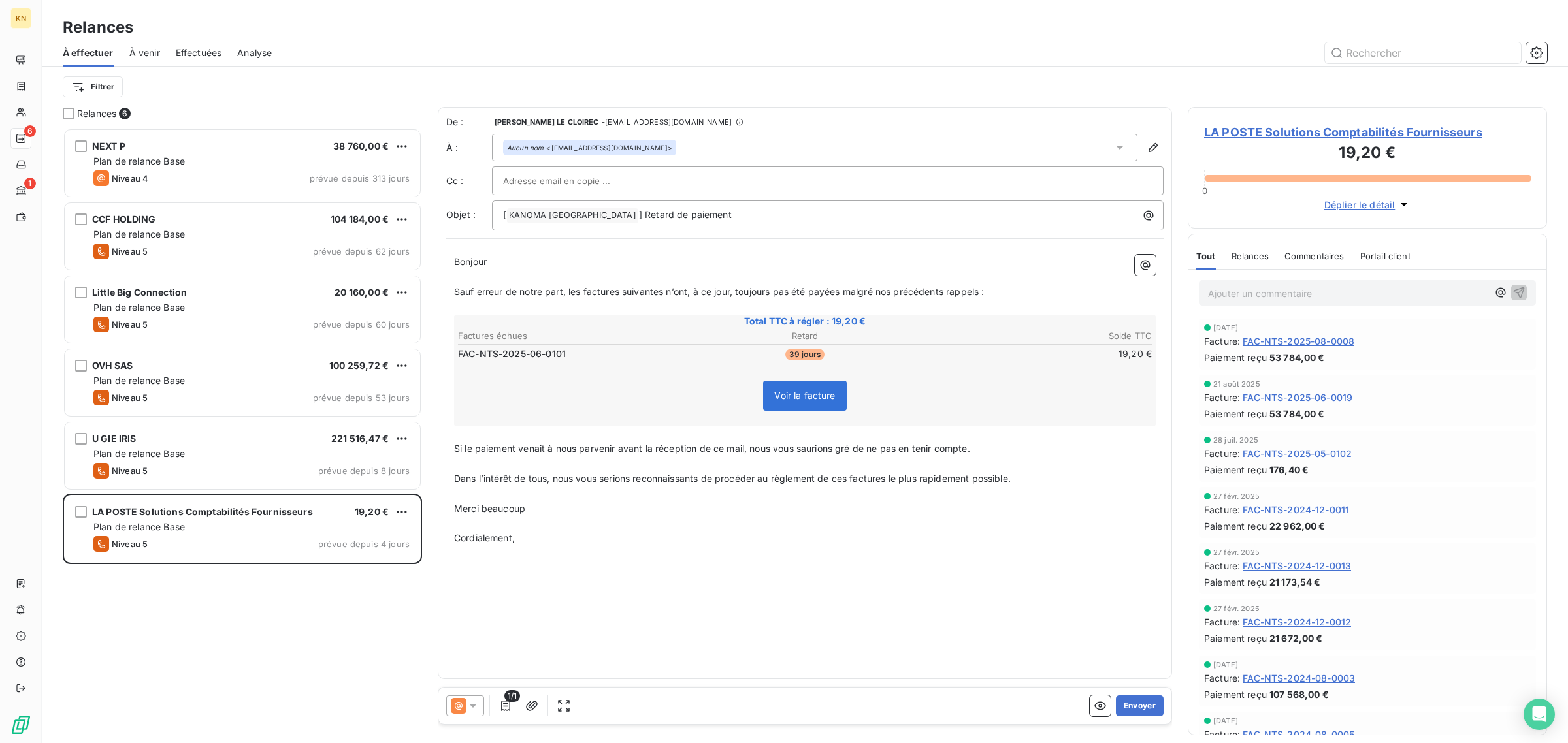
click at [465, 703] on icon at bounding box center [458, 706] width 15 height 15
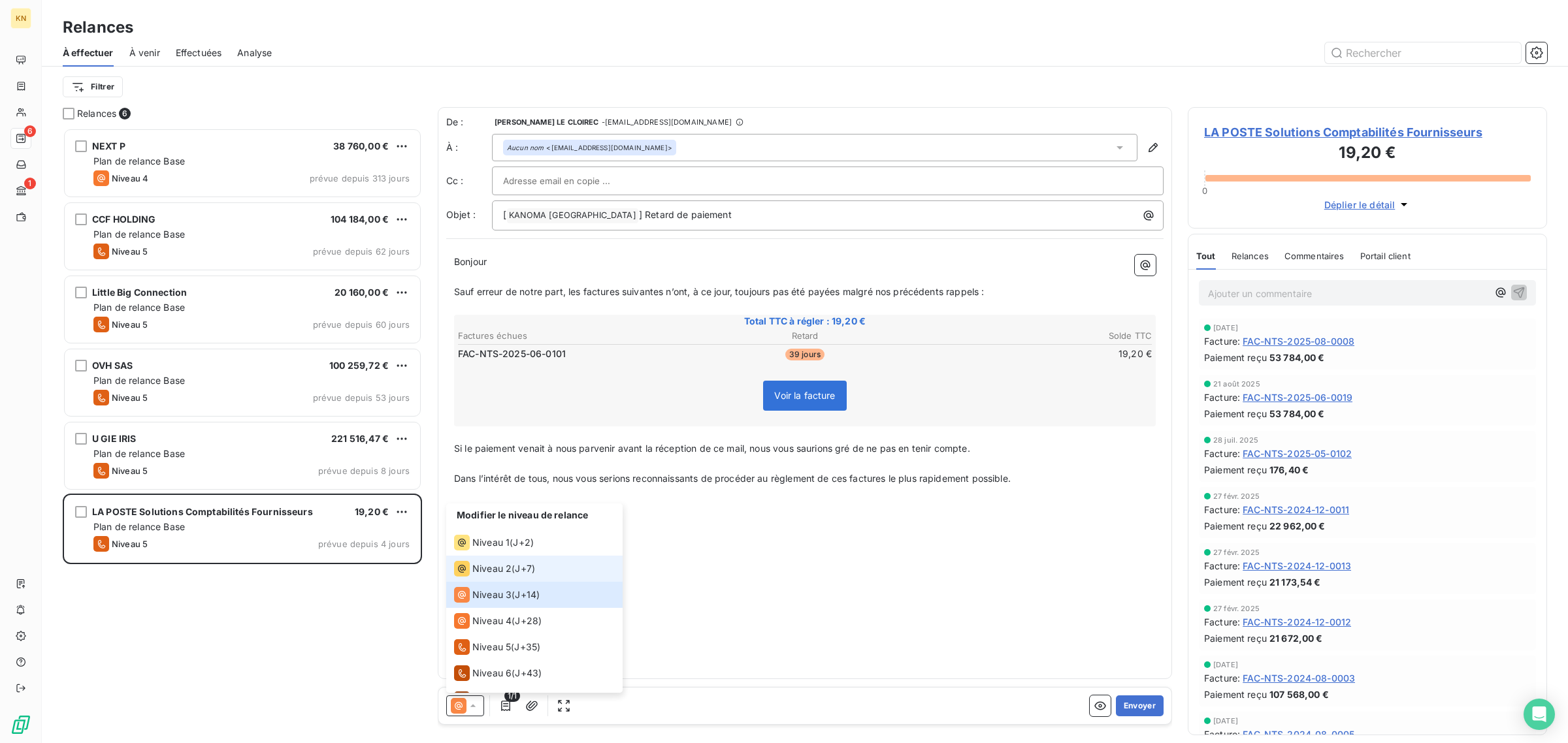
click at [493, 575] on span "Niveau 2" at bounding box center [491, 569] width 39 height 13
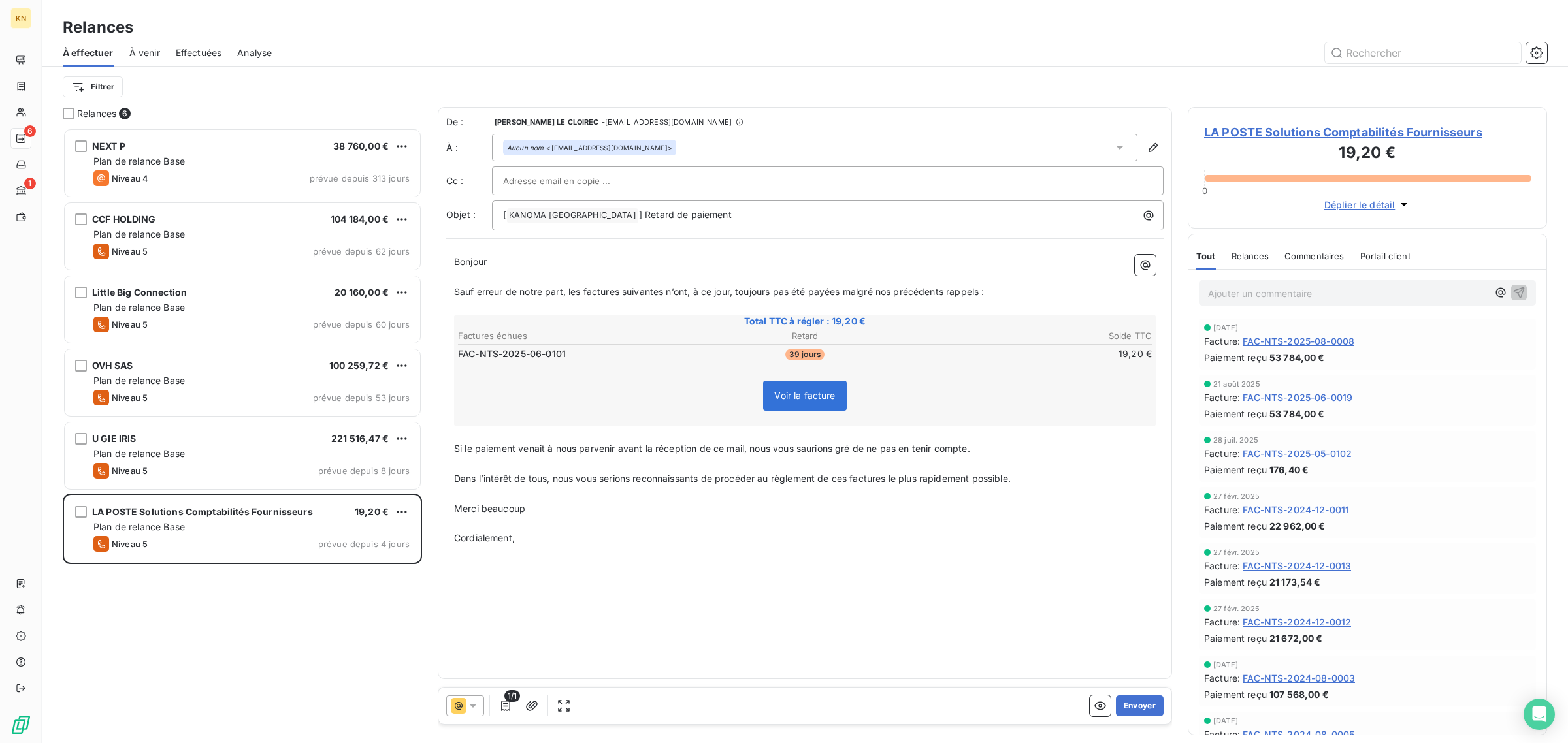
click at [475, 713] on div at bounding box center [465, 706] width 38 height 21
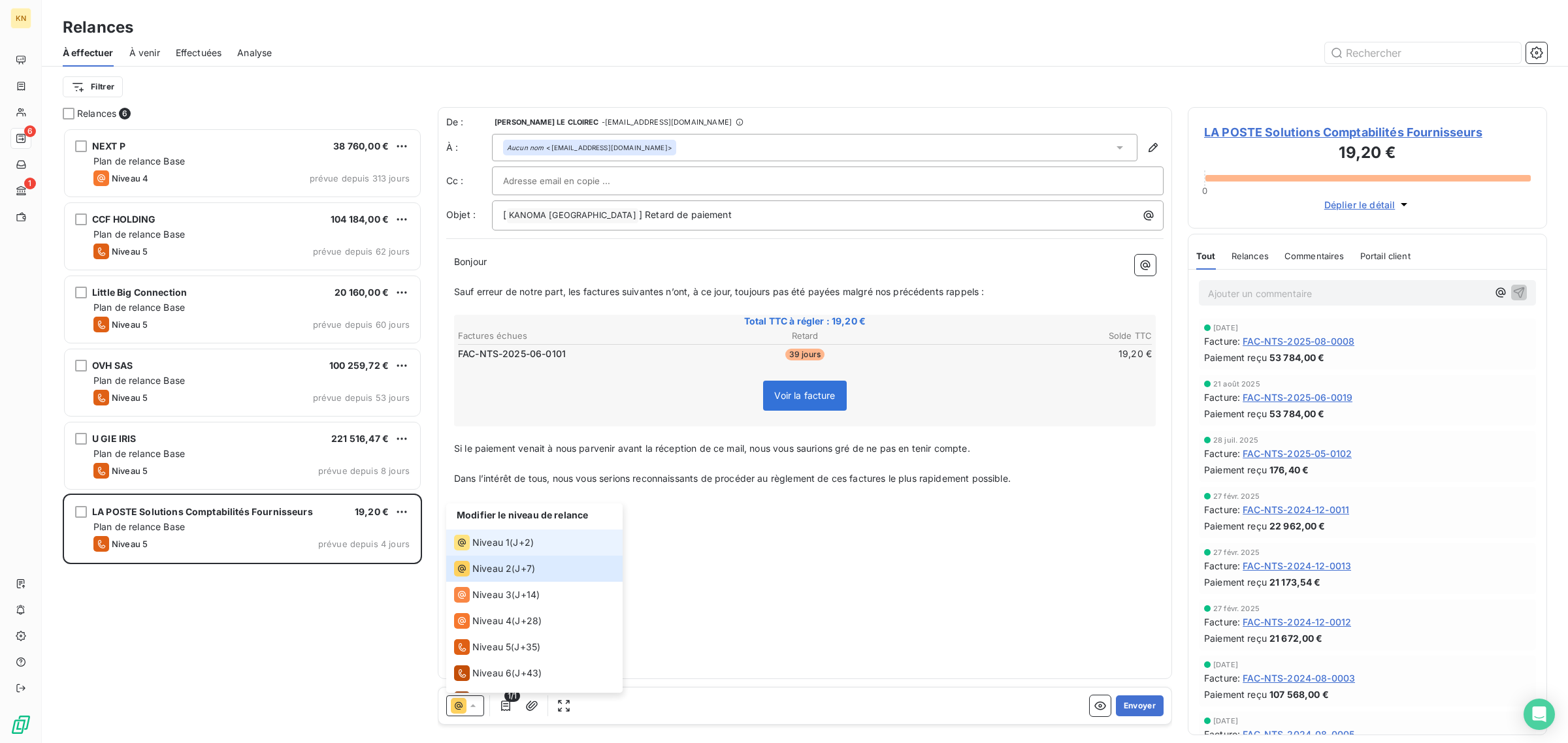
click at [520, 547] on span "J+2 )" at bounding box center [523, 543] width 21 height 13
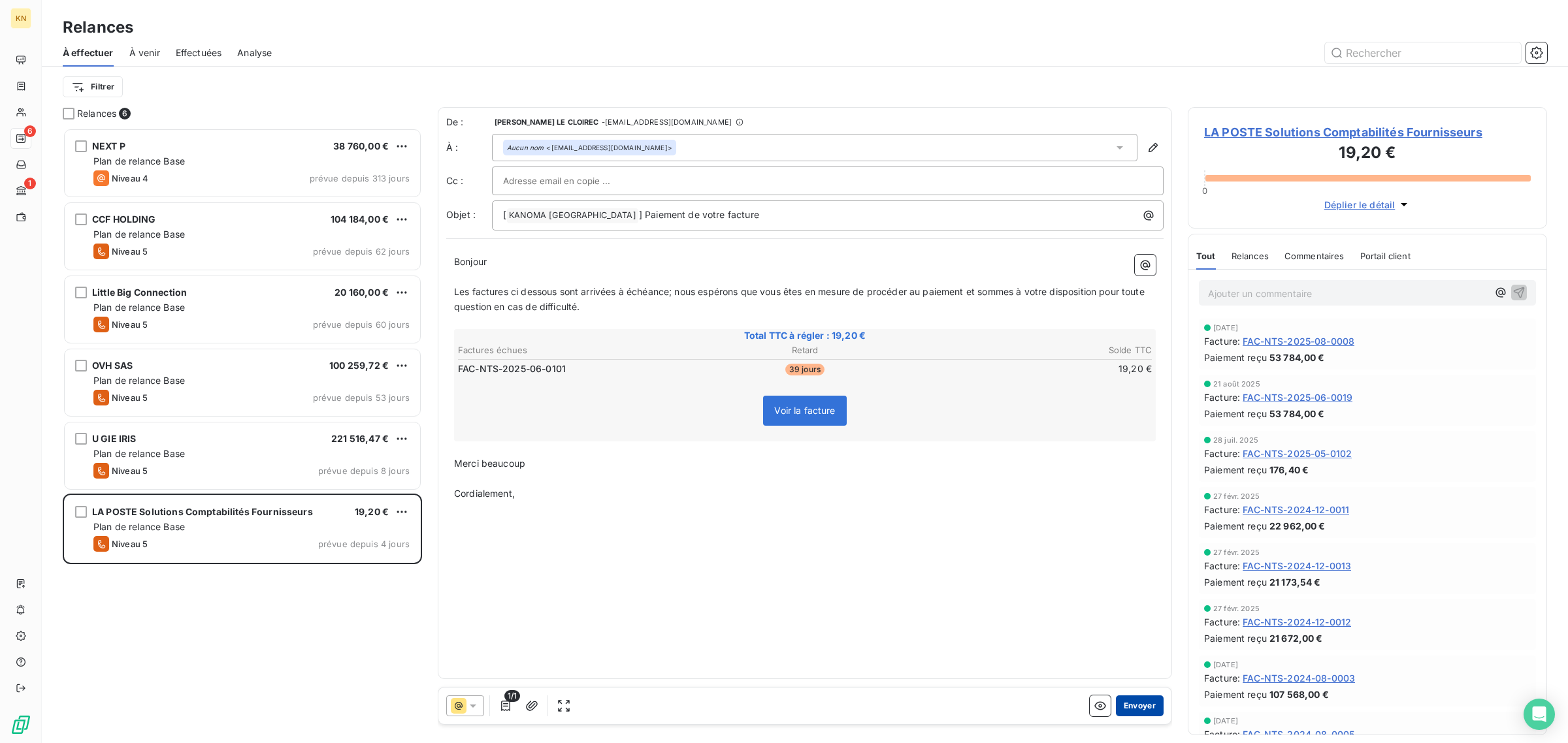
click at [1140, 711] on button "Envoyer" at bounding box center [1139, 706] width 48 height 21
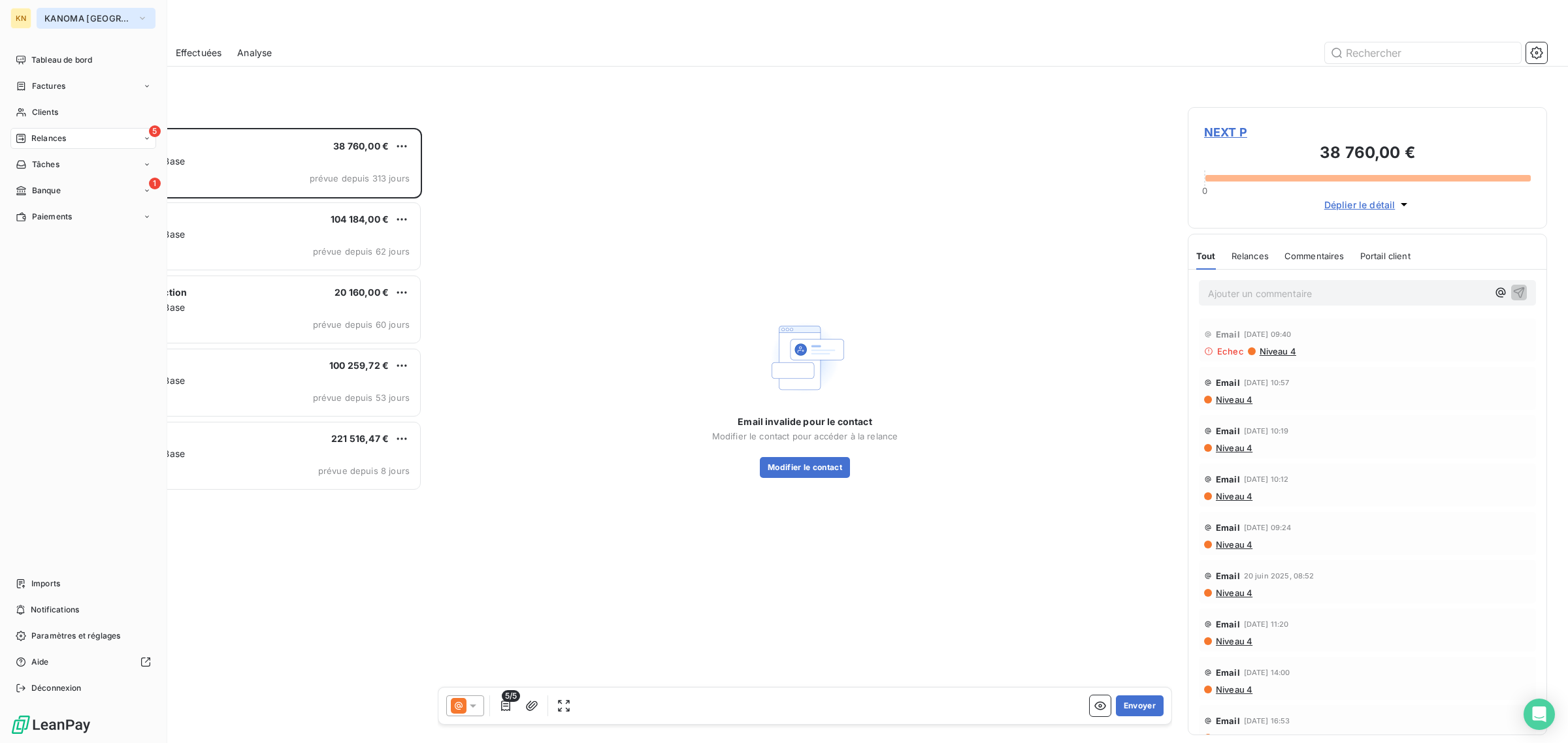
click at [57, 18] on span "KANOMA [GEOGRAPHIC_DATA]" at bounding box center [89, 18] width 88 height 10
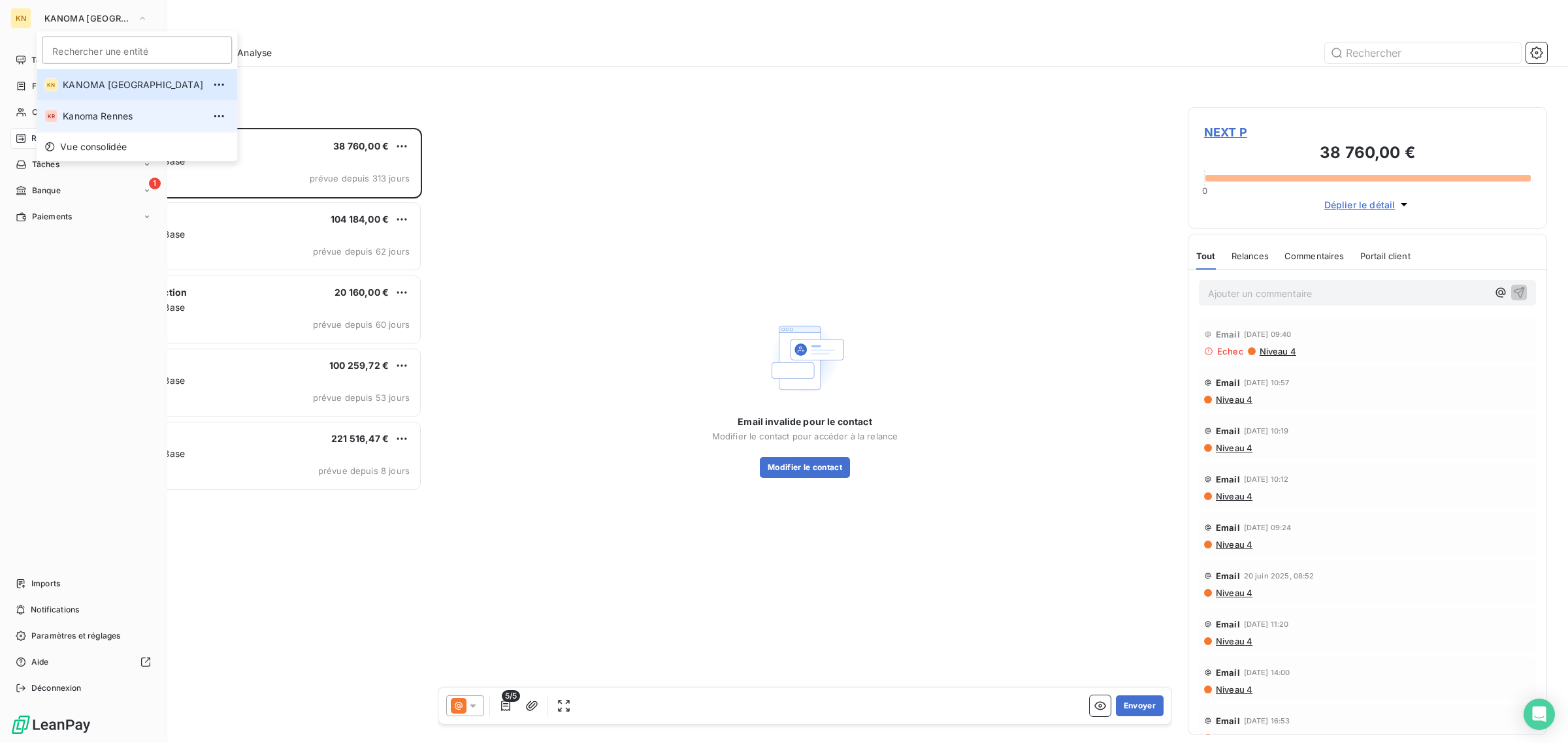
click at [76, 117] on span "Kanoma Rennes" at bounding box center [132, 116] width 140 height 13
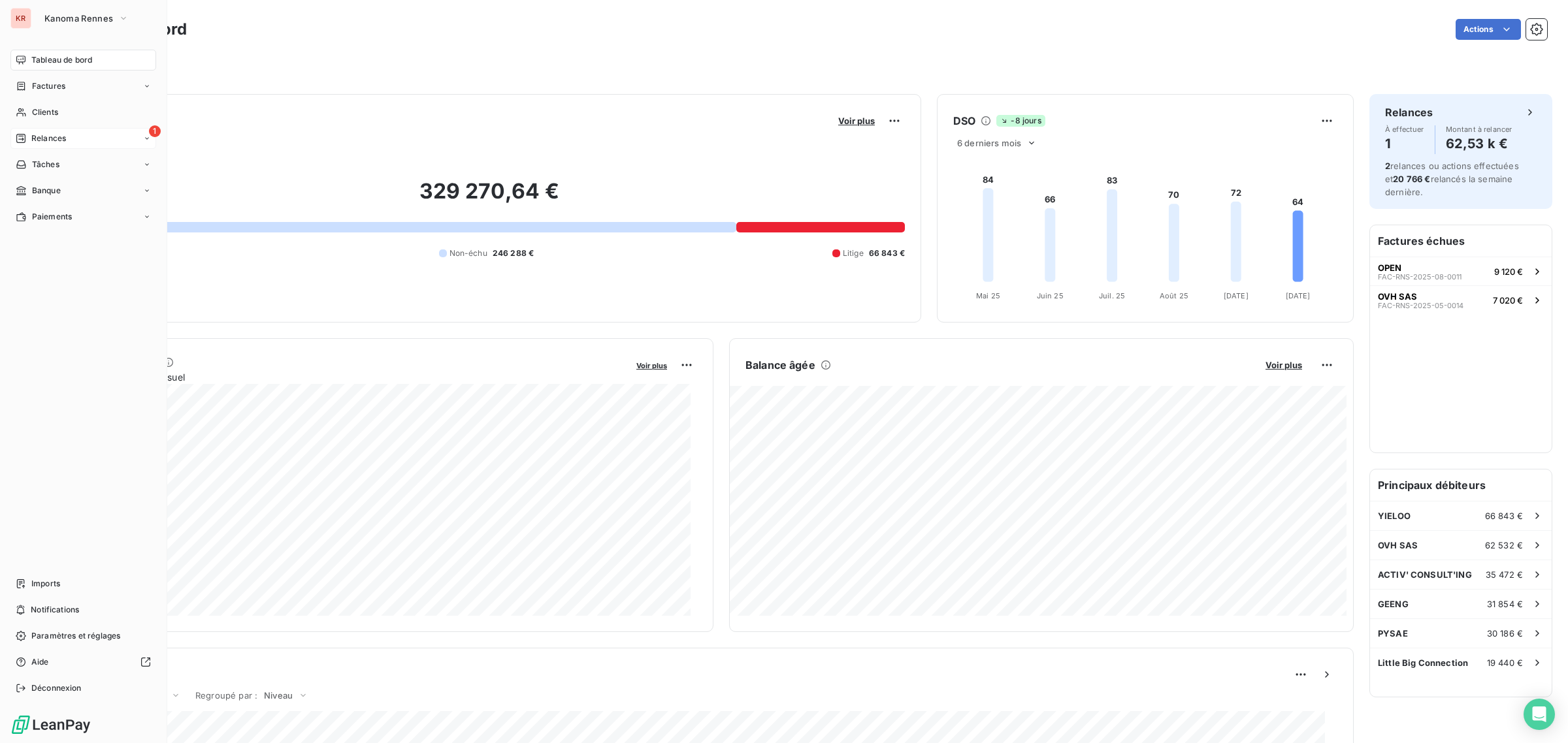
click at [95, 139] on div "1 Relances" at bounding box center [83, 138] width 146 height 21
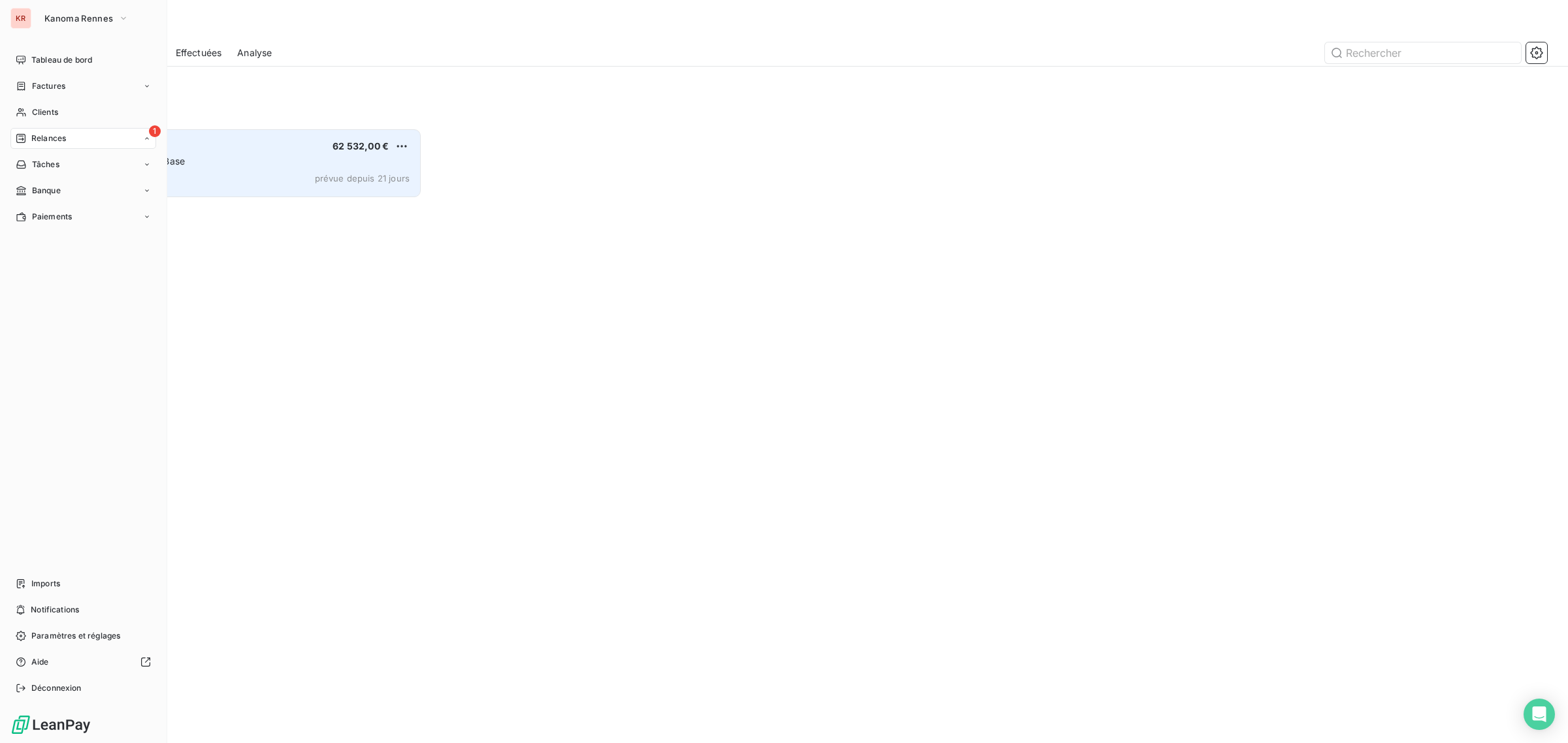
scroll to position [604, 347]
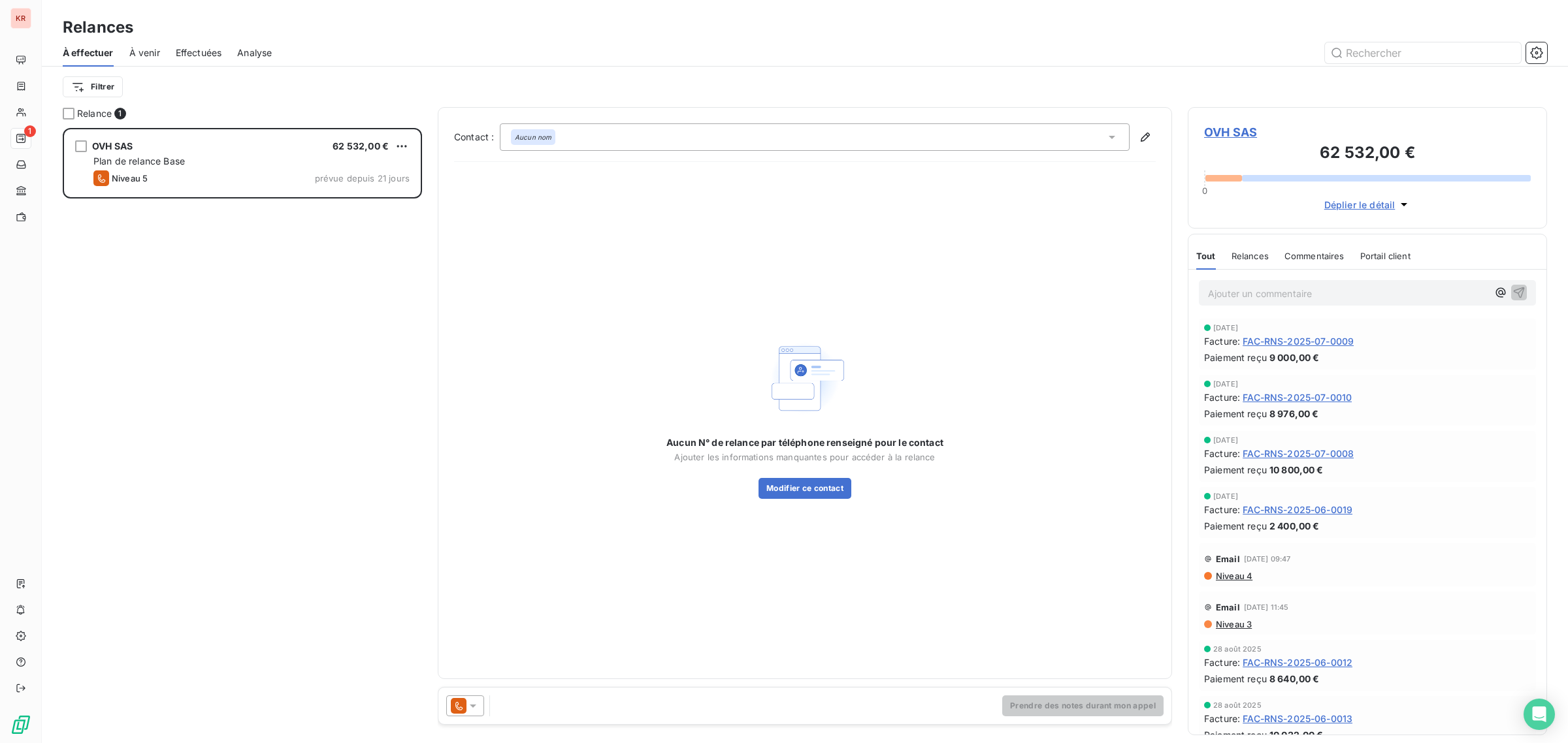
click at [451, 700] on div at bounding box center [465, 706] width 38 height 21
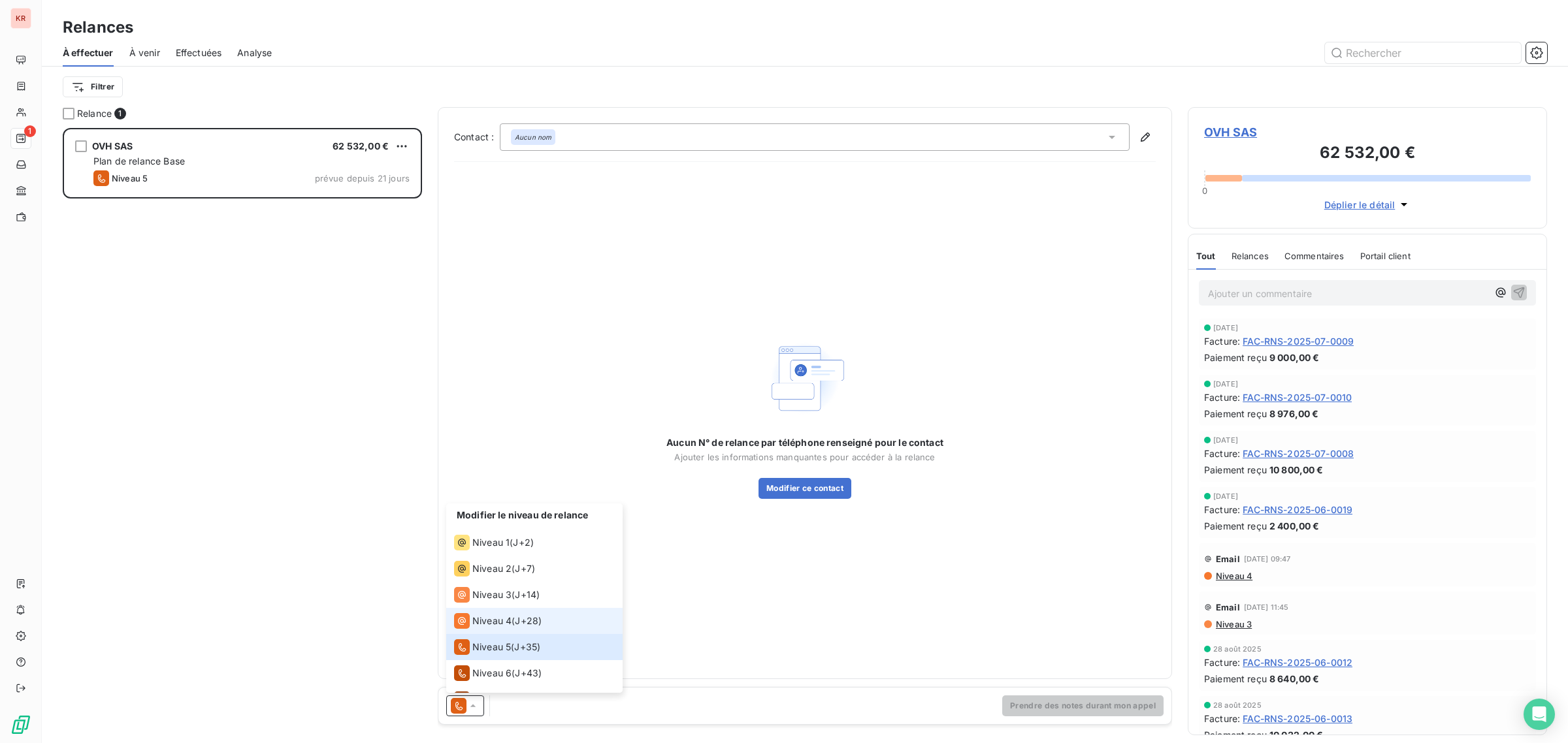
click at [484, 612] on div "Niveau 4" at bounding box center [482, 620] width 57 height 15
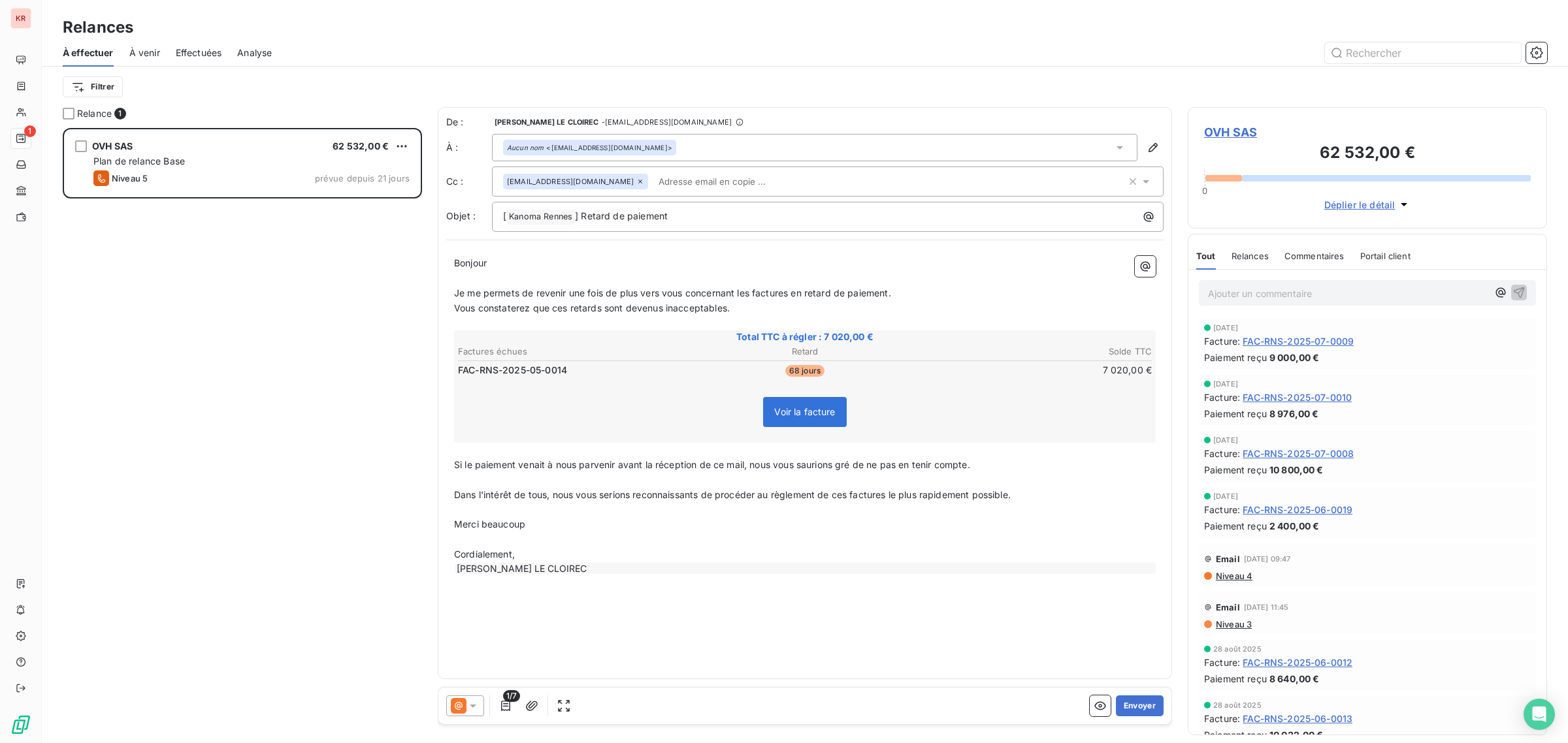
click at [459, 698] on icon at bounding box center [458, 706] width 15 height 15
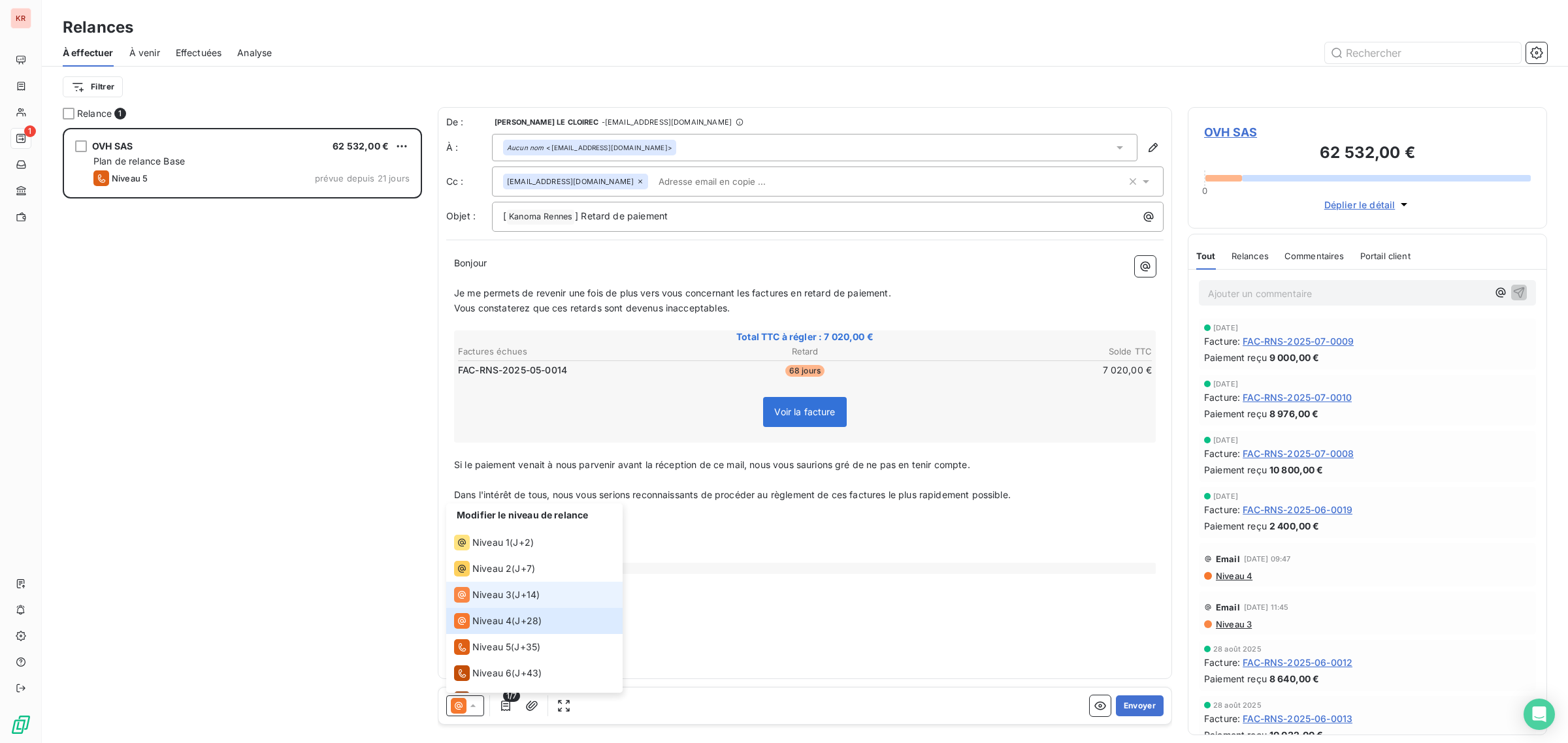
click at [547, 597] on li "Niveau 3 ( J+14 )" at bounding box center [534, 594] width 176 height 26
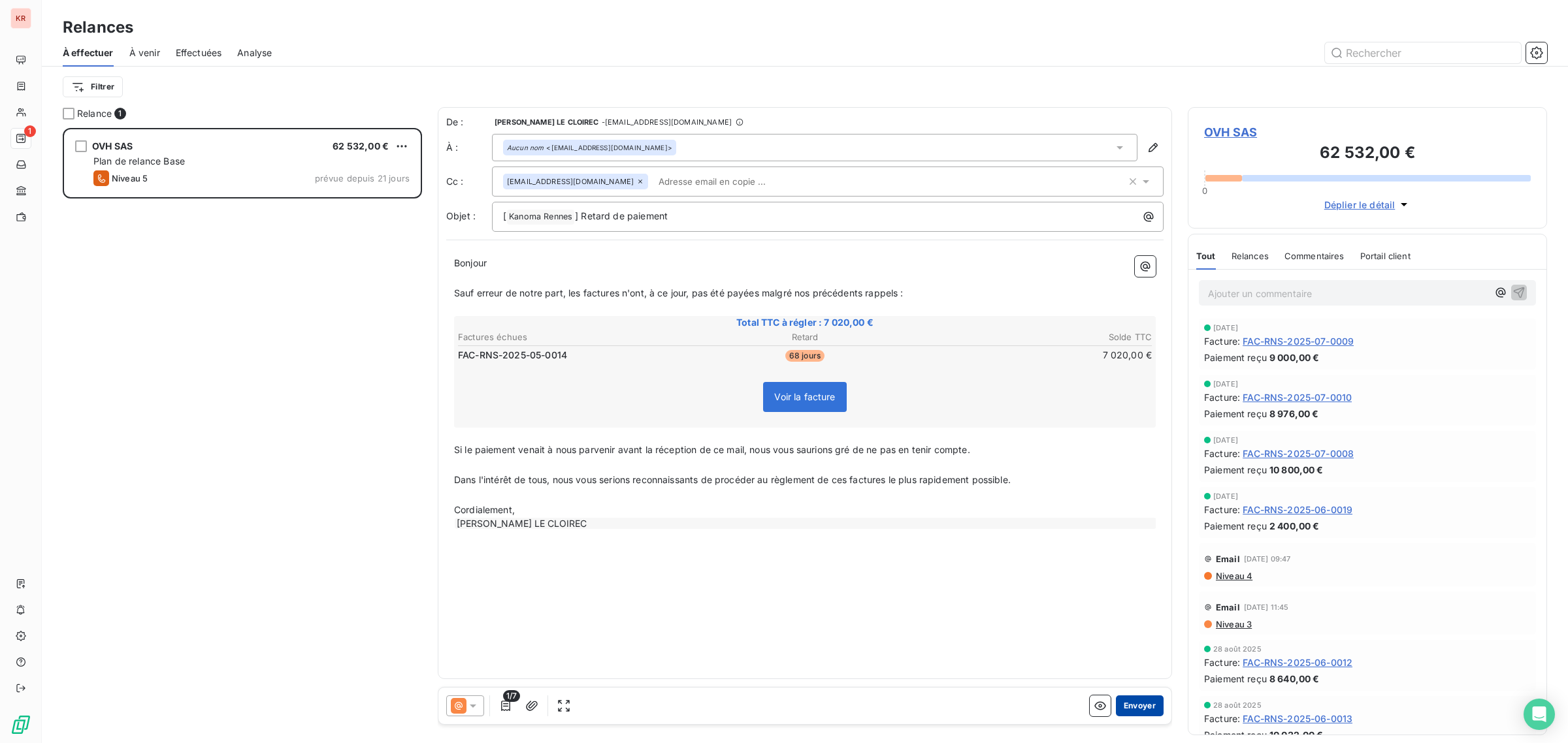
click at [1131, 700] on button "Envoyer" at bounding box center [1139, 706] width 48 height 21
